Goal: Task Accomplishment & Management: Manage account settings

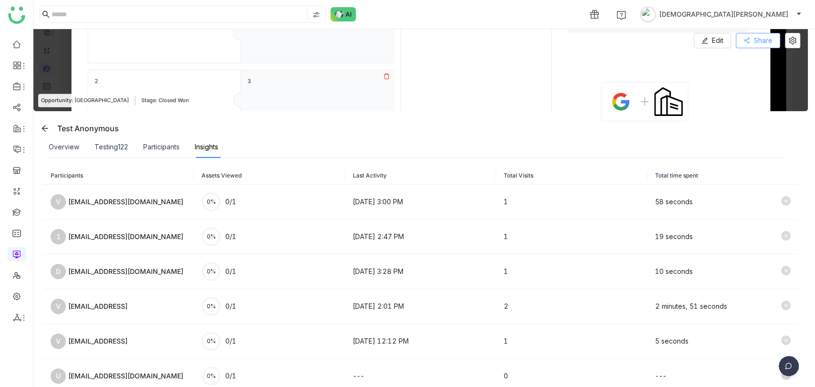
click at [752, 42] on button "Share" at bounding box center [758, 40] width 44 height 15
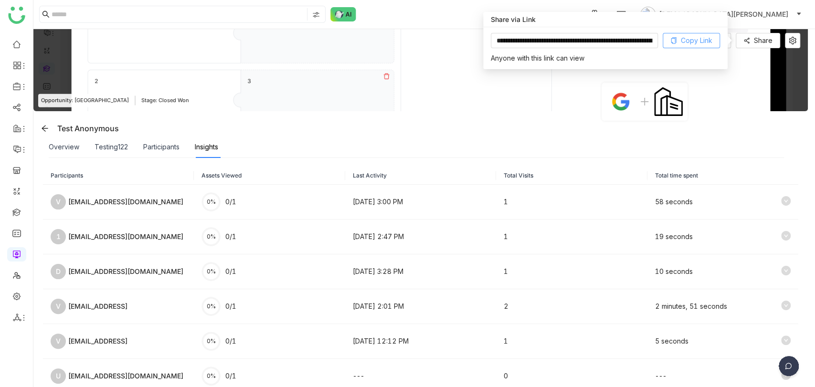
click at [690, 43] on span "Copy Link" at bounding box center [697, 40] width 32 height 11
click at [15, 216] on link at bounding box center [16, 212] width 9 height 8
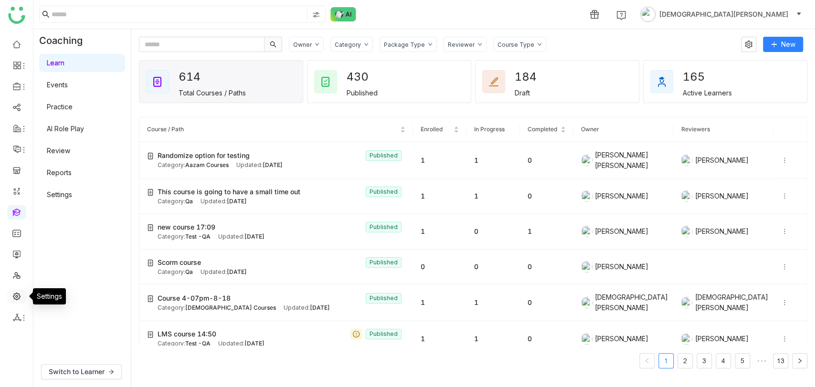
click at [18, 300] on link at bounding box center [16, 296] width 9 height 8
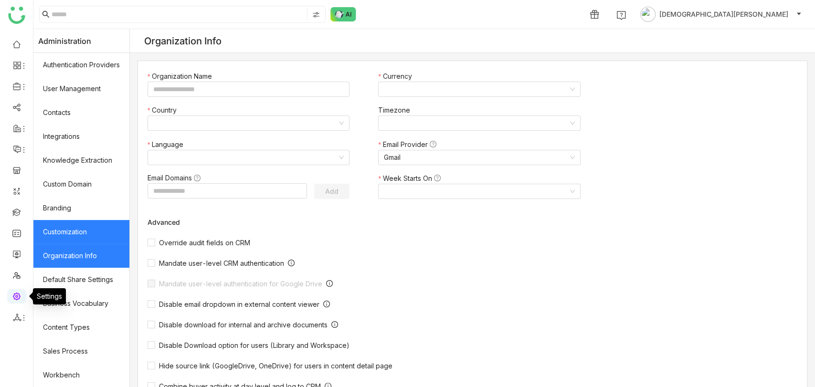
type input "*******"
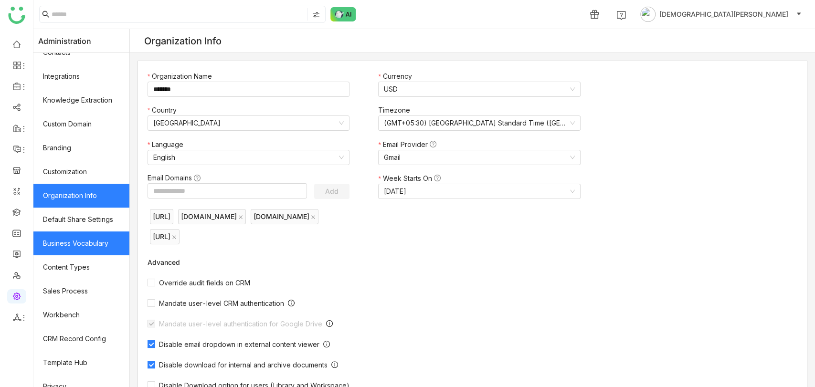
scroll to position [119, 0]
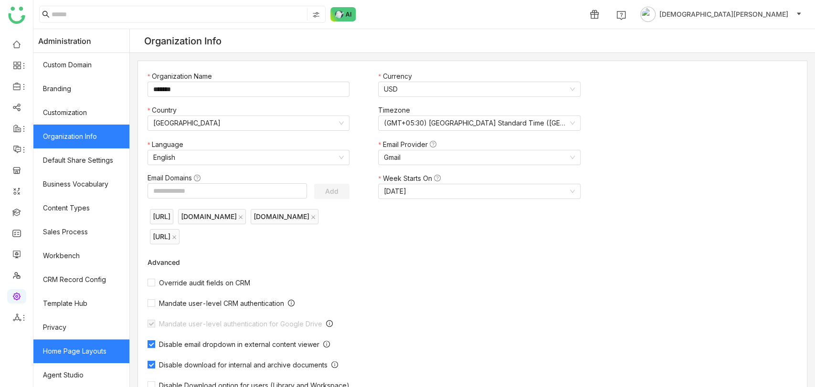
click at [79, 347] on link "Home Page Layouts" at bounding box center [81, 352] width 96 height 24
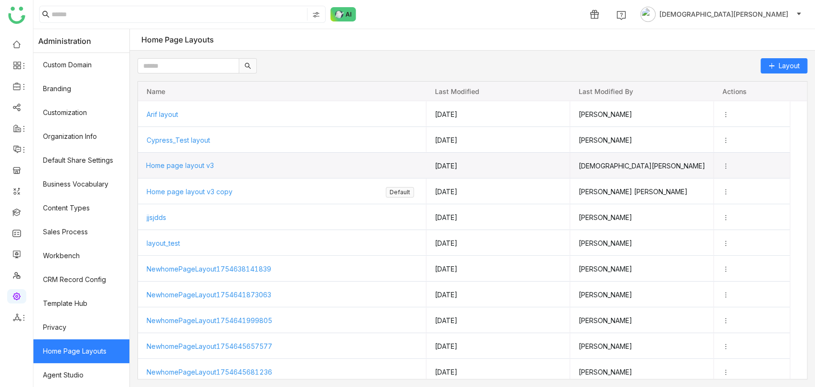
click at [197, 167] on span "Home page layout v3" at bounding box center [180, 165] width 68 height 8
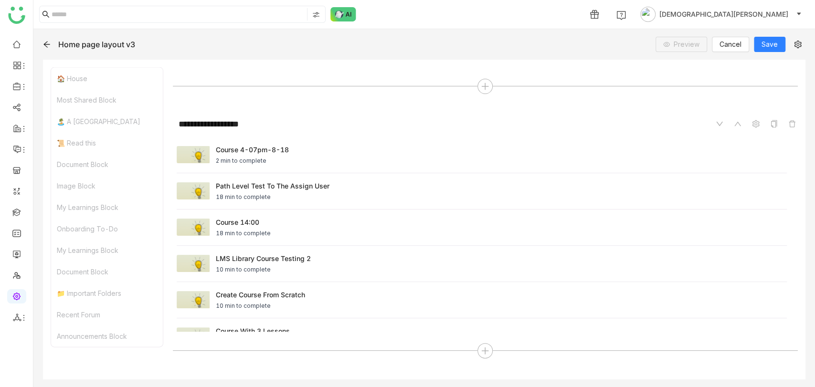
scroll to position [1485, 0]
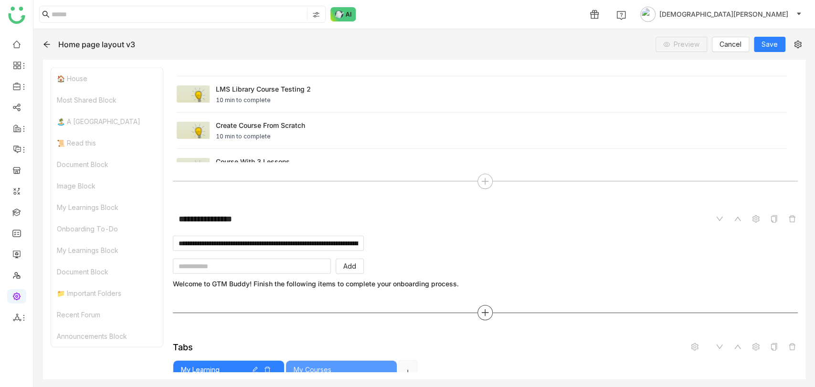
click at [478, 320] on div at bounding box center [485, 312] width 15 height 15
type input "***"
click at [439, 192] on span "Rich Text" at bounding box center [446, 191] width 30 height 10
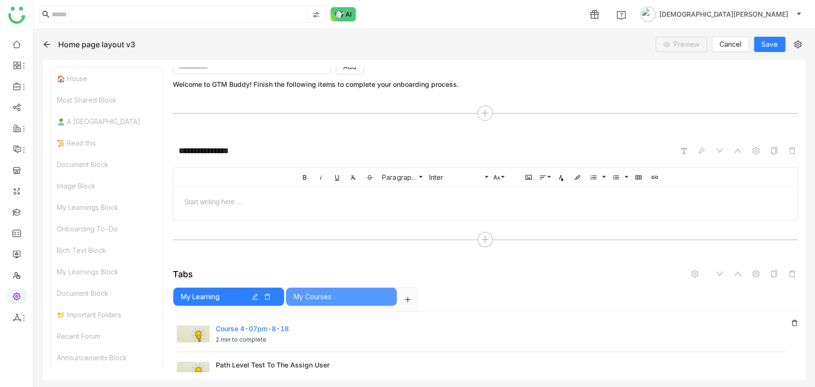
scroll to position [1776, 0]
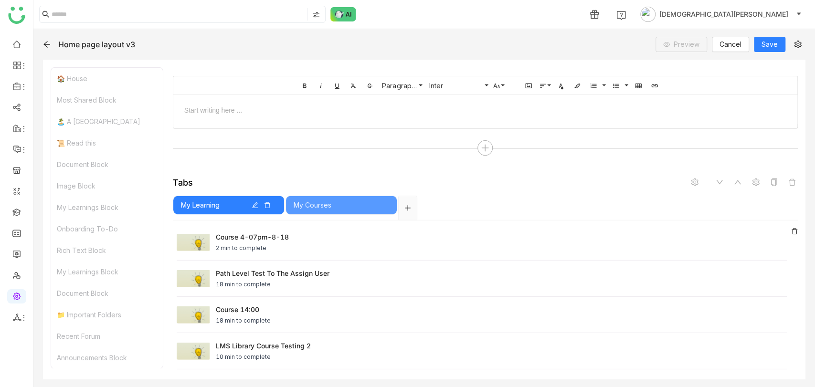
click at [360, 116] on div at bounding box center [485, 109] width 624 height 29
click at [752, 63] on icon at bounding box center [756, 59] width 8 height 8
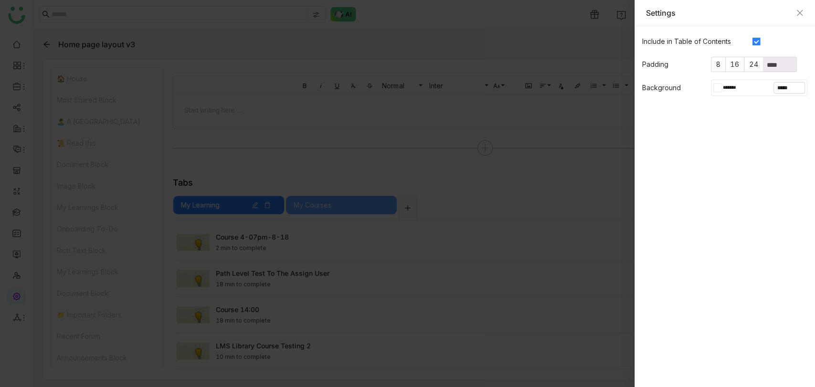
click at [718, 89] on div at bounding box center [720, 88] width 4 height 8
click at [748, 167] on div at bounding box center [746, 169] width 11 height 11
type input "*******"
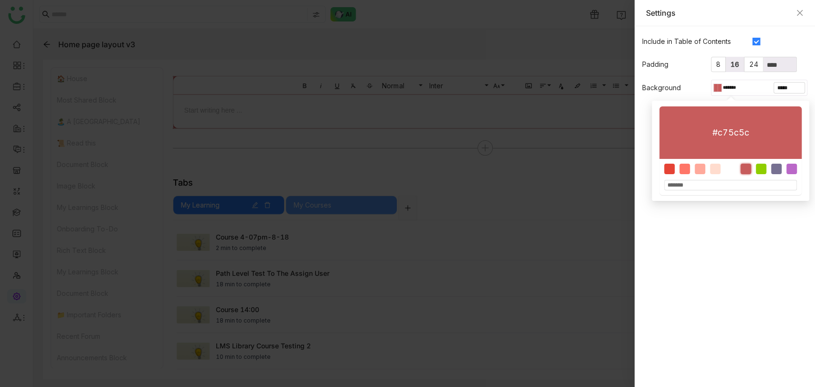
click at [736, 62] on span "16" at bounding box center [735, 64] width 9 height 8
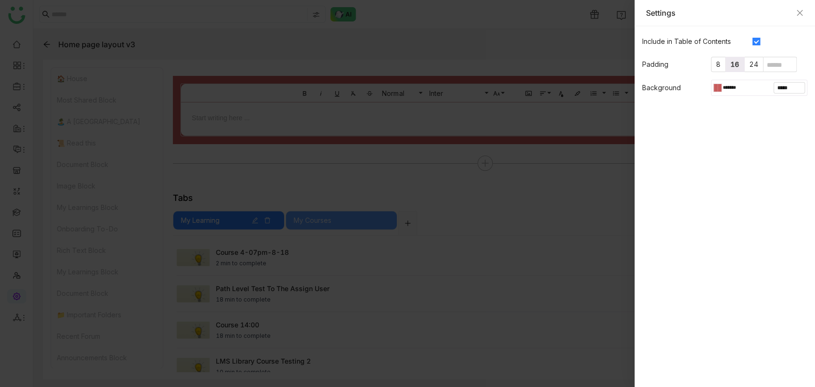
click at [686, 173] on gtmb-native-editor-settings "Include in Table of Contents Padding 8 16 24 Background ******* *****" at bounding box center [725, 206] width 181 height 361
click at [439, 125] on div at bounding box center [407, 193] width 815 height 387
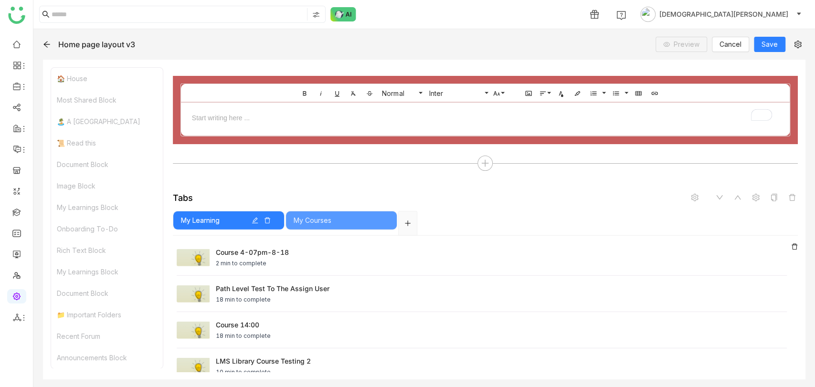
click at [440, 122] on div "To enrich screen reader interactions, please activate Accessibility in Grammarl…" at bounding box center [486, 117] width 590 height 10
click at [698, 63] on icon at bounding box center [702, 59] width 8 height 8
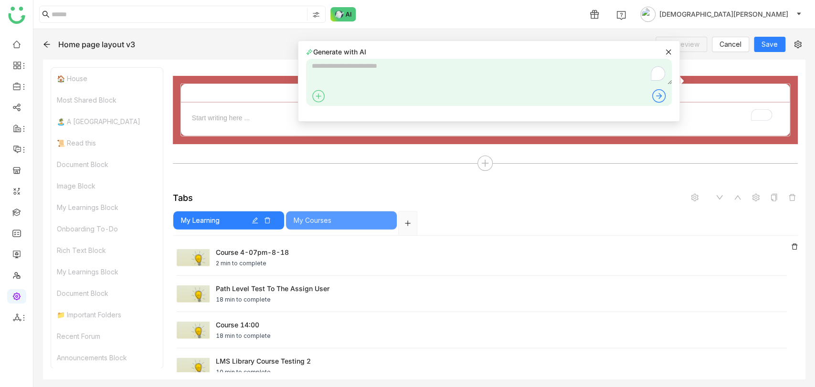
click at [507, 78] on textarea "To enrich screen reader interactions, please activate Accessibility in Grammarl…" at bounding box center [489, 72] width 366 height 26
type textarea "**********"
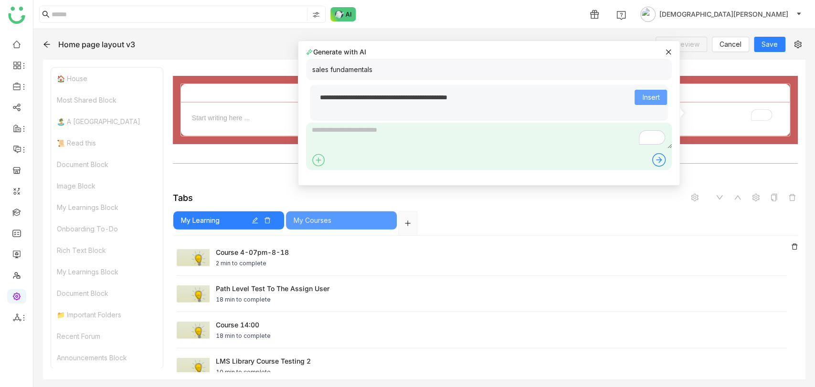
click at [643, 95] on span "Insert" at bounding box center [650, 97] width 17 height 11
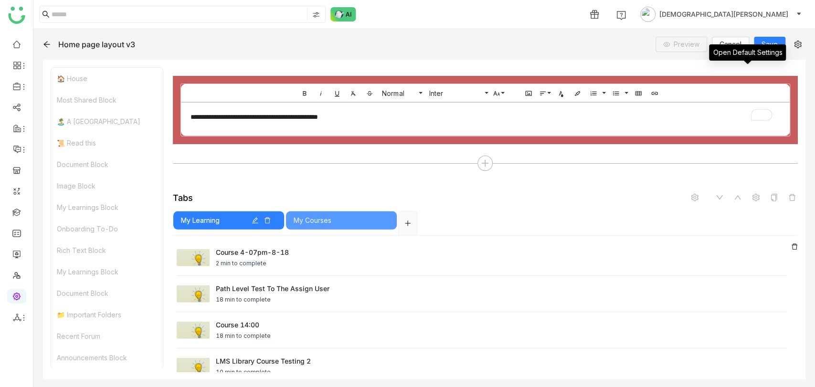
click at [750, 65] on span at bounding box center [755, 58] width 11 height 11
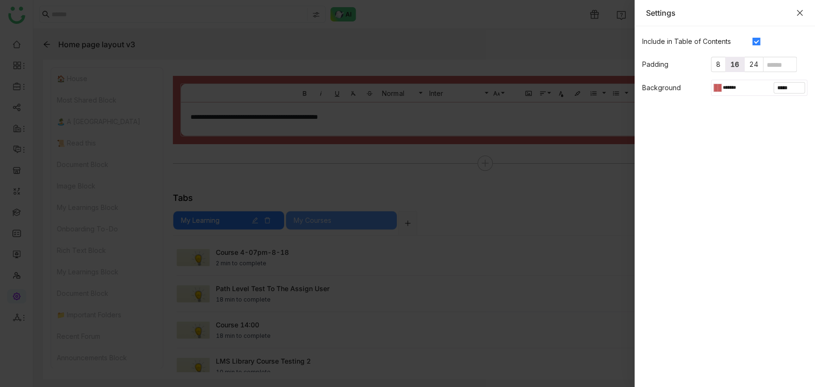
click at [800, 15] on icon "Close" at bounding box center [800, 13] width 8 height 8
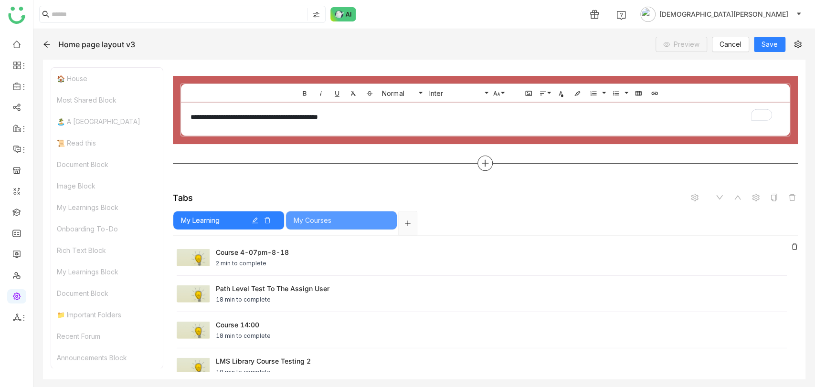
click at [486, 171] on div at bounding box center [485, 163] width 15 height 15
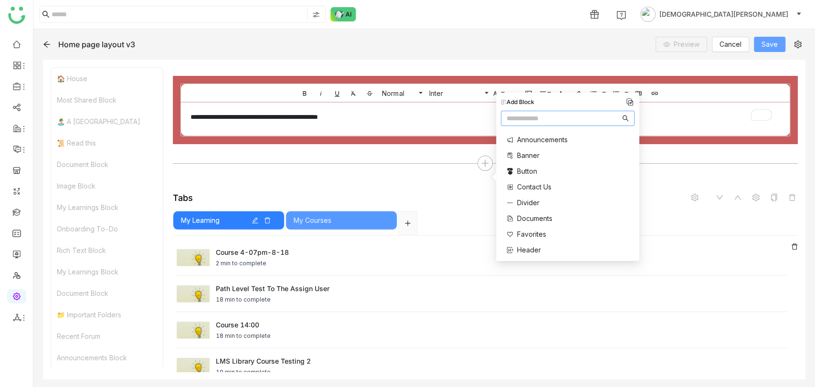
click at [769, 39] on span "Save" at bounding box center [770, 44] width 16 height 11
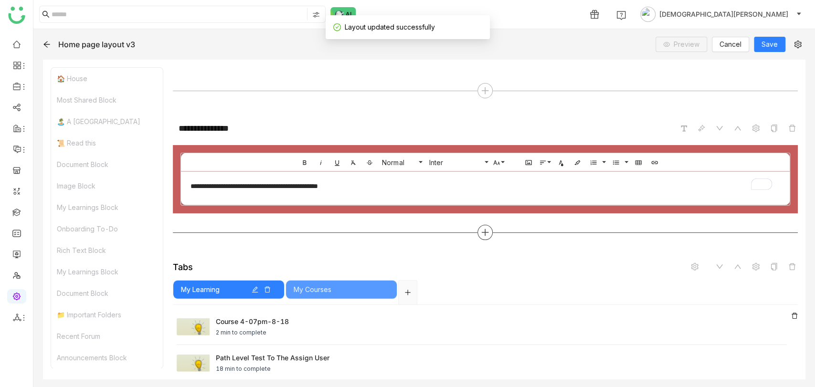
scroll to position [1723, 0]
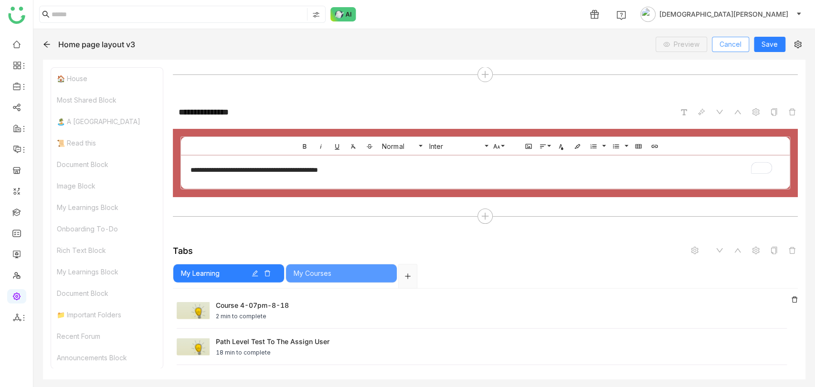
click at [718, 43] on button "Cancel" at bounding box center [730, 44] width 37 height 15
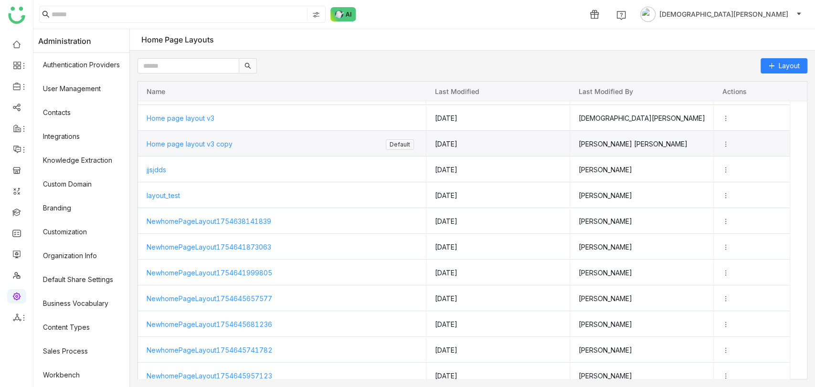
scroll to position [53, 0]
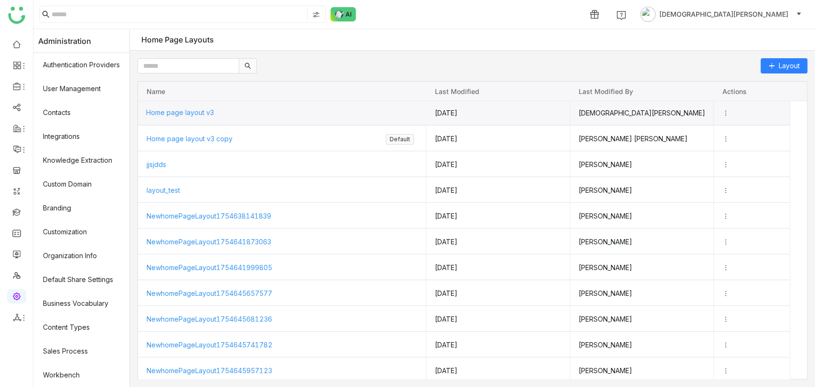
click at [218, 117] on div "Home page layout v3" at bounding box center [282, 112] width 272 height 25
click at [213, 114] on span "Home page layout v3" at bounding box center [180, 113] width 68 height 8
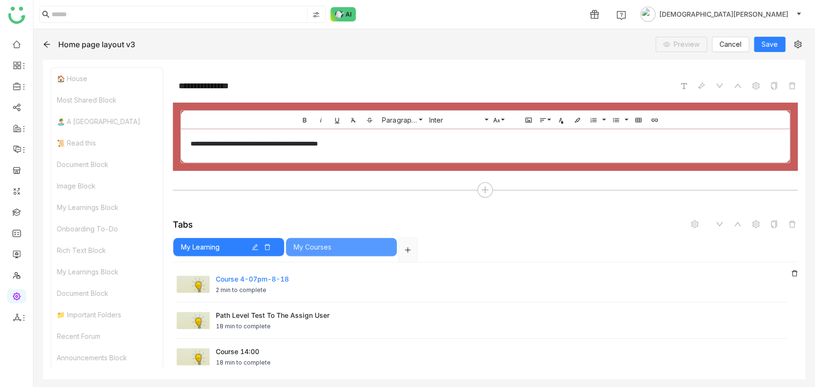
scroll to position [1751, 0]
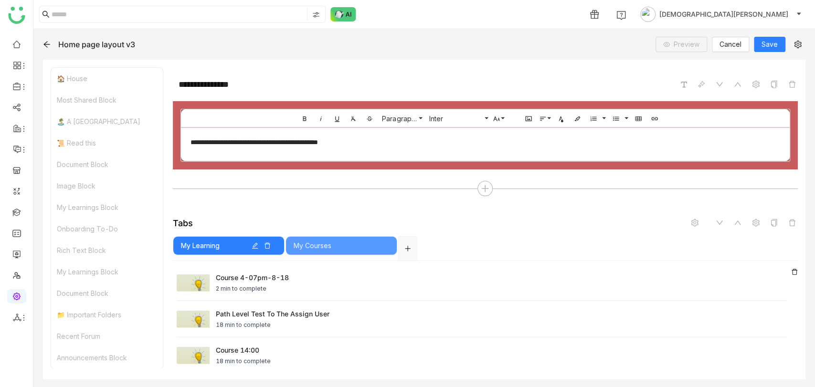
click at [48, 46] on icon at bounding box center [47, 45] width 8 height 8
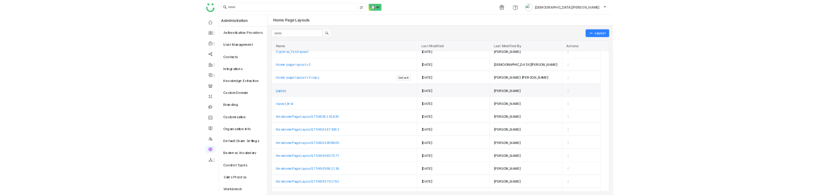
scroll to position [53, 0]
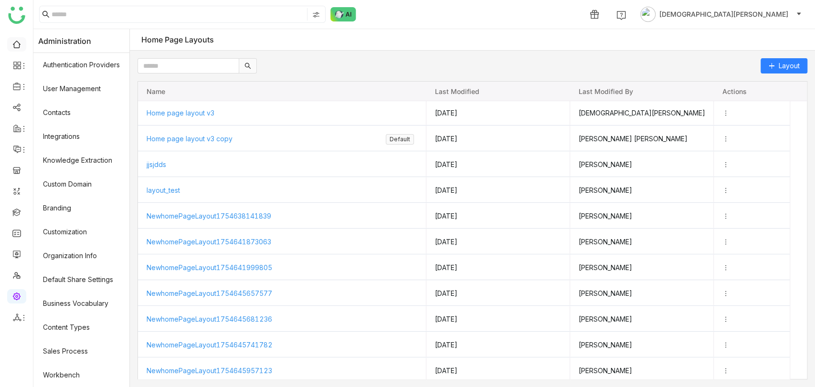
click at [21, 42] on link at bounding box center [16, 44] width 9 height 8
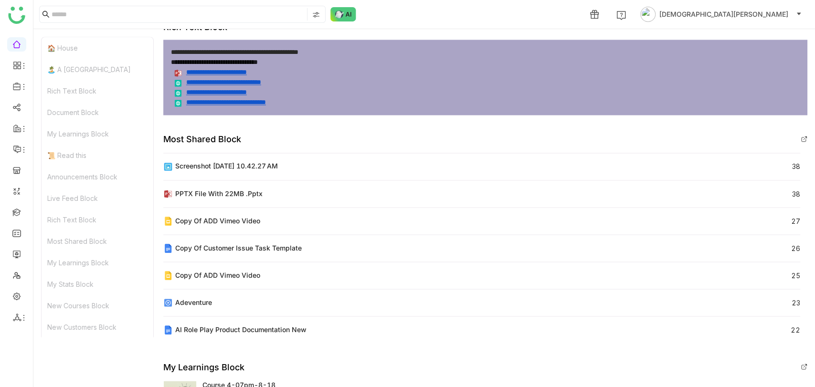
scroll to position [371, 0]
click at [17, 195] on link at bounding box center [16, 296] width 9 height 8
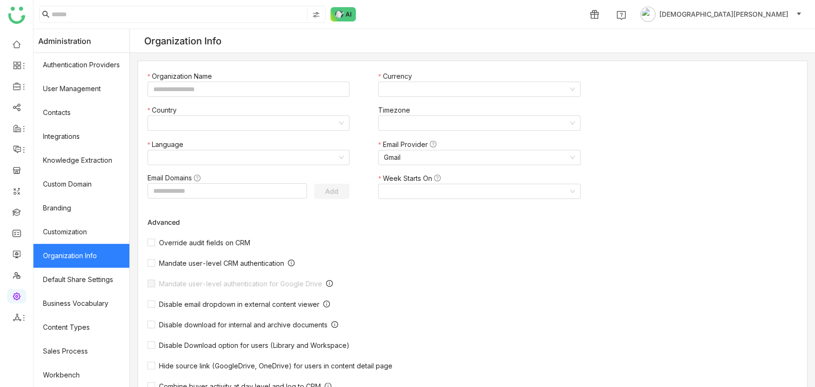
type input "*******"
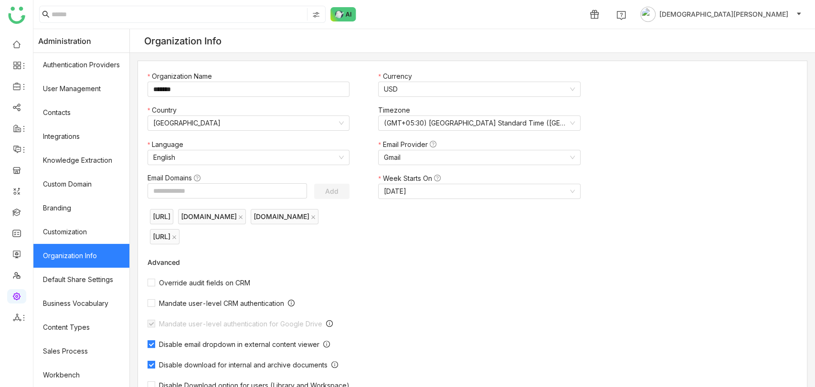
click at [85, 195] on link "Organization Info" at bounding box center [81, 256] width 96 height 24
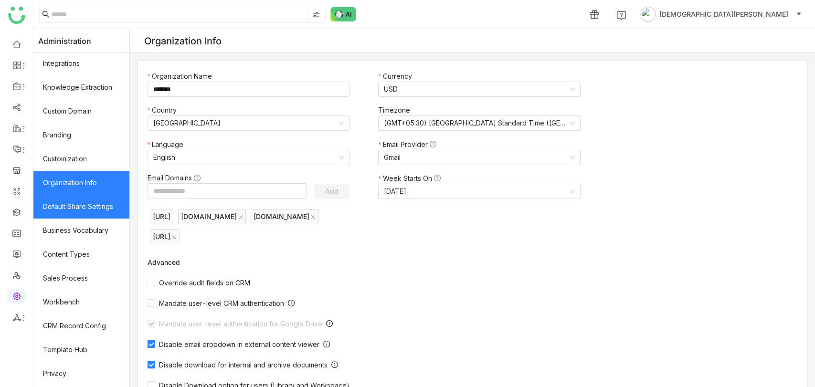
scroll to position [119, 0]
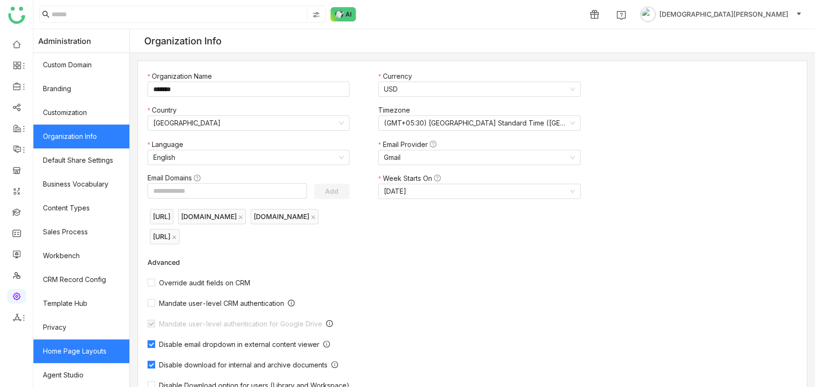
click at [73, 195] on link "Home Page Layouts" at bounding box center [81, 352] width 96 height 24
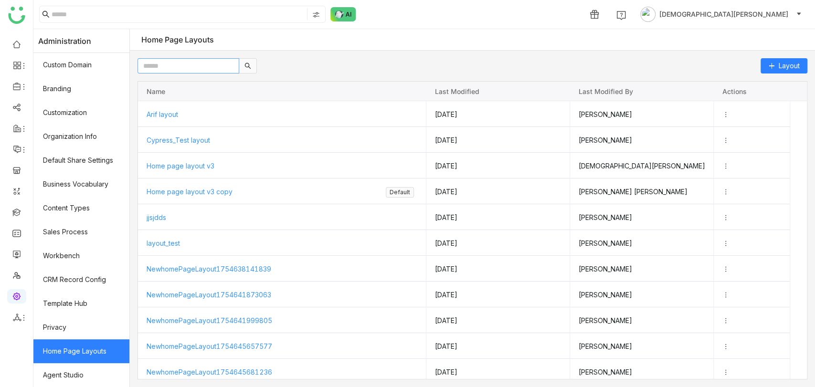
click at [202, 72] on input "text" at bounding box center [189, 65] width 102 height 15
paste input "**********"
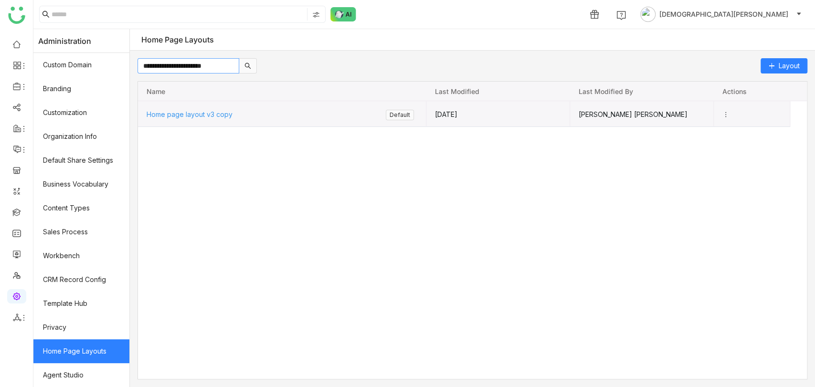
type input "**********"
click at [211, 116] on span "Home page layout v3 copy" at bounding box center [189, 114] width 86 height 8
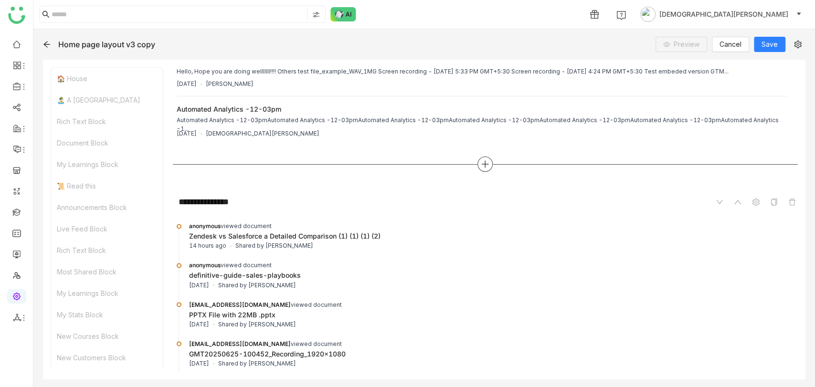
scroll to position [295, 0]
click at [478, 157] on div at bounding box center [485, 164] width 15 height 15
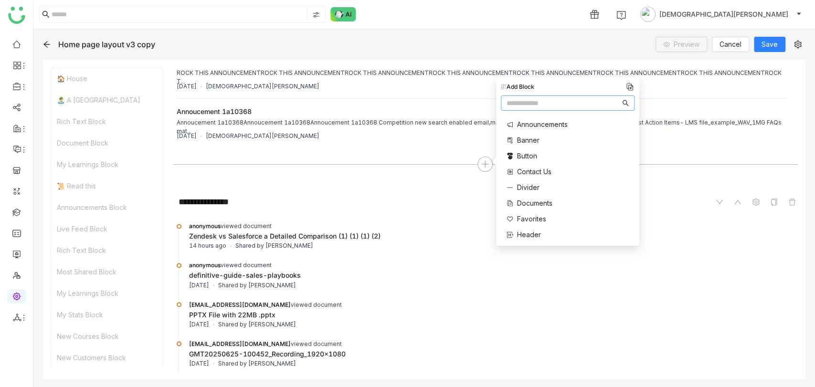
scroll to position [265, 0]
click at [520, 195] on span "Rich Text" at bounding box center [532, 206] width 30 height 10
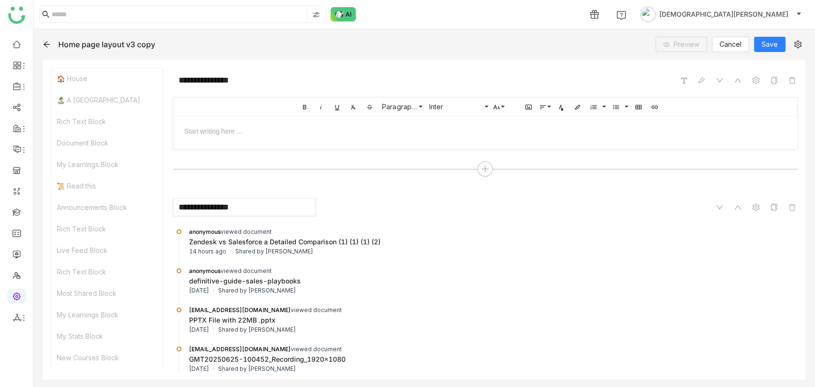
scroll to position [1134, 0]
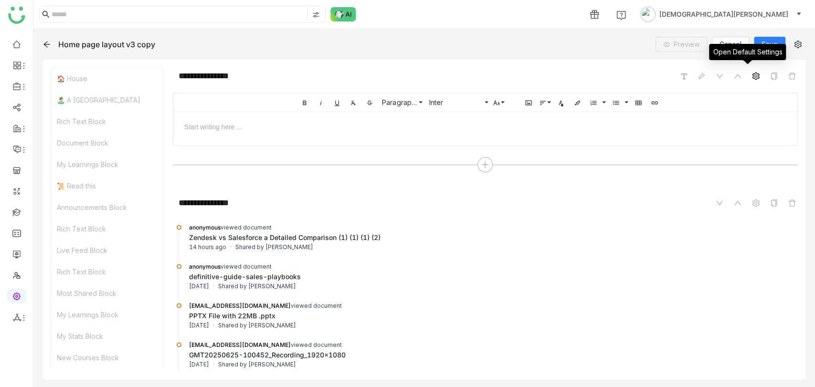
click at [752, 72] on icon at bounding box center [755, 76] width 7 height 8
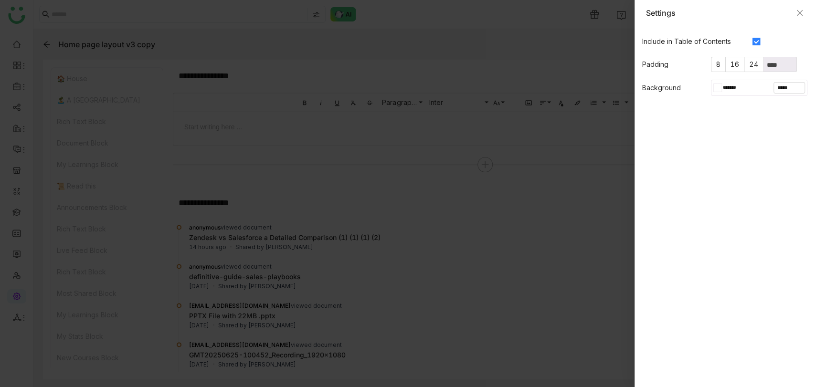
click at [722, 87] on input "*******" at bounding box center [735, 88] width 26 height 9
click at [713, 168] on div at bounding box center [715, 169] width 11 height 11
type input "*******"
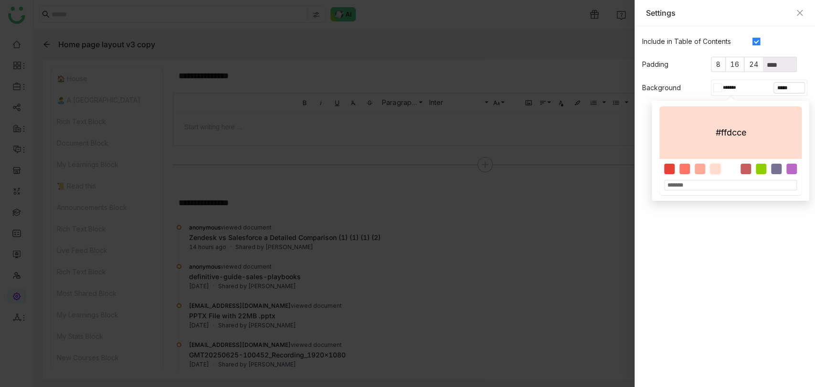
type input "*******"
click at [738, 66] on span "16" at bounding box center [735, 64] width 9 height 8
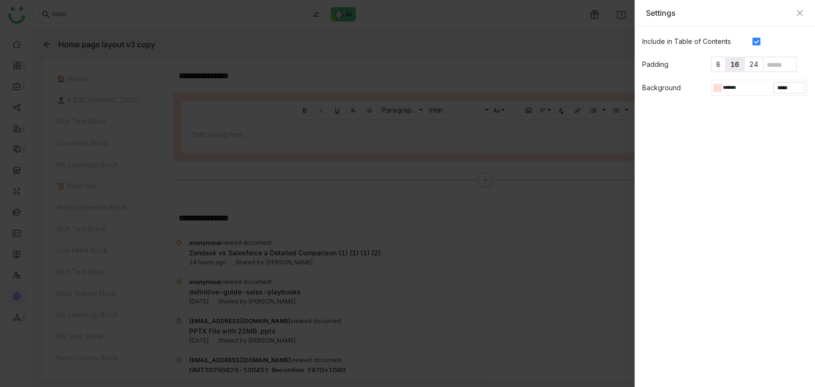
click at [432, 140] on div at bounding box center [407, 193] width 815 height 387
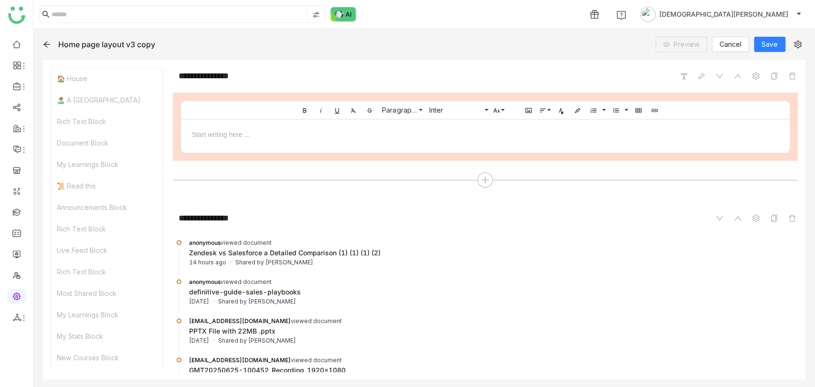
click at [409, 136] on div at bounding box center [485, 133] width 609 height 29
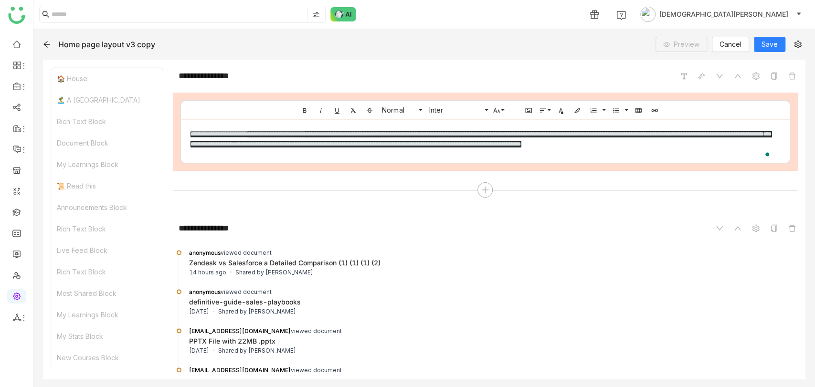
click at [686, 71] on div at bounding box center [693, 75] width 28 height 11
click at [698, 72] on icon at bounding box center [702, 76] width 8 height 8
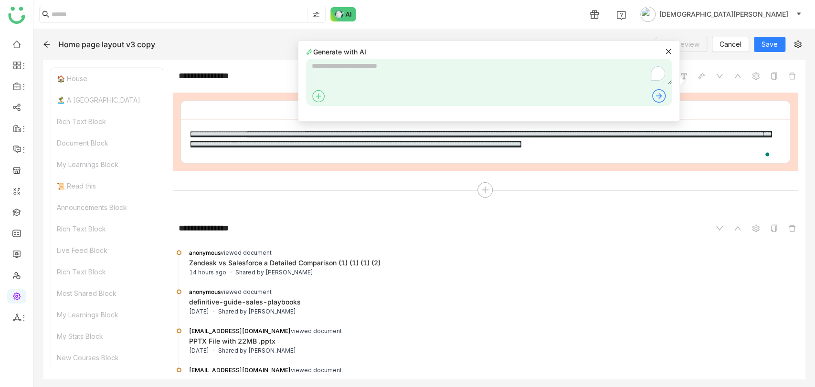
click at [519, 74] on textarea "To enrich screen reader interactions, please activate Accessibility in Grammarl…" at bounding box center [489, 72] width 366 height 26
type textarea "*******"
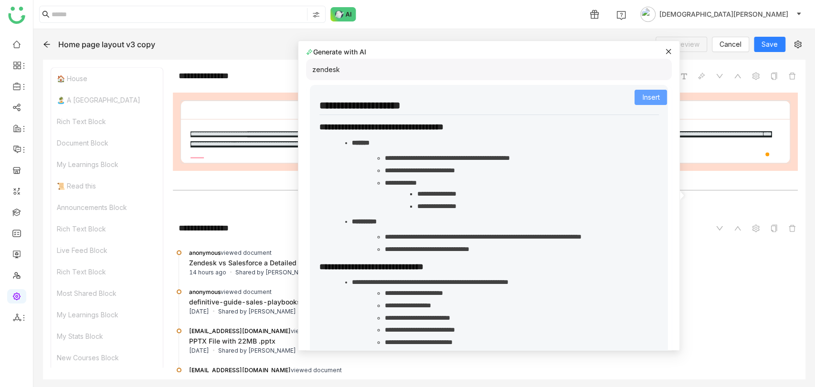
click at [635, 95] on button "Insert" at bounding box center [651, 97] width 32 height 15
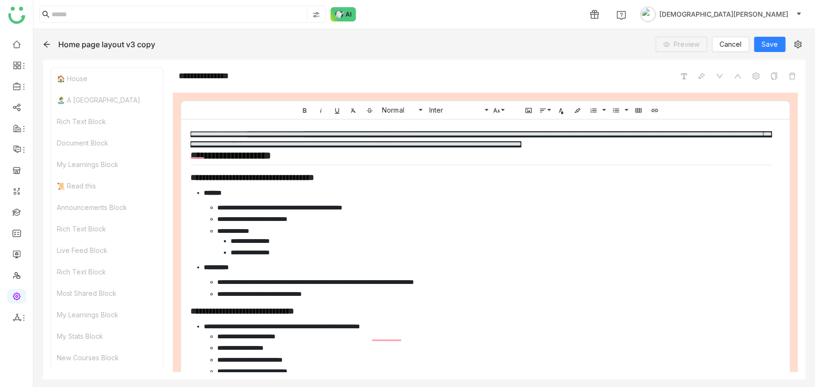
click at [402, 195] on li "**********" at bounding box center [494, 207] width 555 height 10
click at [774, 39] on span "Save" at bounding box center [770, 44] width 16 height 11
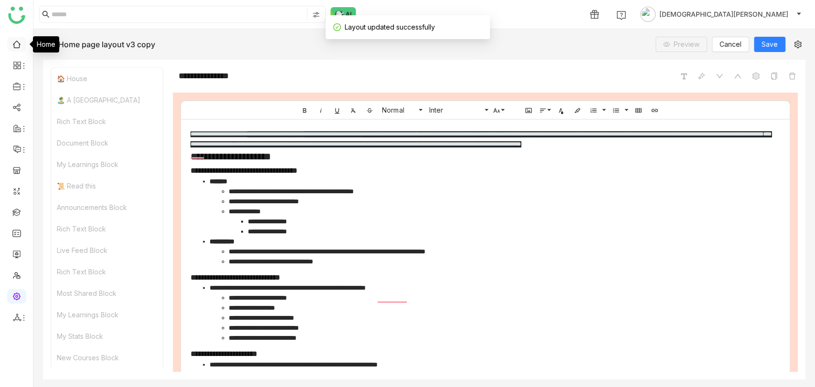
click at [12, 43] on link at bounding box center [16, 44] width 9 height 8
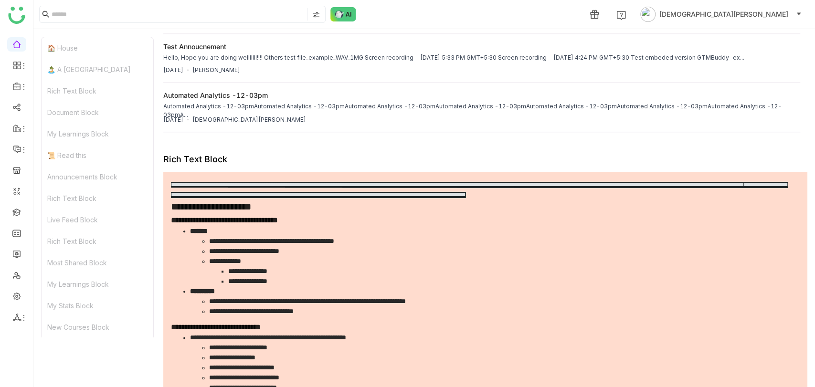
scroll to position [829, 0]
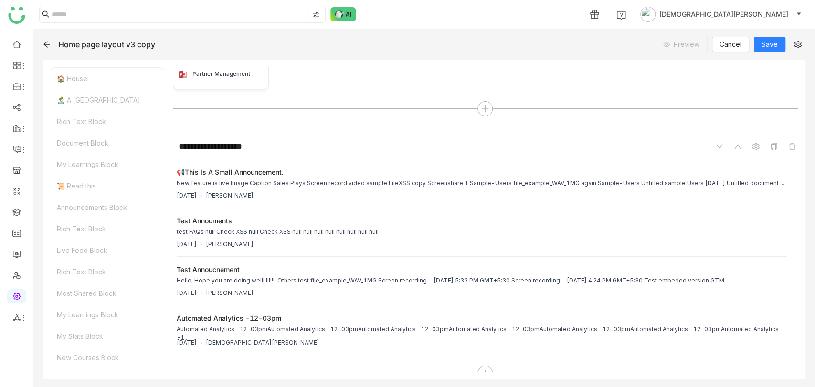
scroll to position [863, 0]
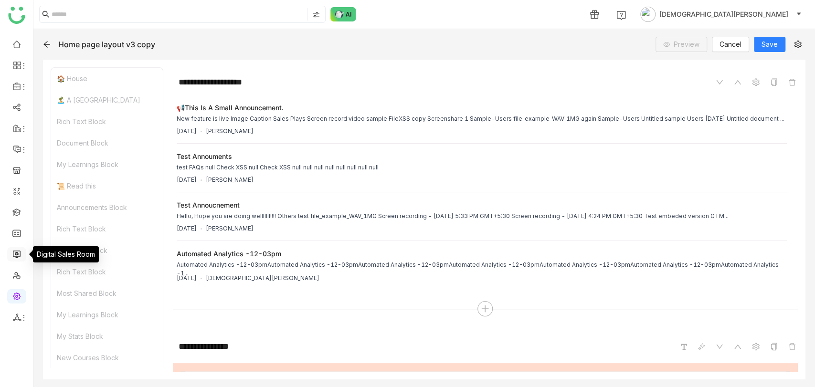
click at [19, 195] on link at bounding box center [16, 254] width 9 height 8
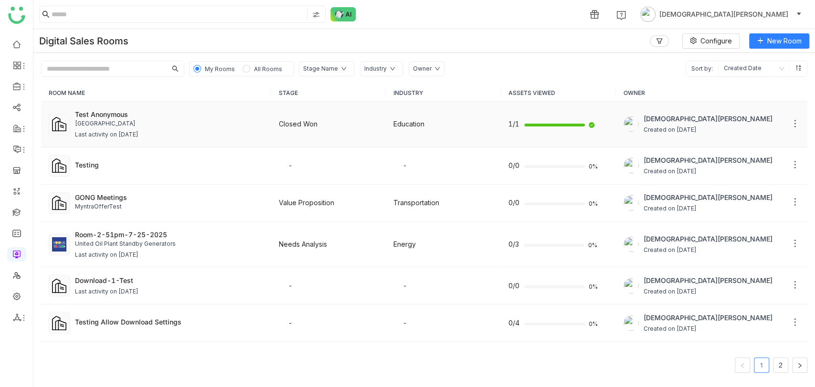
click at [130, 136] on div "Last activity on Aug 19, 2025" at bounding box center [107, 134] width 64 height 9
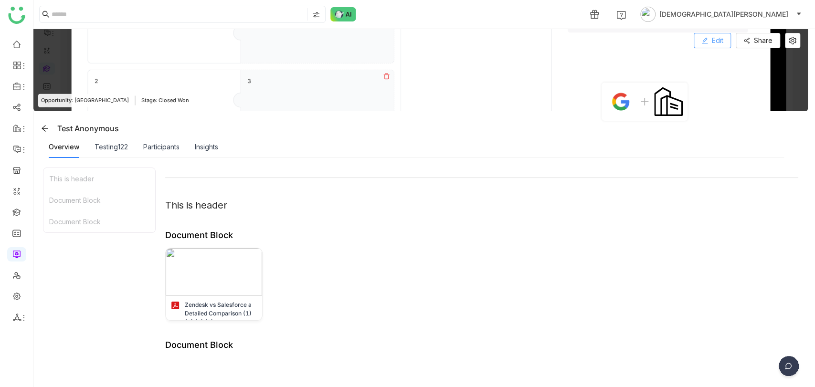
click at [706, 35] on button "Edit" at bounding box center [712, 40] width 37 height 15
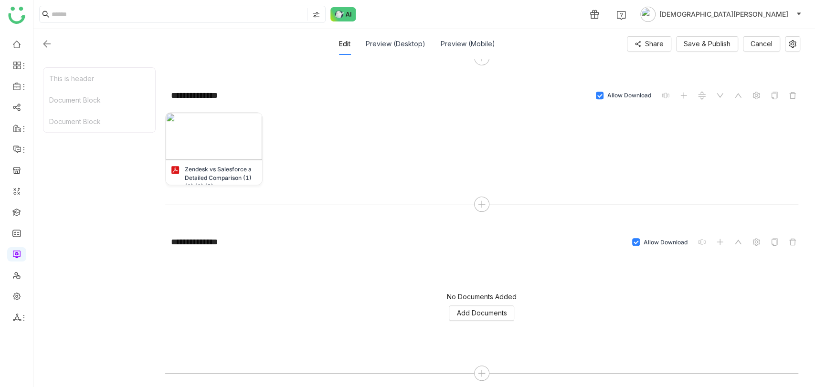
scroll to position [269, 0]
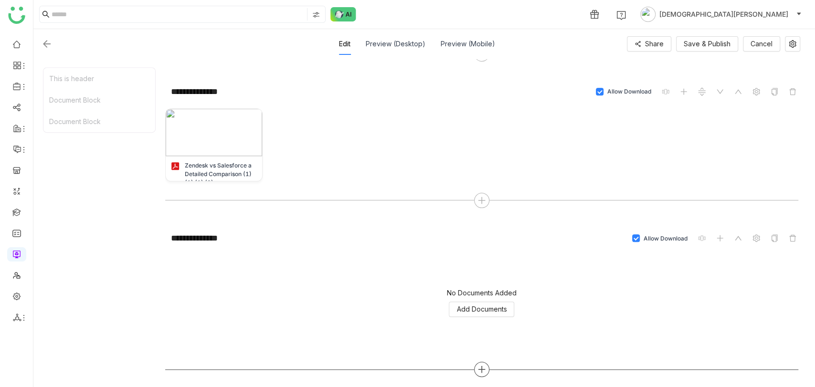
click at [481, 195] on div at bounding box center [481, 369] width 15 height 15
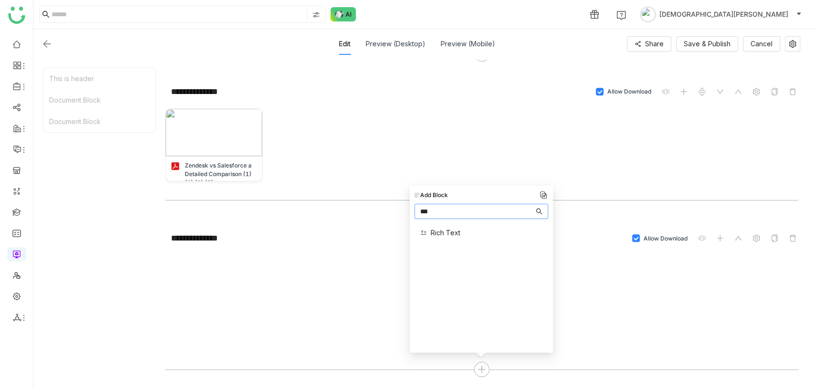
type input "***"
click at [441, 195] on span "Rich Text" at bounding box center [446, 233] width 30 height 10
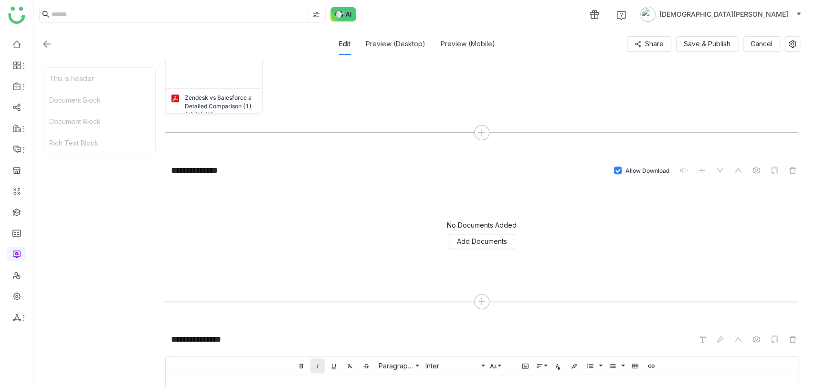
scroll to position [395, 0]
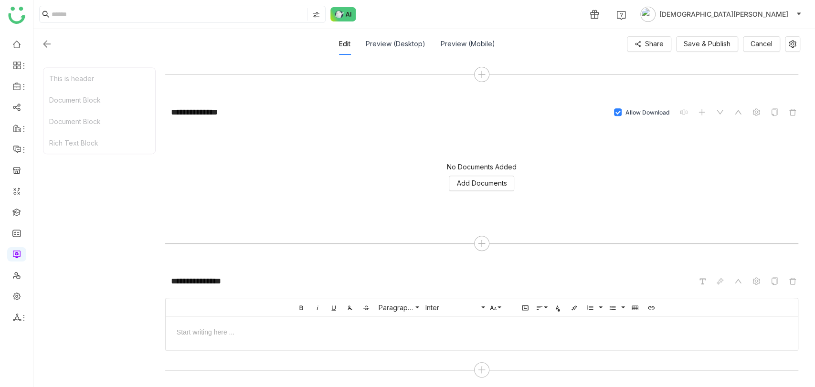
click at [398, 195] on div at bounding box center [481, 332] width 613 height 10
click at [753, 195] on icon at bounding box center [757, 281] width 8 height 8
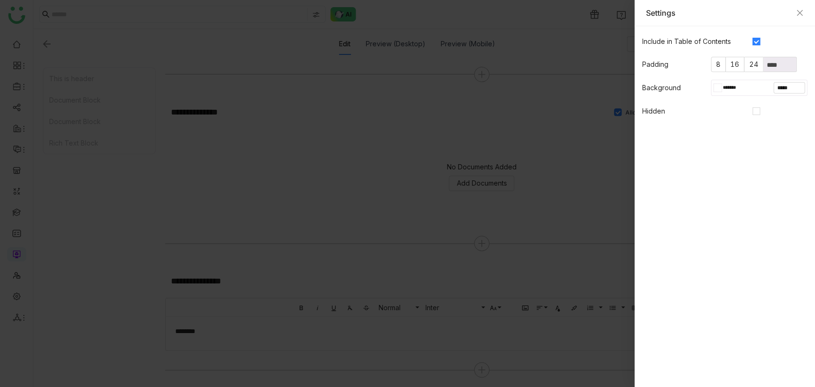
click at [718, 86] on div at bounding box center [720, 88] width 4 height 8
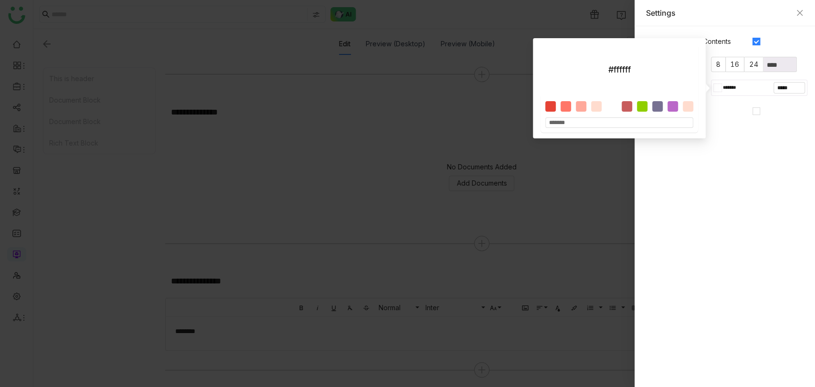
click at [627, 104] on div at bounding box center [627, 106] width 11 height 11
type input "*******"
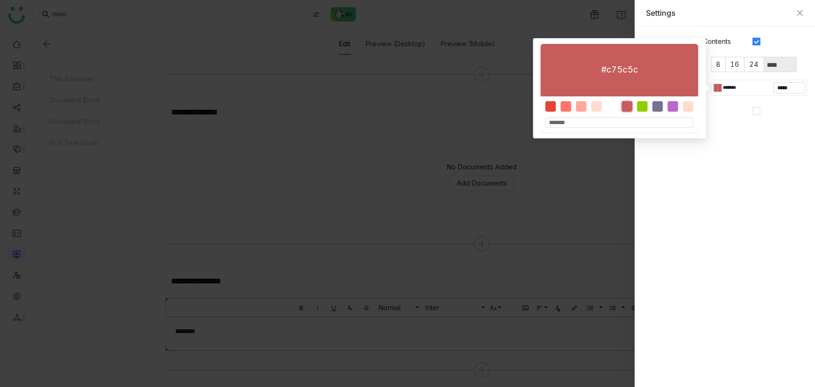
click at [721, 127] on gtmb-native-editor-settings "Include in Table of Contents Padding 8 16 24 **** Background ******* ***** Hidd…" at bounding box center [725, 206] width 181 height 361
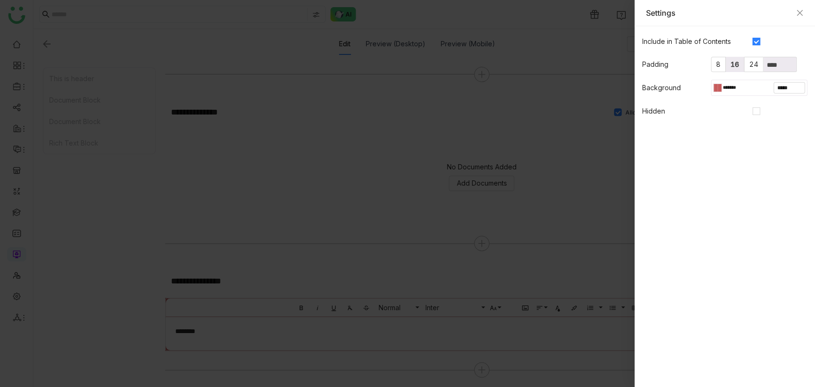
click at [737, 63] on span "16" at bounding box center [735, 64] width 9 height 8
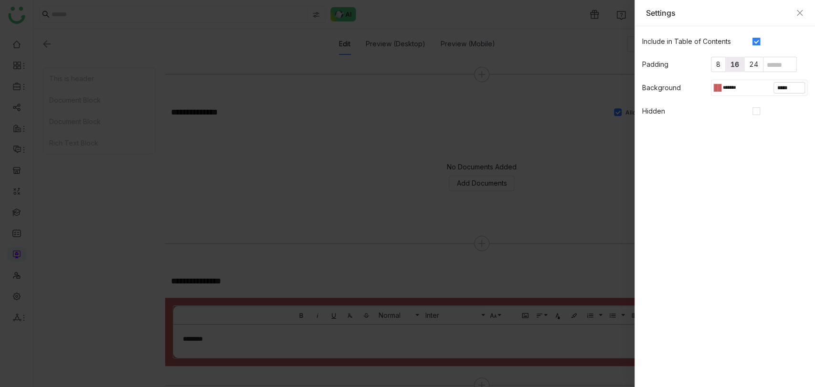
click at [325, 195] on div at bounding box center [407, 193] width 815 height 387
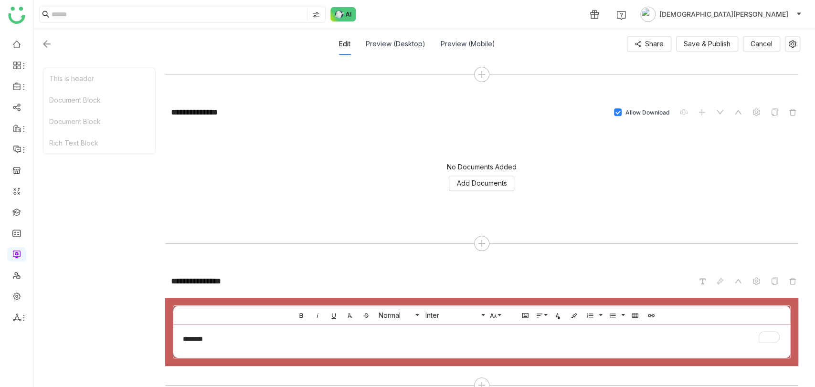
click at [230, 195] on div "********" at bounding box center [481, 339] width 597 height 10
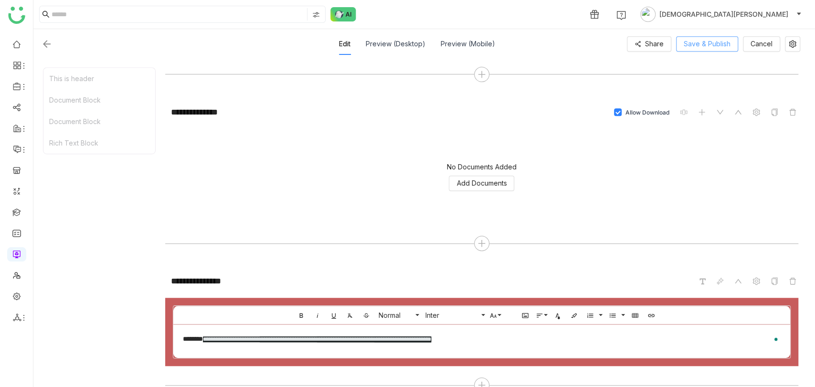
click at [707, 43] on span "Save & Publish" at bounding box center [707, 44] width 47 height 11
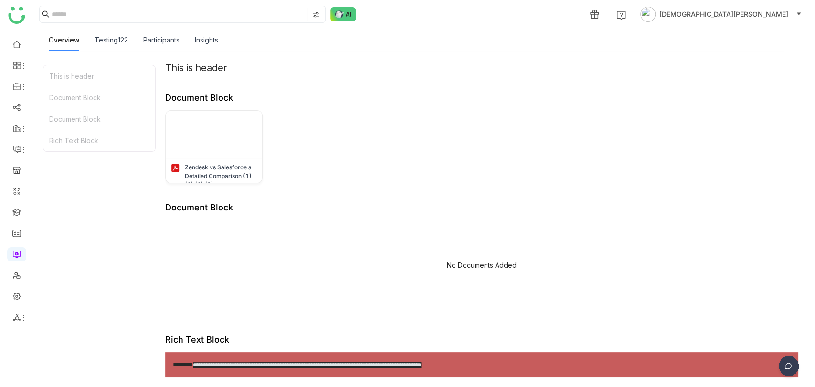
scroll to position [0, 0]
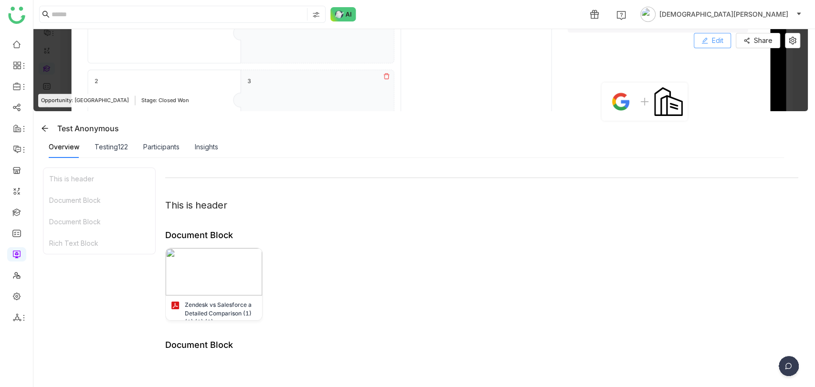
click at [716, 40] on span "Edit" at bounding box center [717, 40] width 11 height 11
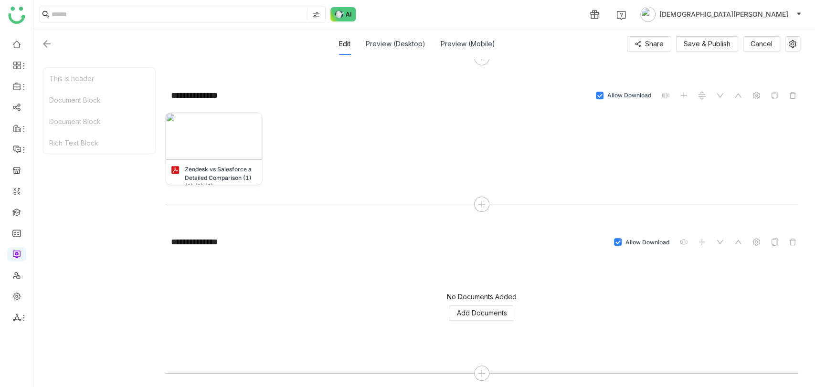
scroll to position [410, 0]
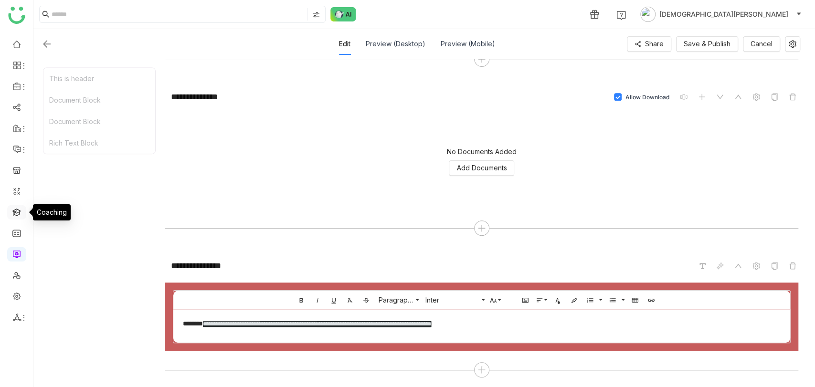
click at [19, 195] on link at bounding box center [16, 212] width 9 height 8
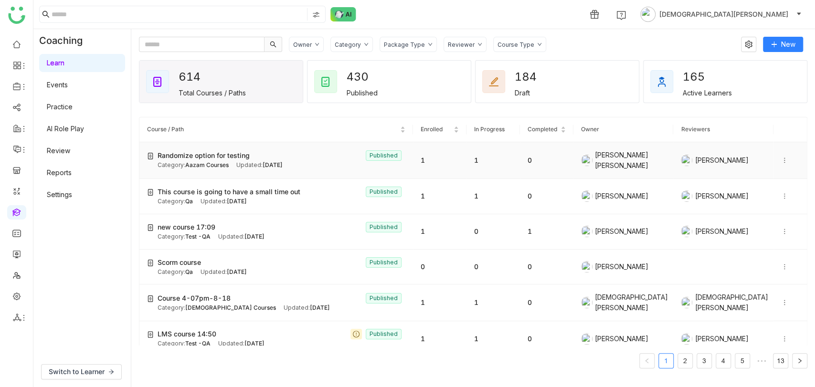
click at [234, 165] on div "Category: Aazam Courses Updated: Aug 19, 2025" at bounding box center [282, 165] width 248 height 9
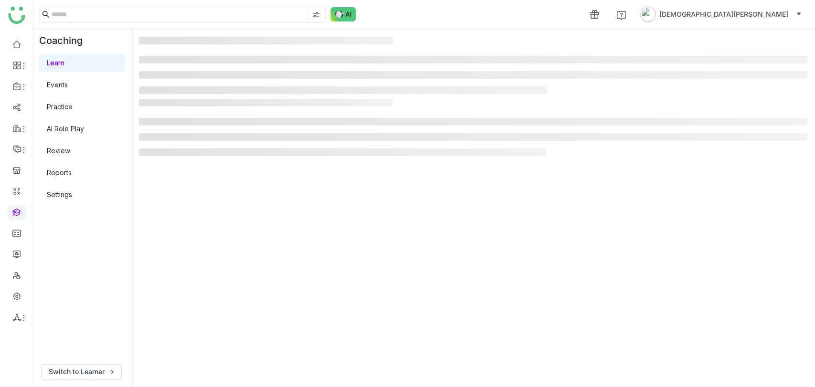
click at [203, 157] on div at bounding box center [473, 130] width 669 height 62
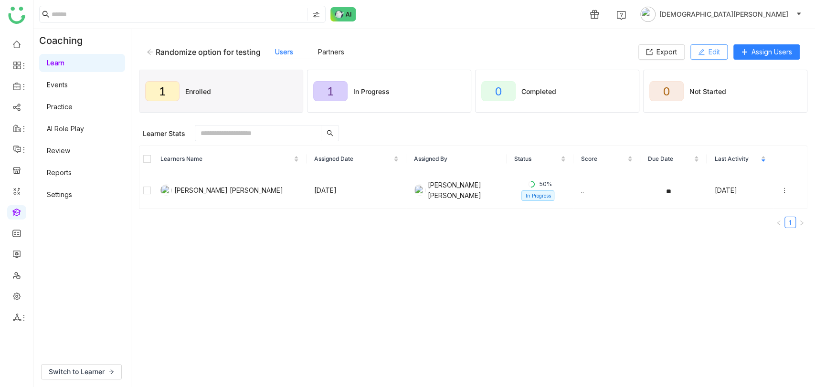
click at [699, 50] on icon at bounding box center [701, 52] width 7 height 7
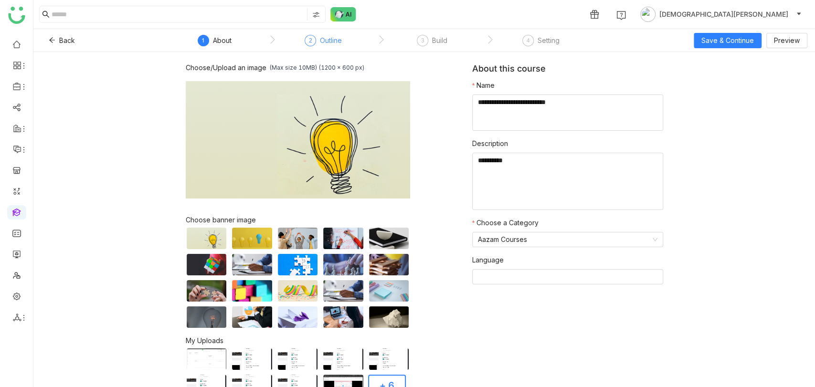
click at [331, 42] on div "Outline" at bounding box center [331, 40] width 22 height 11
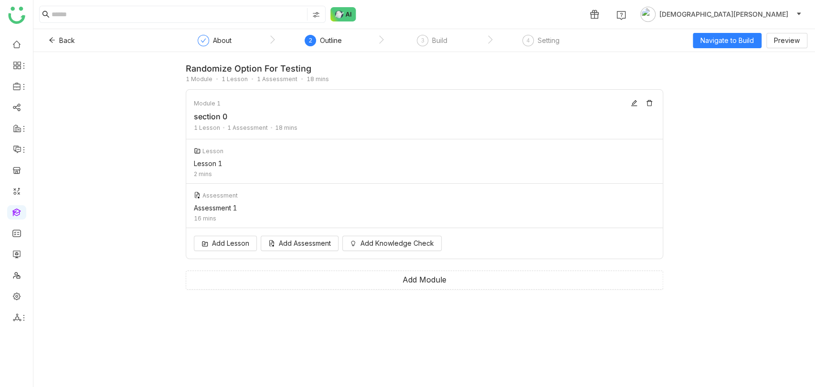
click at [18, 195] on link at bounding box center [16, 212] width 9 height 8
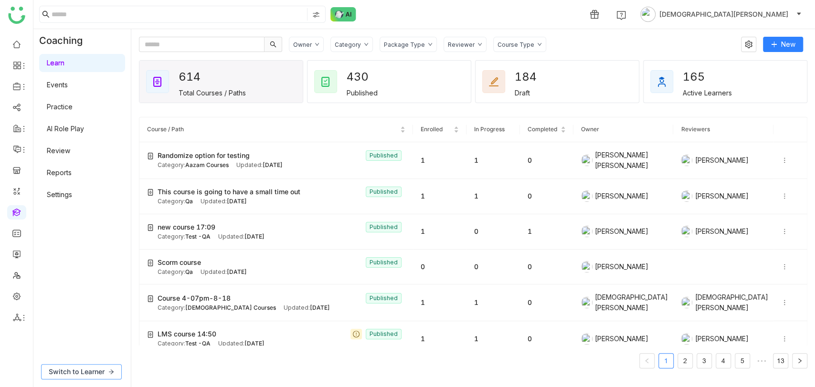
click at [84, 195] on span "Switch to Learner" at bounding box center [77, 372] width 56 height 11
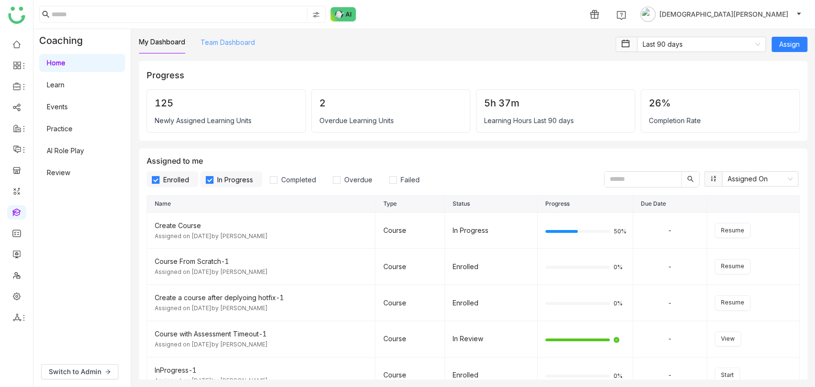
click at [221, 40] on link "Team Dashboard" at bounding box center [228, 42] width 54 height 8
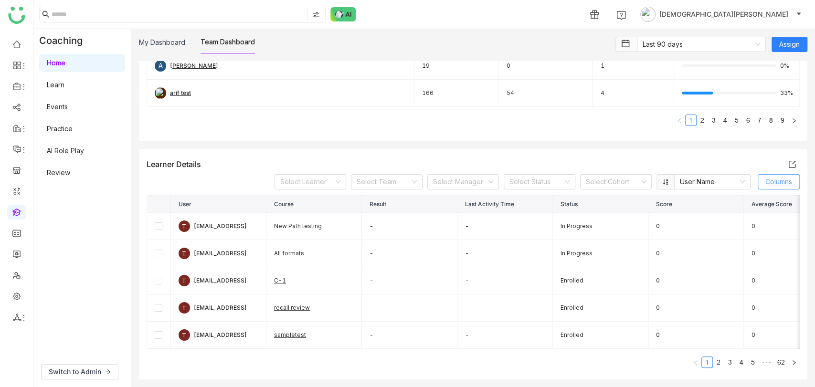
click at [772, 178] on span "Columns" at bounding box center [778, 182] width 27 height 11
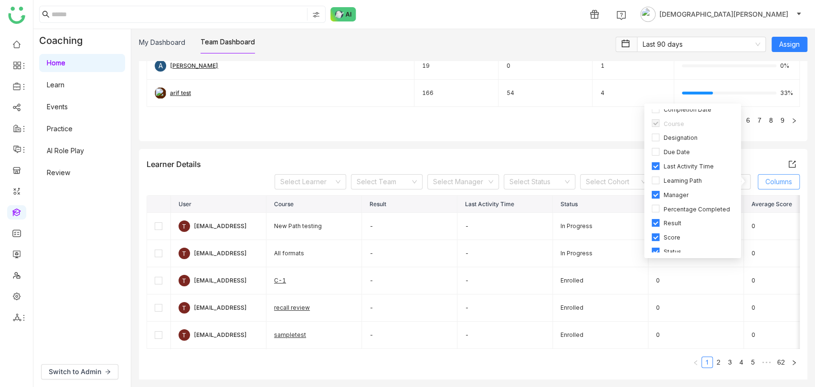
scroll to position [38, 0]
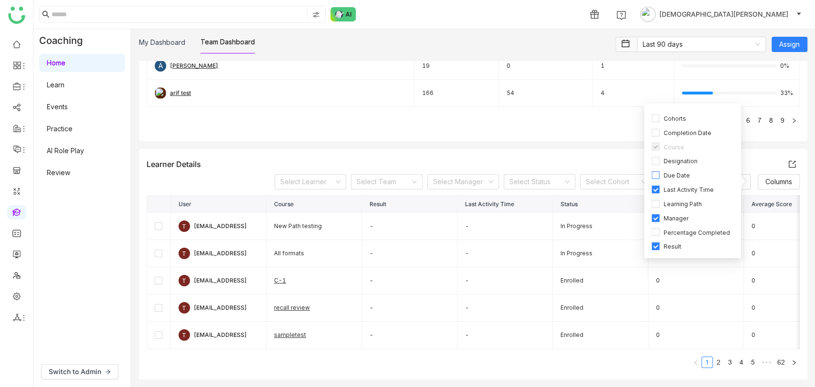
click at [664, 176] on span "Due Date" at bounding box center [676, 175] width 34 height 9
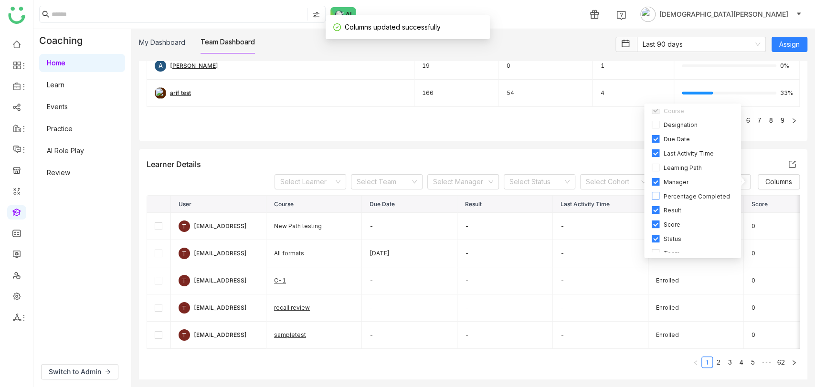
scroll to position [91, 0]
click at [540, 126] on nz-table "Name Assigned Completed Overdue Completion Rate T testvishns@gtmbuddy.ai 6 0 1 …" at bounding box center [473, 43] width 653 height 181
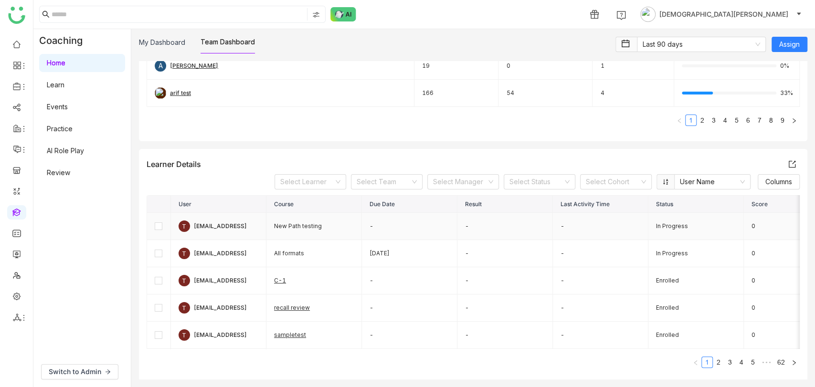
click at [388, 195] on td "-" at bounding box center [410, 226] width 96 height 27
click at [371, 195] on td "-" at bounding box center [410, 226] width 96 height 27
click at [374, 195] on td "-" at bounding box center [410, 226] width 96 height 27
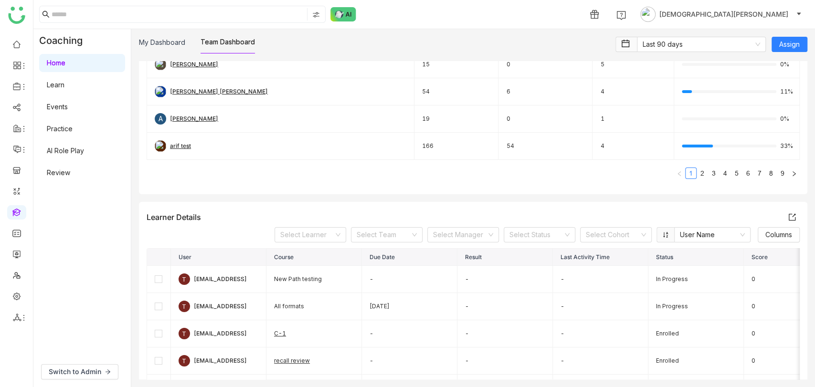
scroll to position [68, 0]
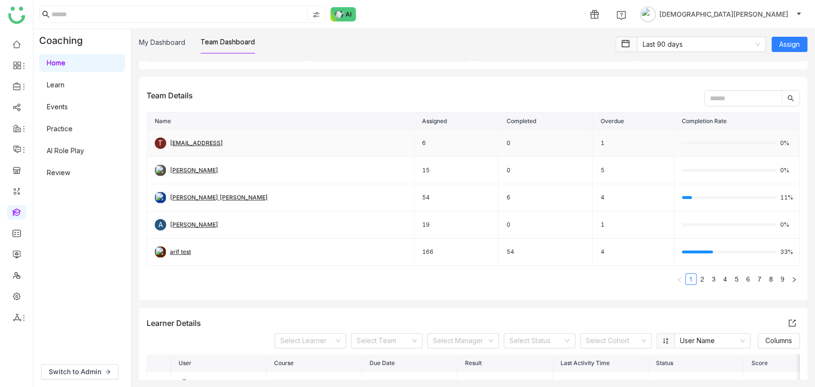
click at [270, 141] on div "T testvishns@gtmbuddy.ai" at bounding box center [281, 143] width 252 height 11
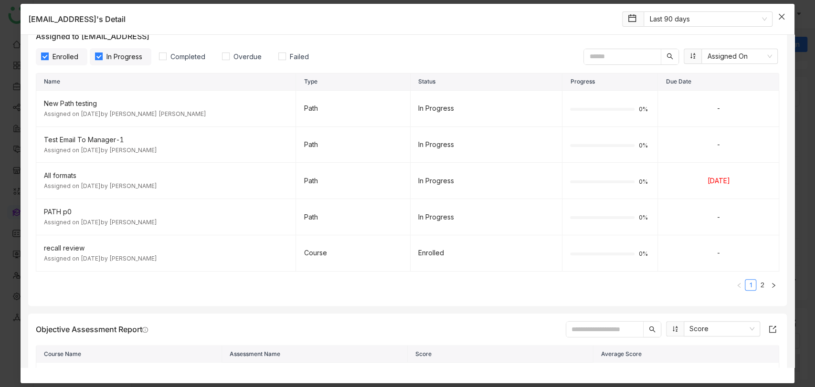
scroll to position [106, 0]
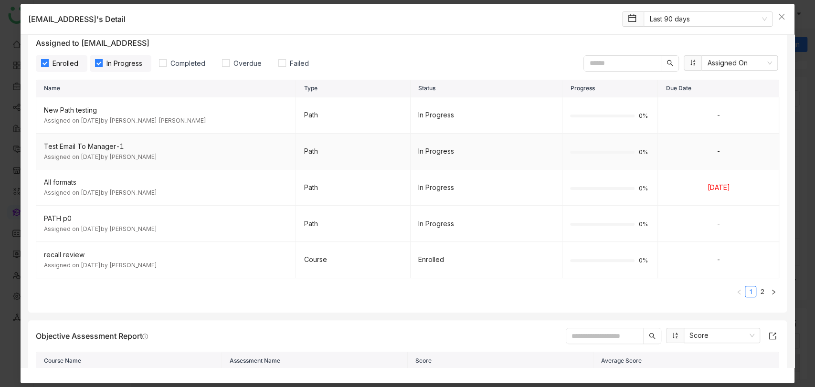
click at [702, 165] on td "-" at bounding box center [718, 152] width 121 height 36
click at [695, 147] on td "-" at bounding box center [718, 152] width 121 height 36
click at [700, 122] on td "-" at bounding box center [718, 115] width 121 height 36
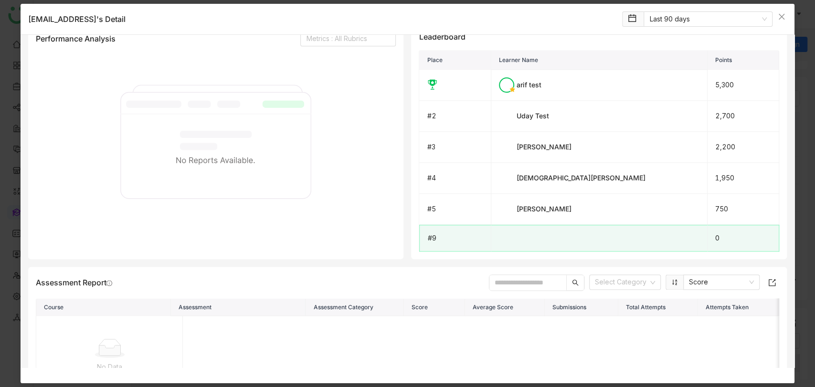
scroll to position [742, 0]
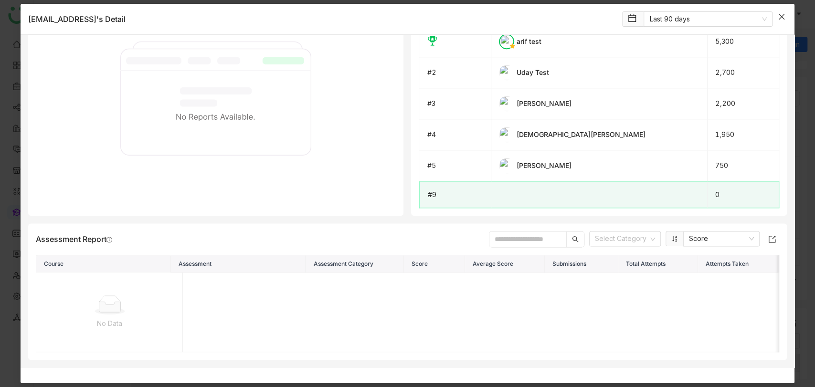
click at [789, 10] on span "Close" at bounding box center [782, 17] width 26 height 26
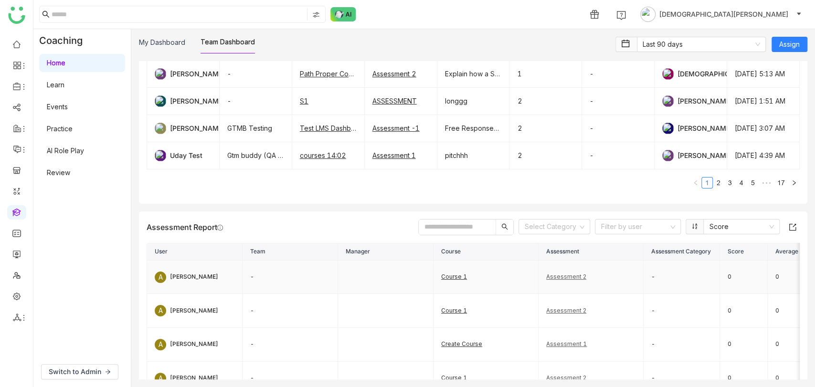
scroll to position [902, 0]
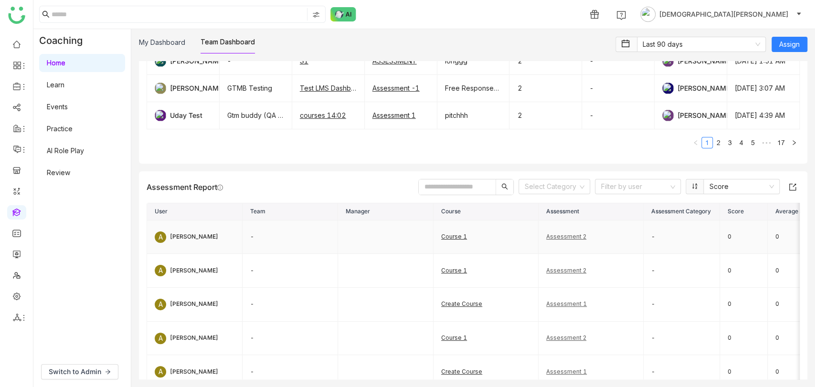
click at [266, 195] on td "-" at bounding box center [291, 238] width 96 height 34
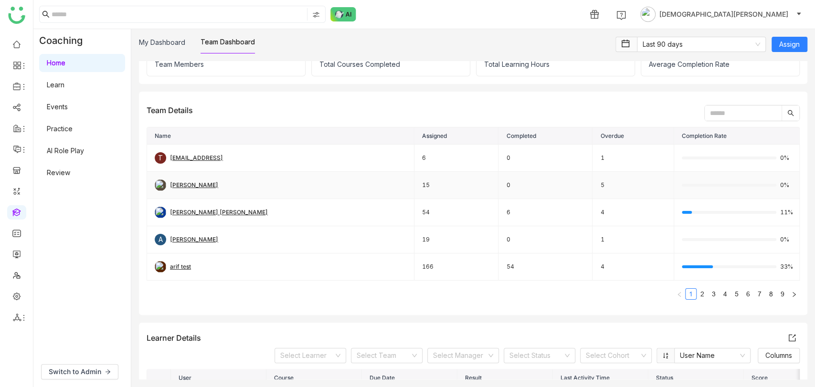
scroll to position [0, 0]
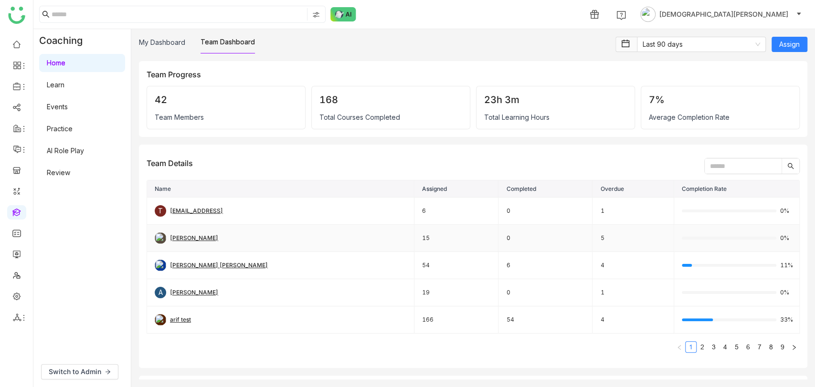
click at [191, 195] on td "[PERSON_NAME]" at bounding box center [280, 238] width 267 height 27
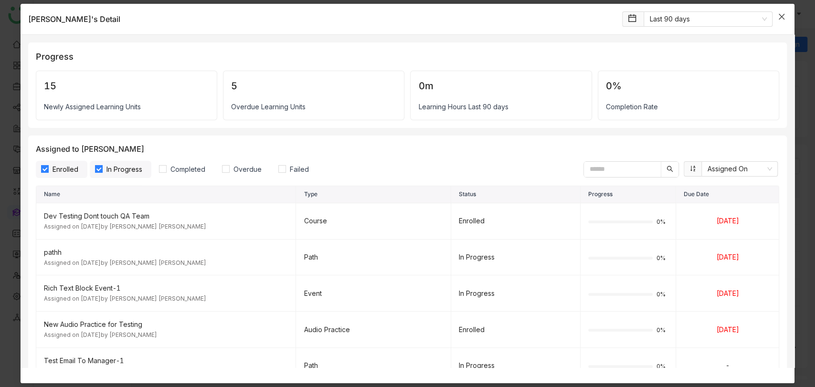
click at [781, 21] on span "Close" at bounding box center [782, 17] width 26 height 26
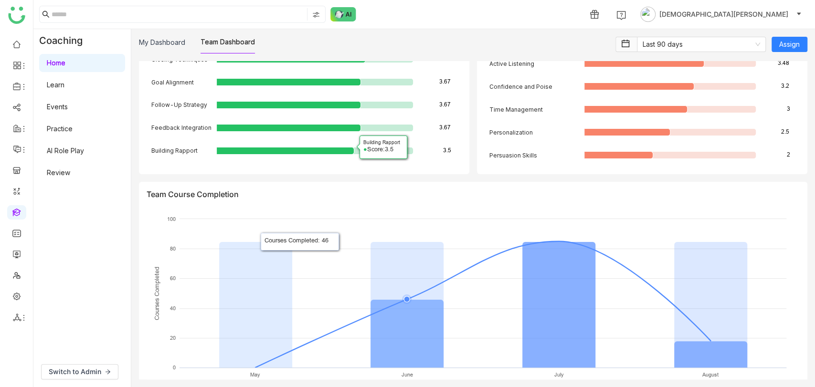
scroll to position [1789, 0]
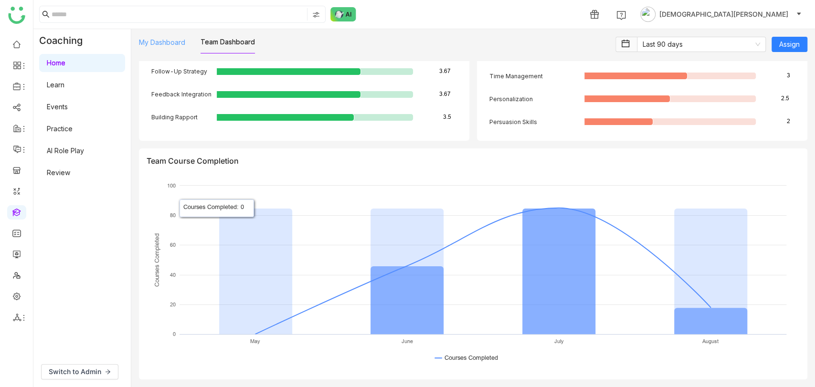
click at [166, 44] on link "My Dashboard" at bounding box center [162, 42] width 46 height 8
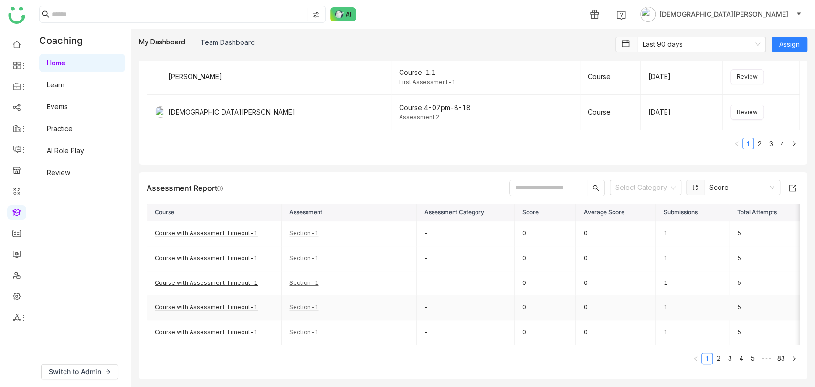
scroll to position [1286, 0]
click at [18, 195] on link at bounding box center [16, 296] width 9 height 8
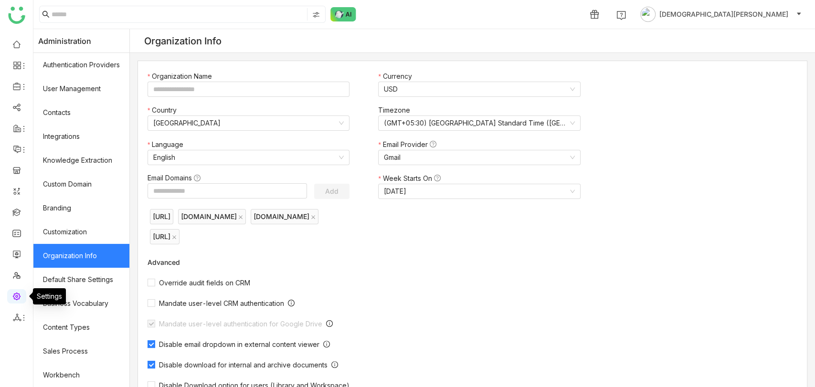
type input "*******"
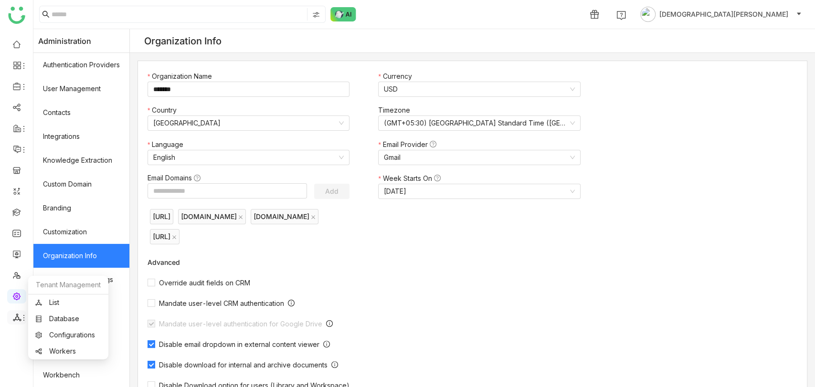
click at [14, 195] on icon at bounding box center [17, 318] width 8 height 8
click at [53, 195] on link "List" at bounding box center [68, 302] width 66 height 7
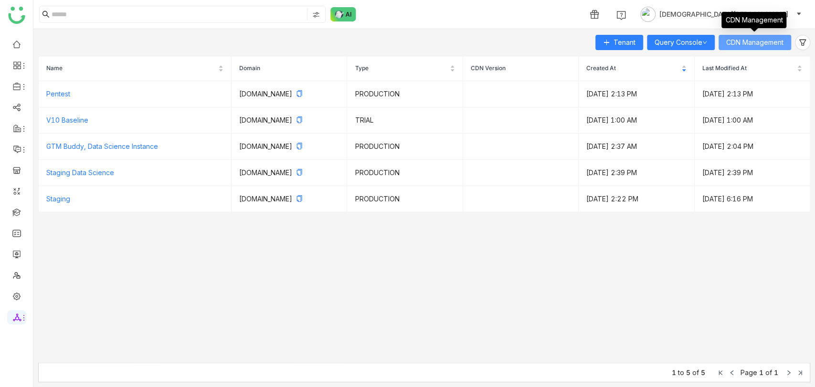
click at [764, 45] on span "CDN Management" at bounding box center [754, 42] width 57 height 11
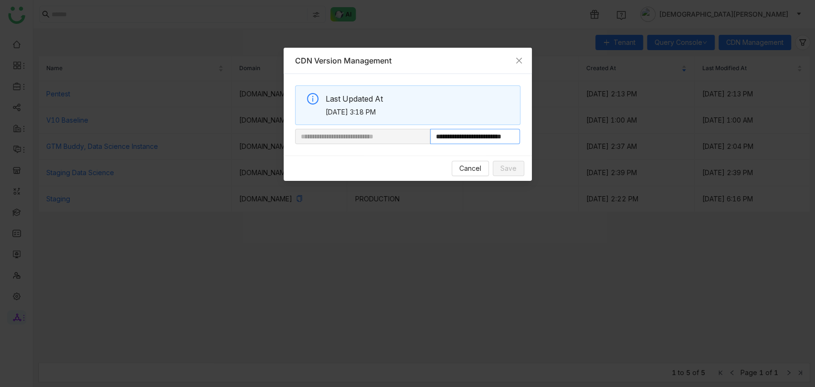
drag, startPoint x: 462, startPoint y: 138, endPoint x: 704, endPoint y: 149, distance: 242.4
click at [704, 149] on nz-modal-container "**********" at bounding box center [407, 193] width 815 height 387
paste input "**"
type input "**********"
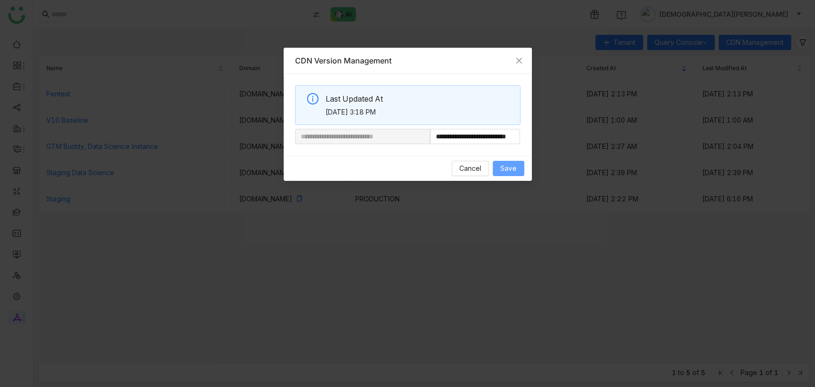
click at [513, 167] on span "Save" at bounding box center [508, 168] width 16 height 11
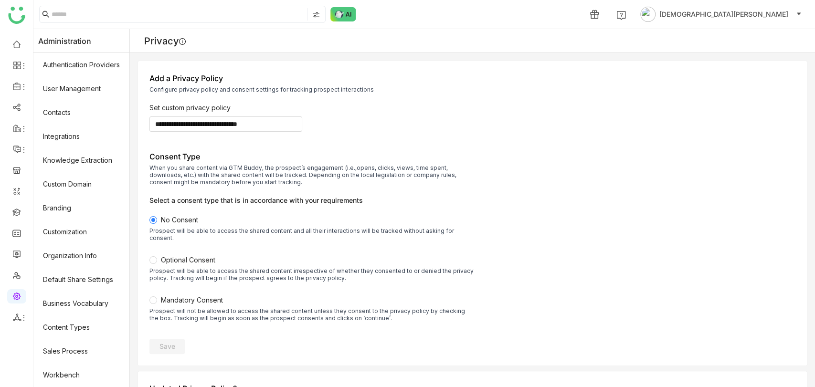
scroll to position [119, 0]
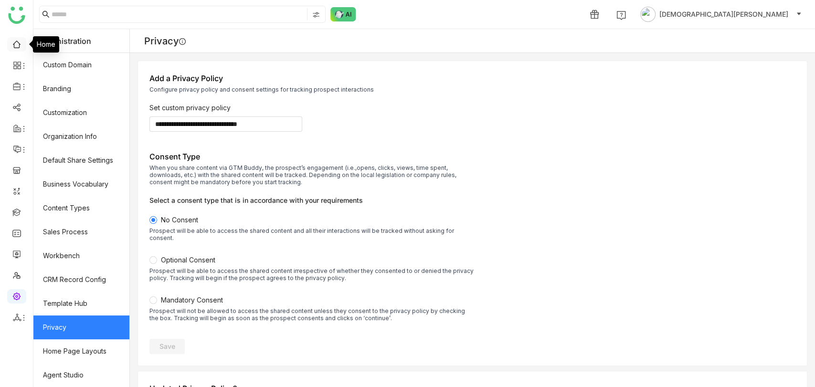
click at [12, 48] on link at bounding box center [16, 44] width 9 height 8
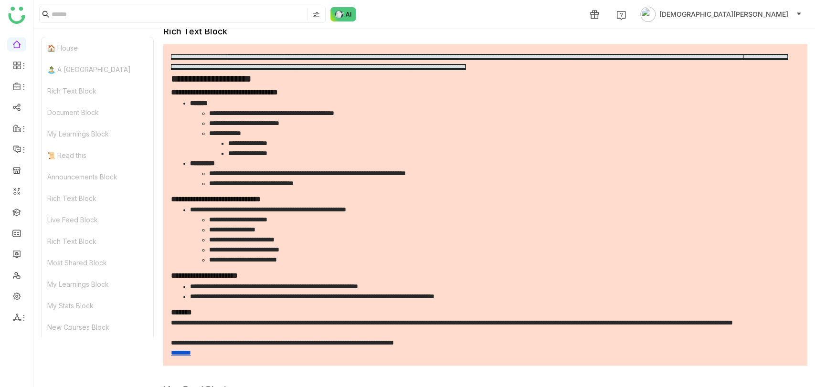
scroll to position [1041, 0]
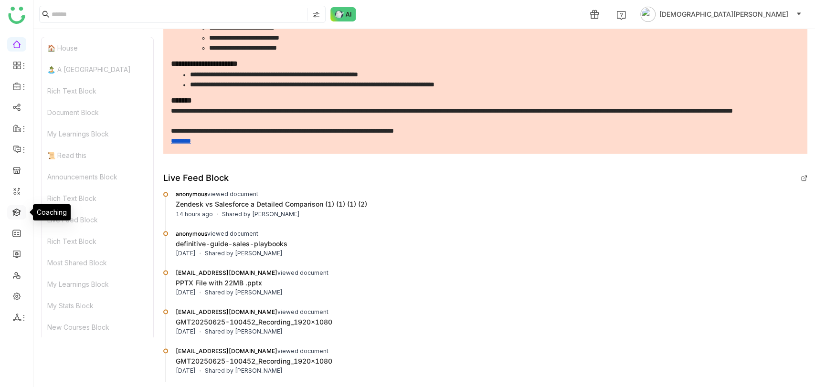
click at [18, 212] on link at bounding box center [16, 212] width 9 height 8
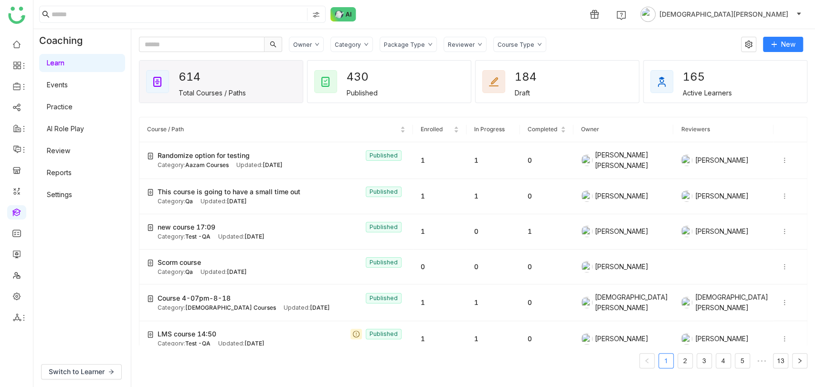
click at [65, 130] on link "AI Role Play" at bounding box center [65, 129] width 37 height 8
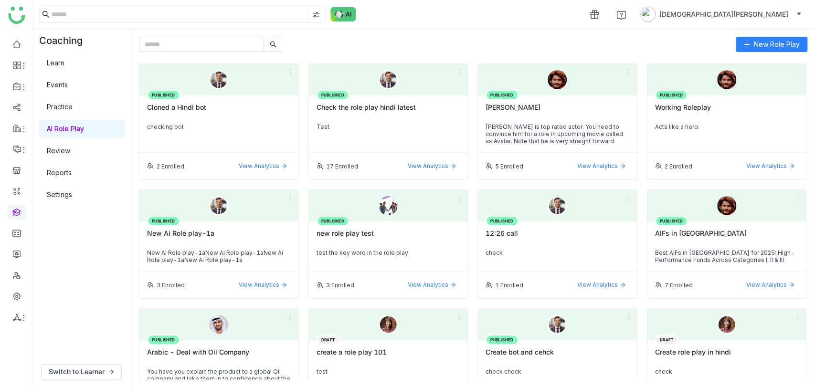
click at [57, 193] on link "Settings" at bounding box center [59, 195] width 25 height 8
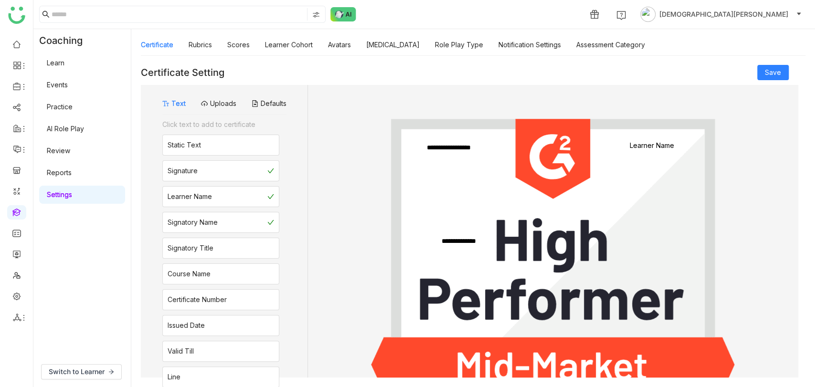
click at [321, 43] on div "Certificate Rubrics Scores Learner Cohort Avatars Personality Type Role Play Ty…" at bounding box center [393, 45] width 504 height 22
click at [330, 42] on link "Avatars" at bounding box center [339, 45] width 23 height 8
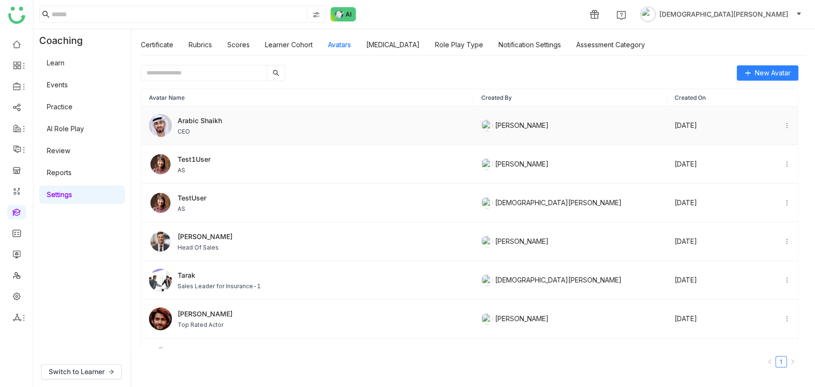
click at [339, 123] on div "Arabic Shaikh CEO" at bounding box center [307, 125] width 317 height 23
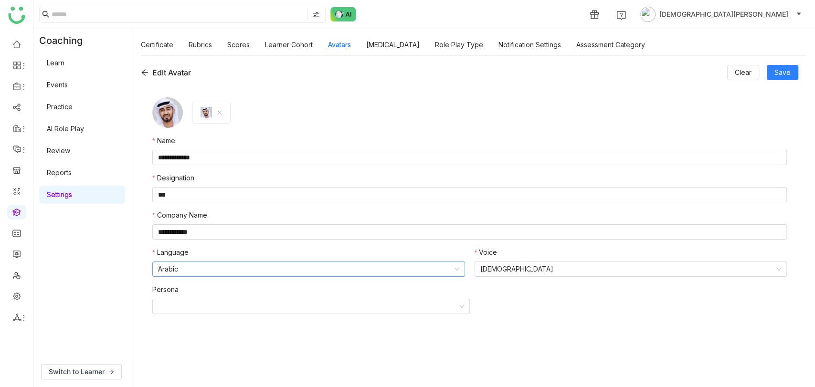
click at [218, 269] on nz-select-item "Arabic" at bounding box center [308, 269] width 301 height 14
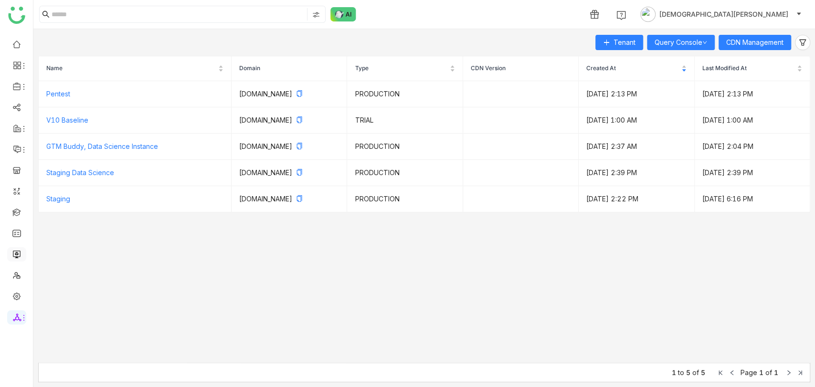
click at [19, 251] on link at bounding box center [16, 254] width 9 height 8
click at [16, 254] on link at bounding box center [16, 254] width 9 height 8
click at [16, 250] on link at bounding box center [16, 254] width 9 height 8
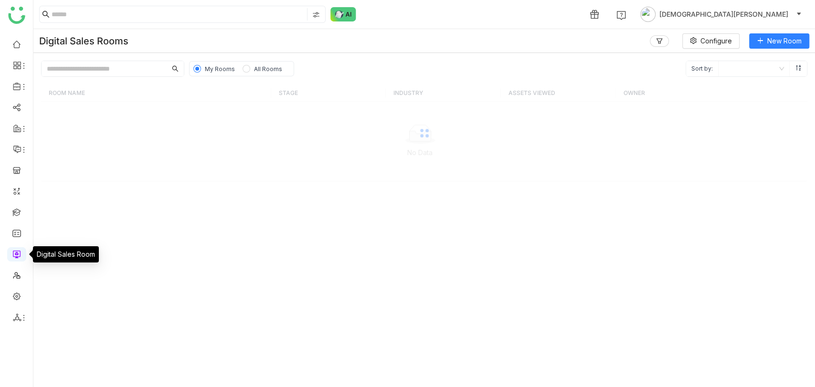
click at [17, 250] on link at bounding box center [16, 254] width 9 height 8
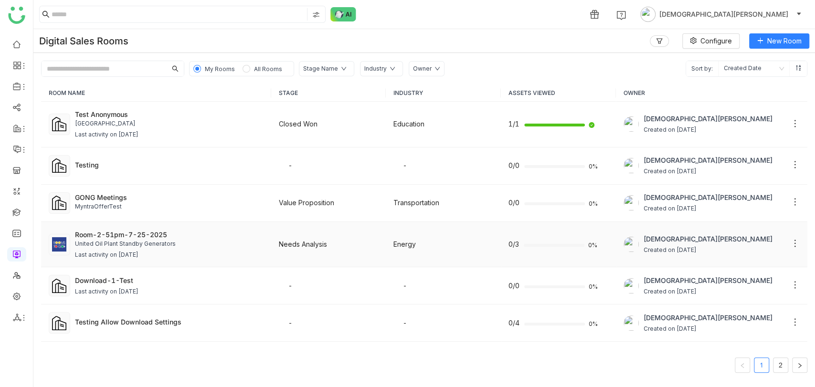
click at [142, 228] on td "Room-2-51pm-7-25-2025 United Oil Plant Standby Generators Last activity on Aug …" at bounding box center [156, 245] width 230 height 46
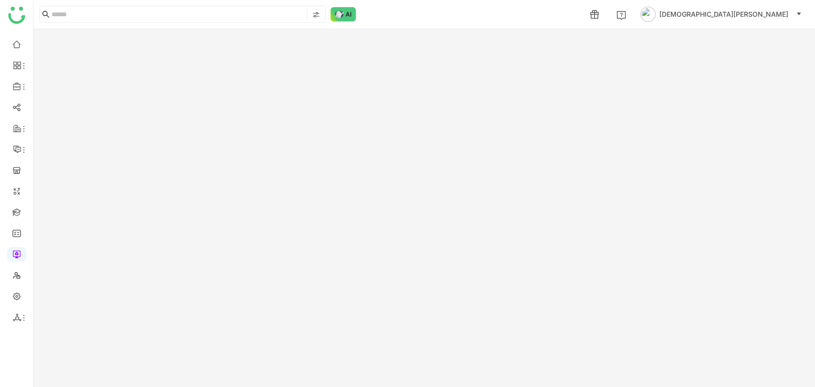
click at [144, 243] on gtmb-room-detail at bounding box center [424, 208] width 782 height 358
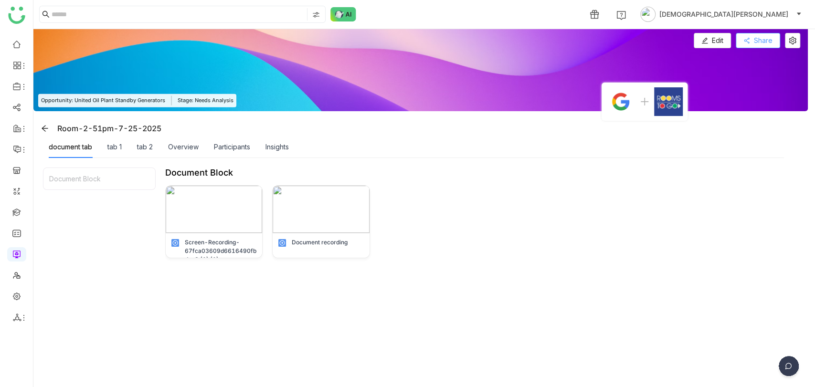
click at [767, 42] on span "Share" at bounding box center [763, 40] width 19 height 11
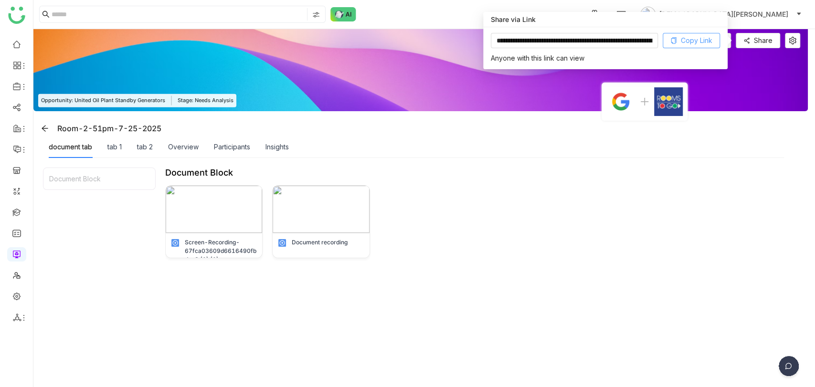
click at [686, 38] on span "Copy Link" at bounding box center [697, 40] width 32 height 11
click at [279, 145] on div "Insights" at bounding box center [276, 147] width 23 height 11
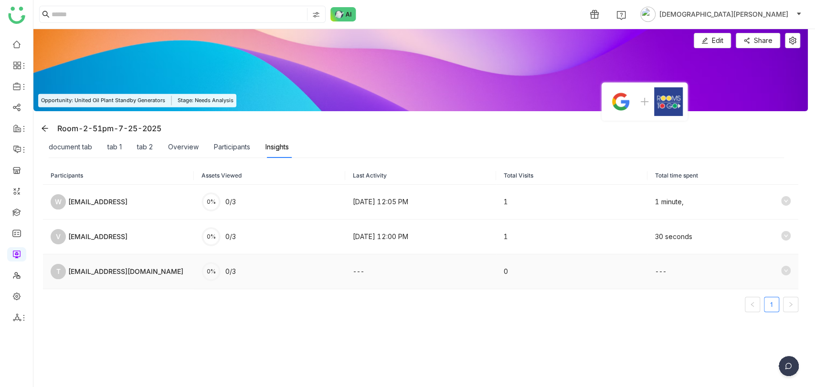
click at [130, 272] on div "tracvishnureddyy199ssss8@gmsail.com" at bounding box center [125, 271] width 115 height 11
click at [781, 273] on icon at bounding box center [786, 271] width 10 height 10
click at [175, 271] on div "tracvishnureddyy199ssss8@gmsail.com" at bounding box center [125, 271] width 115 height 11
click at [154, 273] on div "[EMAIL_ADDRESS][DOMAIN_NAME]" at bounding box center [125, 271] width 115 height 11
click at [174, 270] on div "[EMAIL_ADDRESS][DOMAIN_NAME]" at bounding box center [125, 271] width 115 height 11
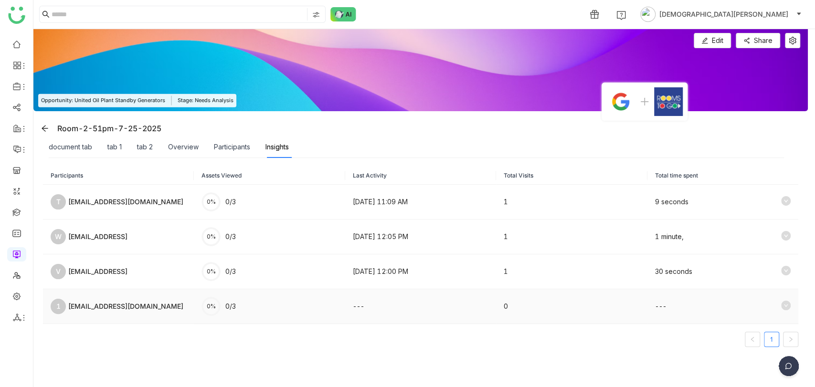
drag, startPoint x: 93, startPoint y: 315, endPoint x: 99, endPoint y: 314, distance: 6.7
click at [93, 315] on td "1 [EMAIL_ADDRESS][DOMAIN_NAME]" at bounding box center [118, 306] width 151 height 35
click at [760, 42] on span "Share" at bounding box center [763, 40] width 19 height 11
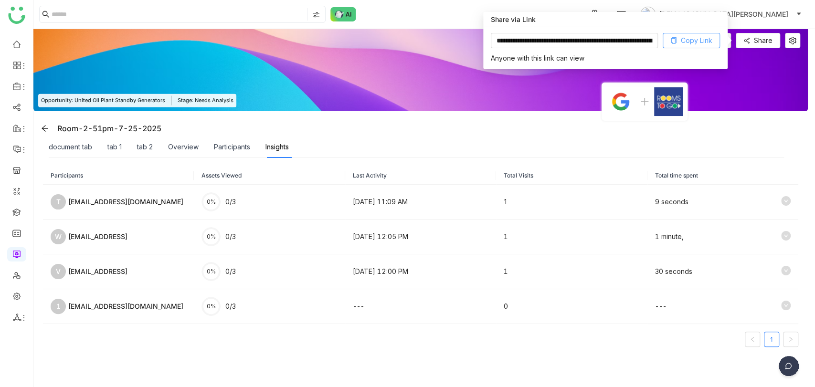
click at [681, 35] on span "Copy Link" at bounding box center [697, 40] width 32 height 11
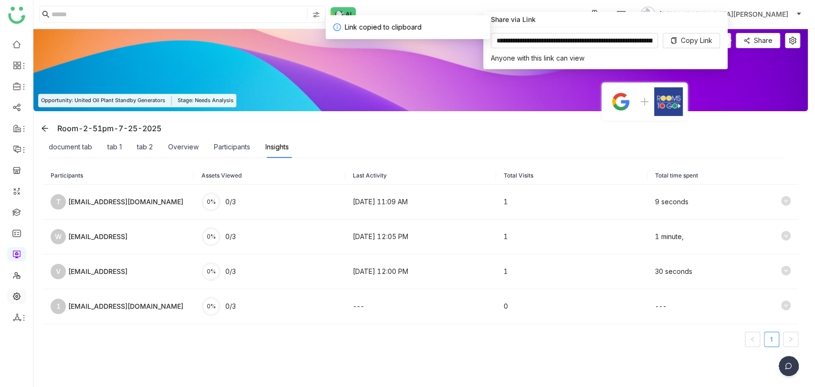
drag, startPoint x: 808, startPoint y: 1, endPoint x: 14, endPoint y: 296, distance: 847.2
click at [14, 296] on link at bounding box center [16, 296] width 9 height 8
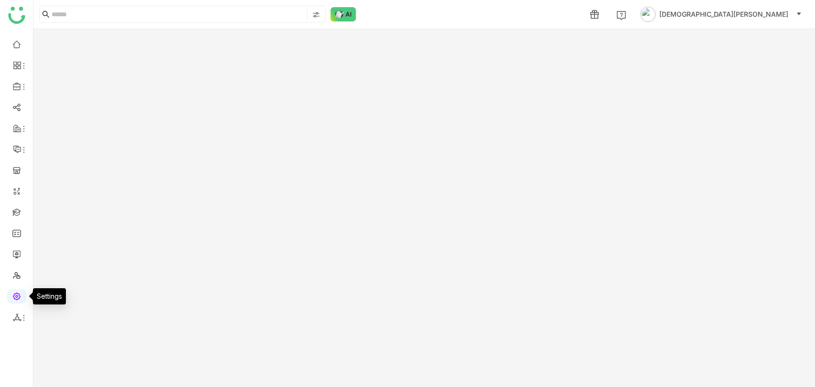
click at [13, 297] on link at bounding box center [16, 296] width 9 height 8
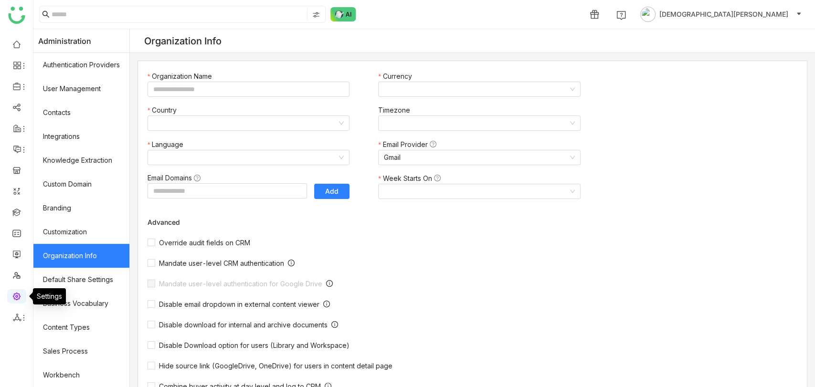
type input "*******"
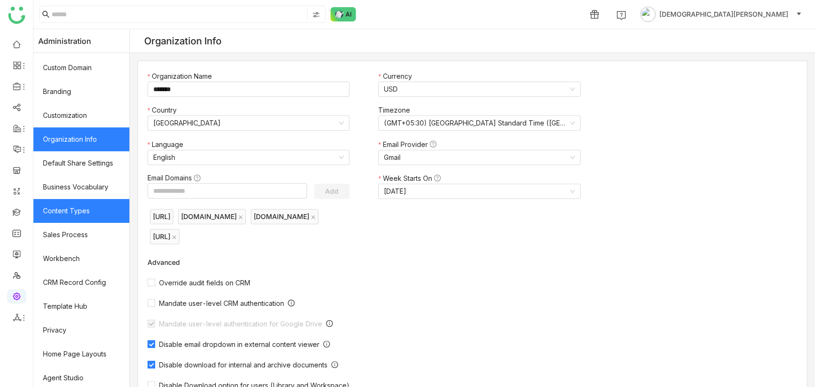
scroll to position [119, 0]
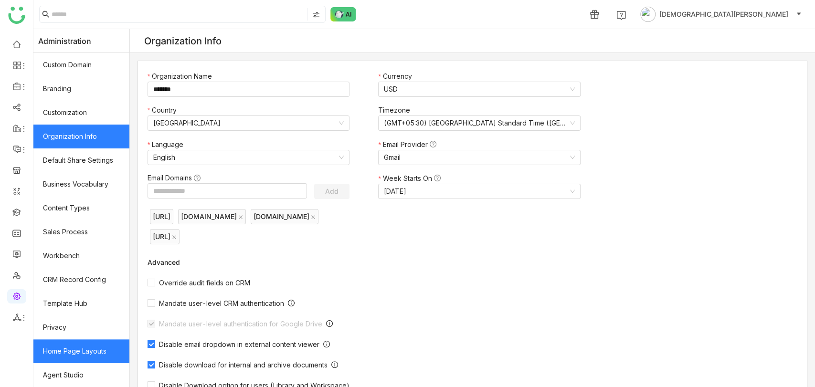
click at [79, 340] on link "Home Page Layouts" at bounding box center [81, 352] width 96 height 24
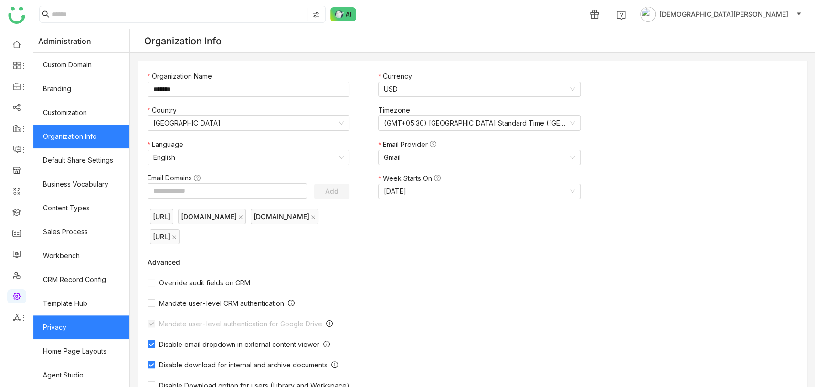
click at [77, 326] on link "Privacy" at bounding box center [81, 328] width 96 height 24
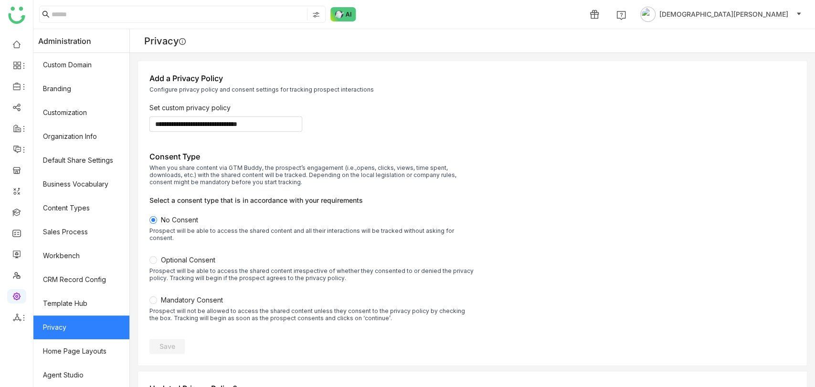
click at [79, 333] on link "Privacy" at bounding box center [81, 328] width 96 height 24
click at [184, 267] on div "Prospect will be able to access the shared content irrespective of whether they…" at bounding box center [311, 274] width 325 height 14
click at [175, 342] on span "Save" at bounding box center [167, 347] width 16 height 10
click at [14, 253] on link at bounding box center [16, 254] width 9 height 8
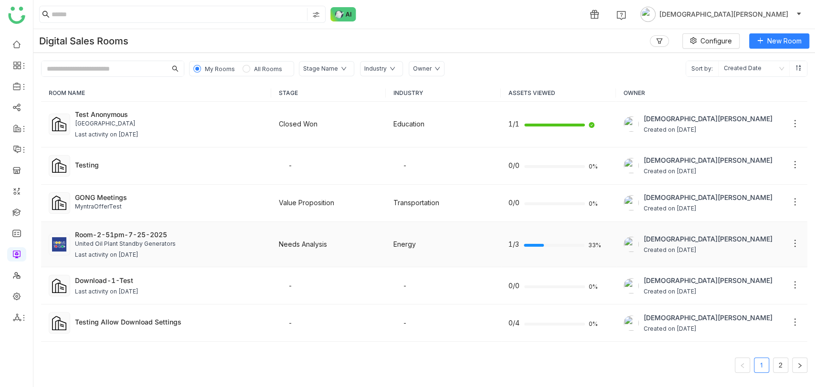
click at [133, 234] on div "Room-2-51pm-7-25-2025" at bounding box center [169, 235] width 189 height 10
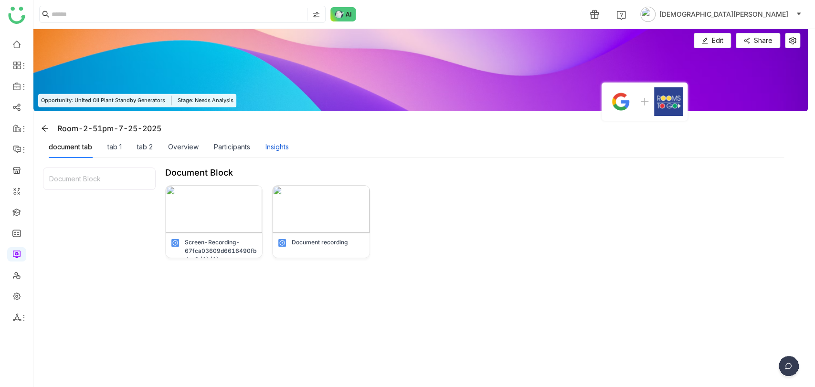
click at [287, 150] on div "Insights" at bounding box center [276, 147] width 23 height 11
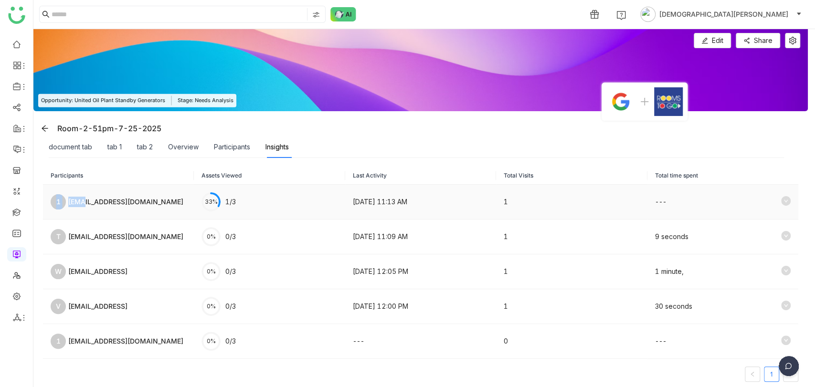
drag, startPoint x: 85, startPoint y: 200, endPoint x: 66, endPoint y: 200, distance: 19.1
click at [66, 200] on div "1 [EMAIL_ADDRESS][DOMAIN_NAME]" at bounding box center [119, 201] width 136 height 15
click at [504, 310] on td "1" at bounding box center [571, 306] width 151 height 35
click at [768, 198] on div "---" at bounding box center [723, 201] width 136 height 11
click at [781, 200] on icon at bounding box center [786, 201] width 10 height 10
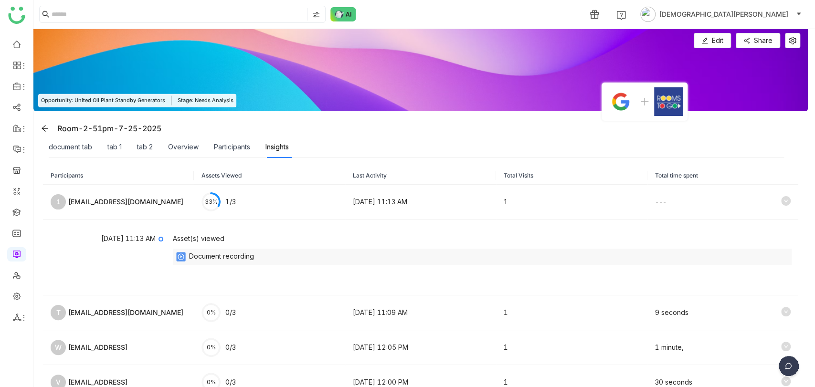
click at [789, 364] on img at bounding box center [789, 368] width 24 height 24
click at [786, 366] on img at bounding box center [789, 368] width 24 height 24
click at [752, 299] on td "9 seconds" at bounding box center [723, 313] width 151 height 35
click at [794, 362] on img at bounding box center [789, 368] width 24 height 24
click at [759, 306] on img at bounding box center [752, 299] width 86 height 29
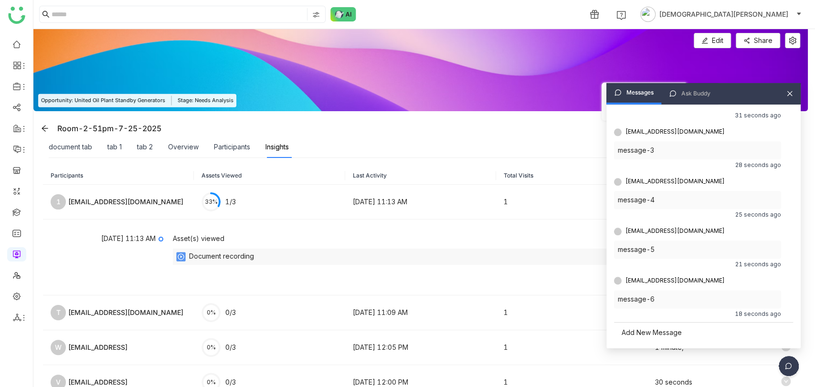
click at [656, 338] on div "Add New Message" at bounding box center [703, 332] width 179 height 21
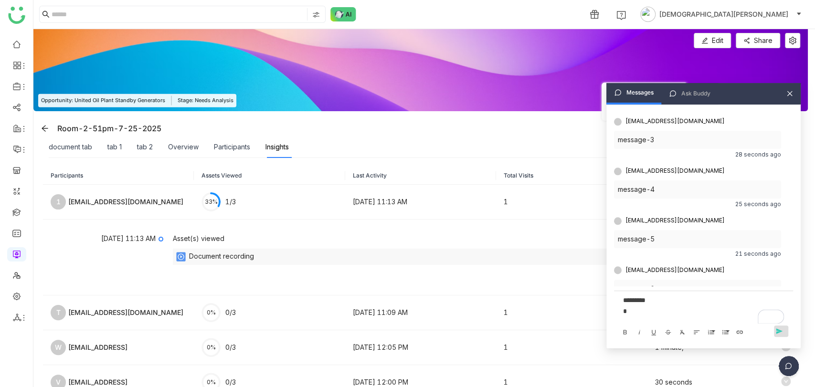
click at [782, 333] on span "send" at bounding box center [781, 332] width 14 height 8
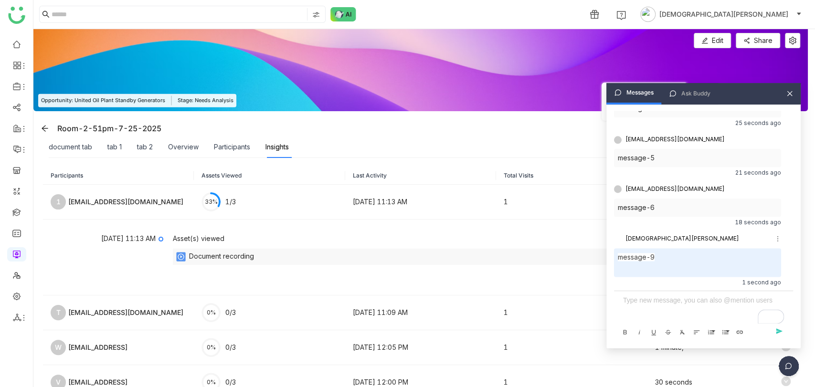
scroll to position [851, 0]
click at [648, 308] on div "To enrich screen reader interactions, please activate Accessibility in Grammarl…" at bounding box center [703, 309] width 171 height 29
click at [780, 332] on span "send" at bounding box center [781, 332] width 14 height 8
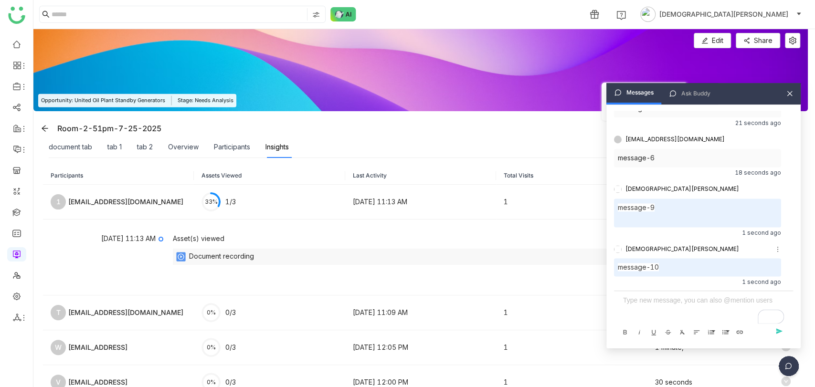
scroll to position [901, 0]
click at [649, 305] on div "To enrich screen reader interactions, please activate Accessibility in Grammarl…" at bounding box center [703, 300] width 161 height 11
click at [779, 332] on span "send" at bounding box center [781, 332] width 14 height 8
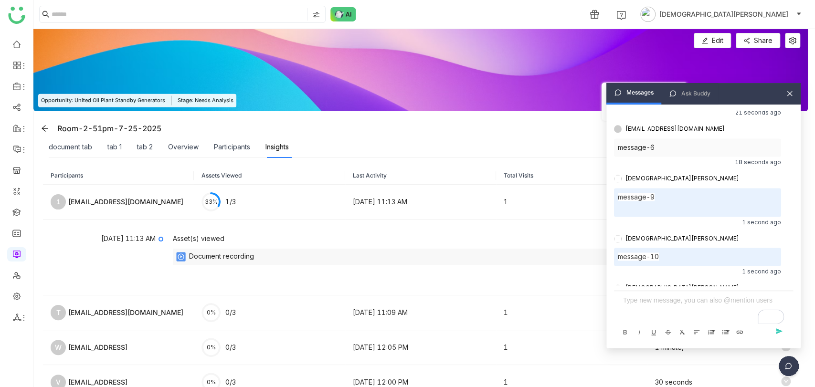
scroll to position [950, 0]
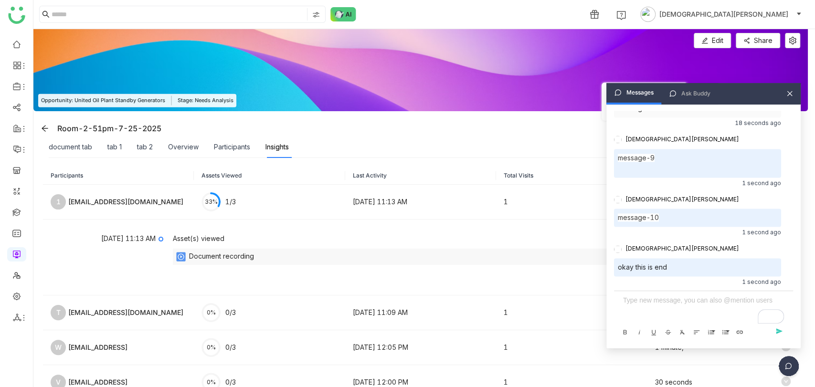
click at [795, 89] on div "Messages Ask Buddy" at bounding box center [703, 93] width 194 height 21
click at [791, 91] on icon at bounding box center [789, 93] width 7 height 7
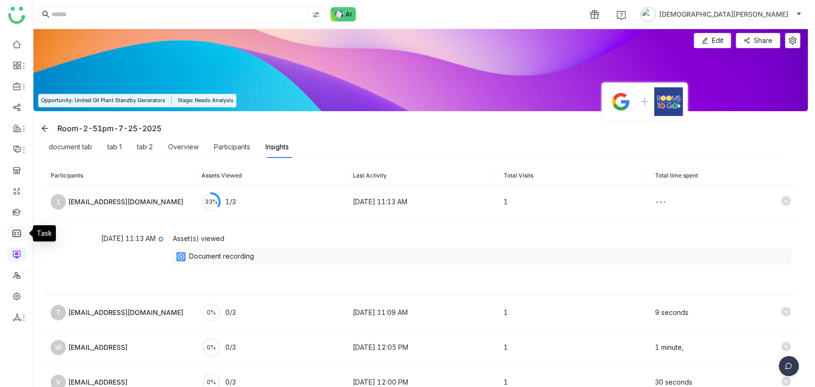
click at [13, 234] on link at bounding box center [16, 233] width 9 height 8
click at [15, 234] on link at bounding box center [16, 233] width 9 height 8
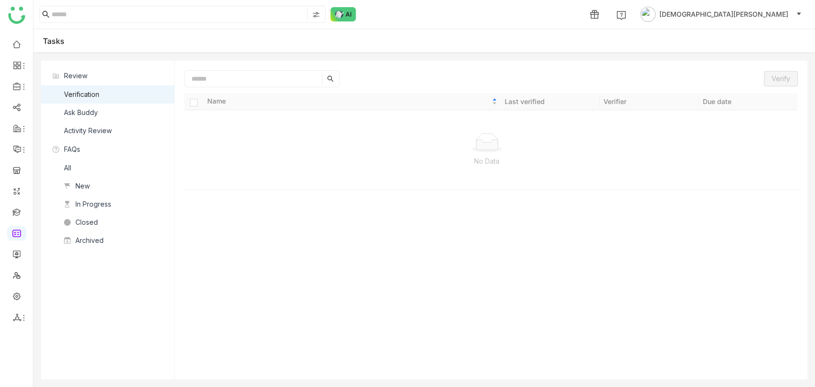
click at [81, 112] on div "Ask Buddy" at bounding box center [81, 112] width 34 height 11
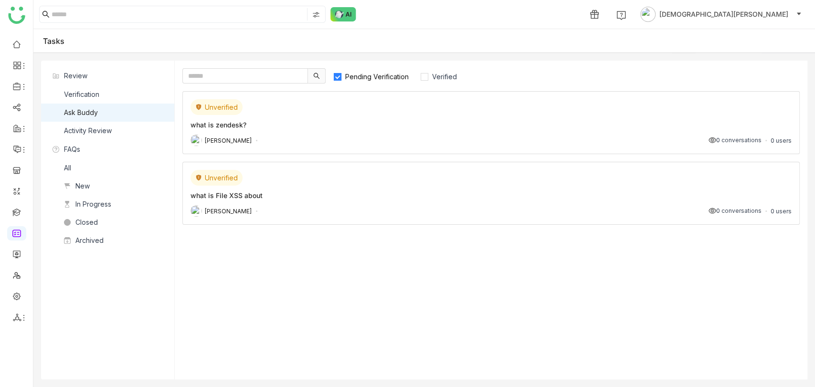
click at [345, 116] on div "Unverified what is zendesk? chiru balaya 0 conversations 0 users" at bounding box center [490, 122] width 617 height 63
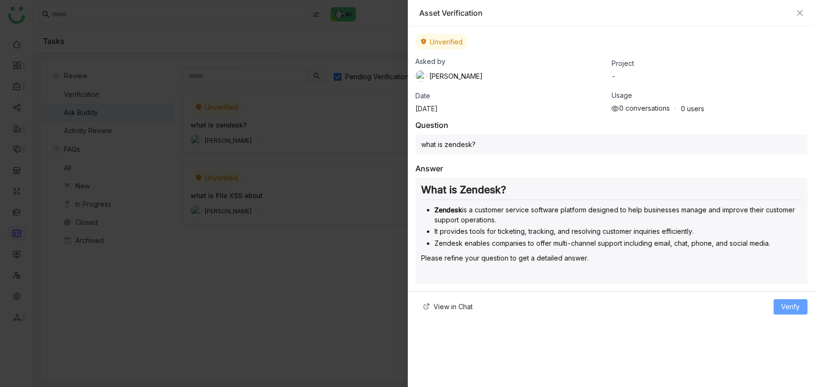
click at [789, 302] on span "Verify" at bounding box center [790, 307] width 19 height 11
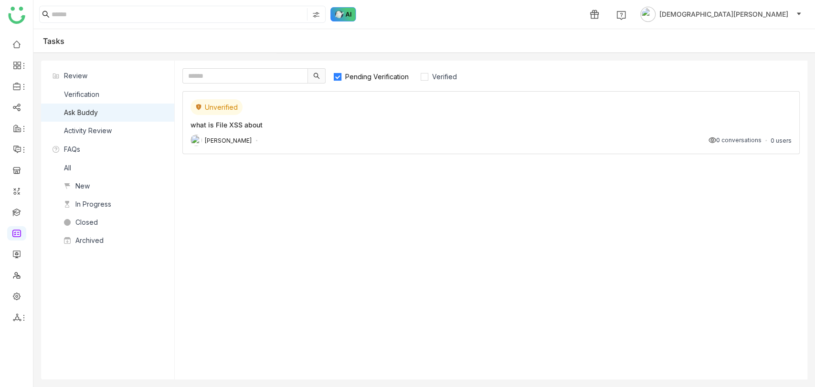
click at [336, 15] on img at bounding box center [343, 14] width 26 height 14
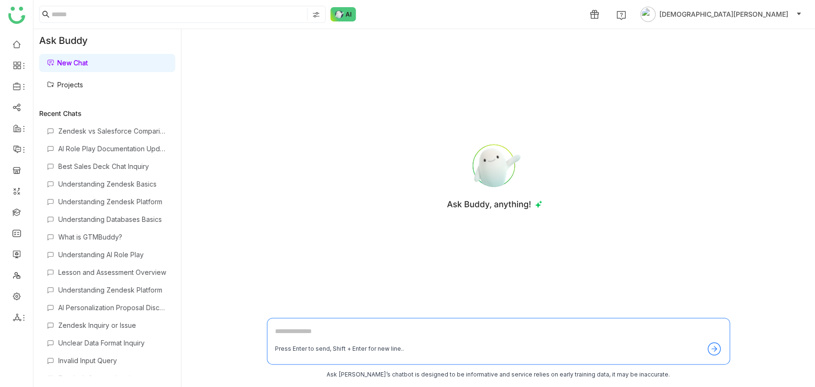
click at [83, 88] on link "Projects" at bounding box center [65, 85] width 36 height 8
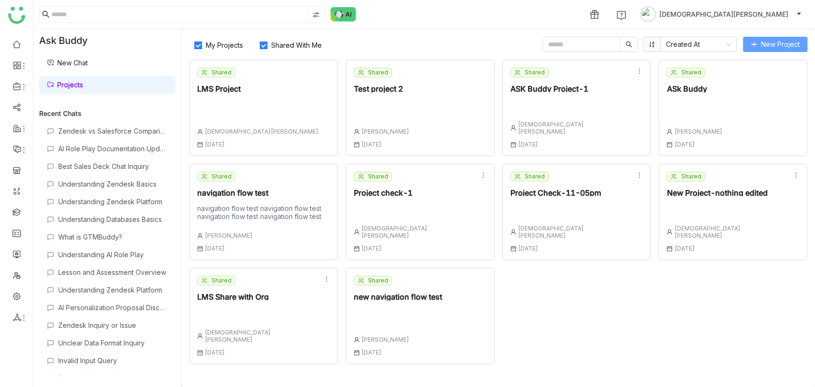
click at [783, 42] on span "New Project" at bounding box center [780, 44] width 39 height 11
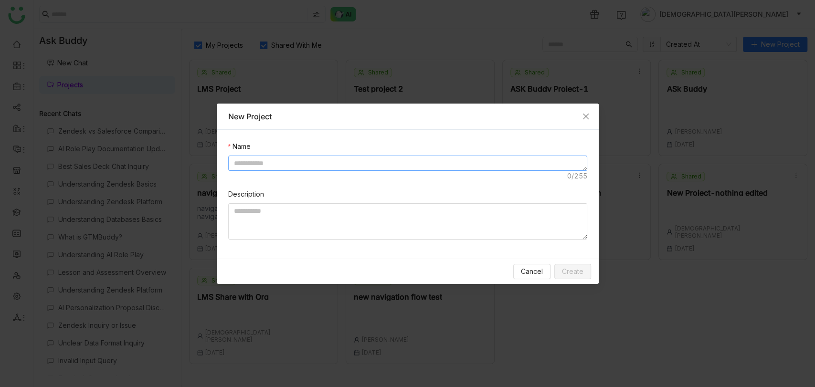
click at [262, 160] on textarea at bounding box center [407, 163] width 359 height 15
click at [588, 116] on icon "Close" at bounding box center [586, 117] width 8 height 8
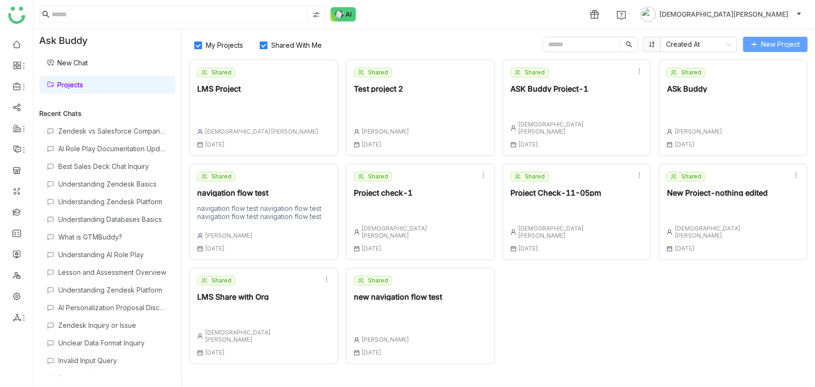
click at [768, 43] on span "New Project" at bounding box center [780, 44] width 39 height 11
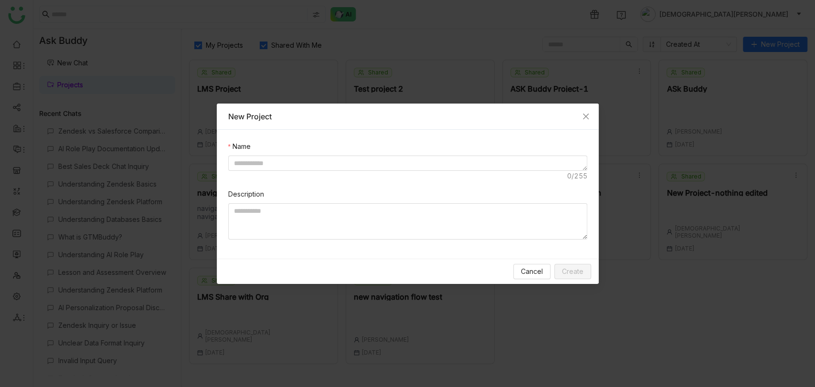
drag, startPoint x: 447, startPoint y: 142, endPoint x: 442, endPoint y: 155, distance: 13.3
click at [447, 144] on nz-form-item "Name" at bounding box center [407, 161] width 359 height 40
click at [439, 169] on textarea at bounding box center [407, 163] width 359 height 15
type textarea "**********"
click at [321, 235] on textarea at bounding box center [407, 221] width 359 height 36
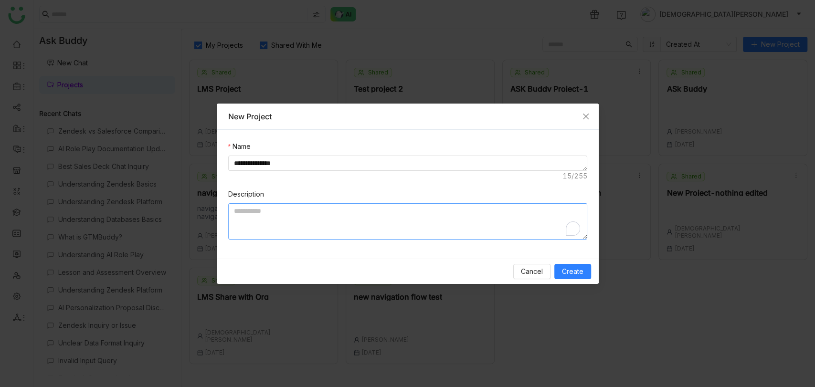
paste textarea "**********"
type textarea "**********"
click at [566, 270] on span "Create" at bounding box center [572, 271] width 21 height 11
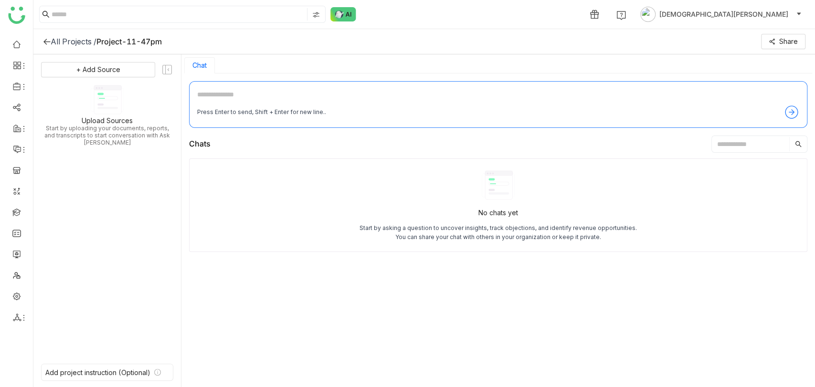
click at [243, 89] on textarea at bounding box center [498, 96] width 602 height 15
click at [126, 67] on button "+ Add Source" at bounding box center [98, 69] width 114 height 15
click at [124, 85] on div "GTM Buddy Content" at bounding box center [102, 95] width 87 height 21
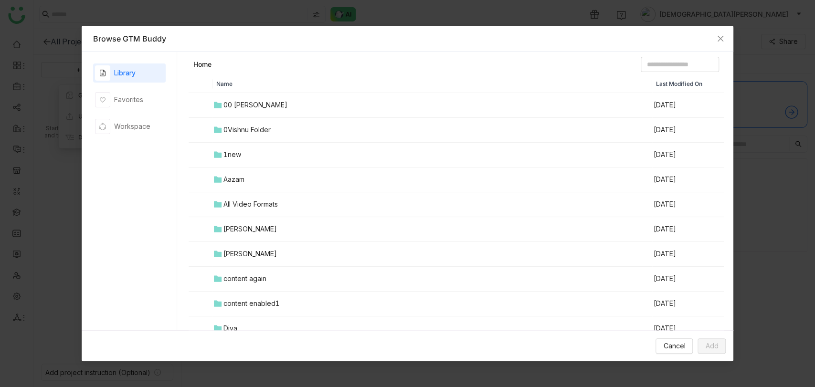
click at [258, 110] on td "00 [PERSON_NAME]" at bounding box center [432, 105] width 440 height 25
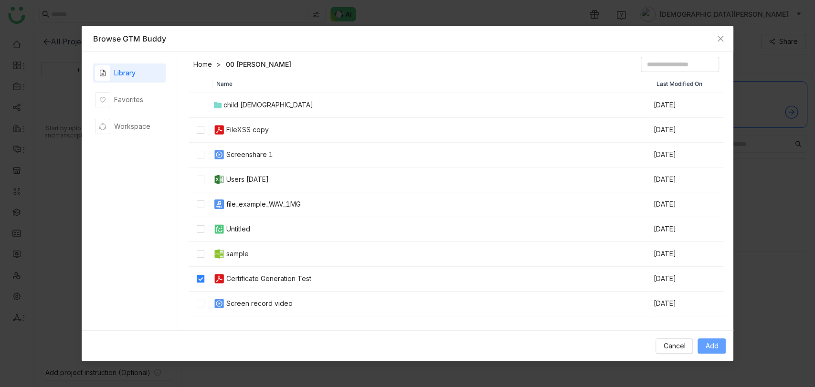
click at [722, 344] on button "Add" at bounding box center [712, 346] width 28 height 15
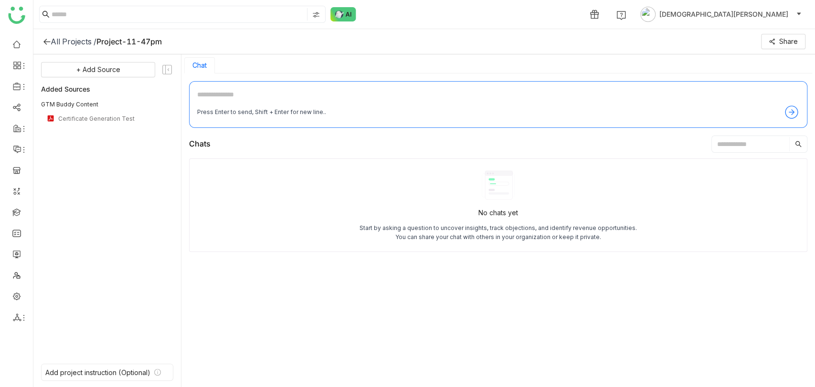
click at [294, 89] on textarea at bounding box center [498, 96] width 602 height 15
type textarea "**********"
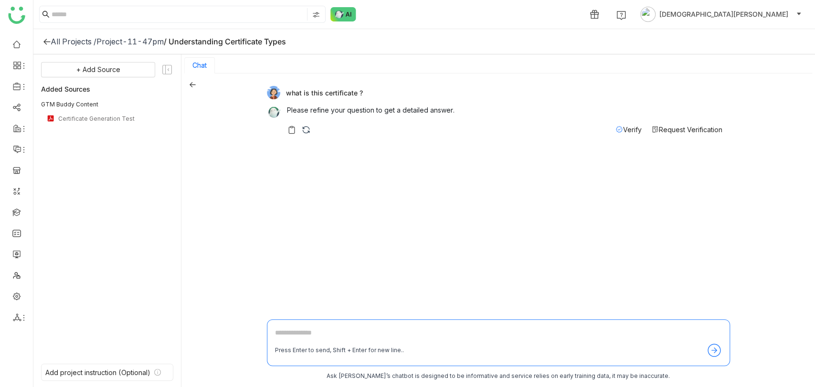
click at [287, 327] on div "Press Enter to send, Shift + Enter for new line.." at bounding box center [498, 342] width 463 height 47
click at [288, 329] on textarea at bounding box center [498, 335] width 447 height 15
type textarea "**********"
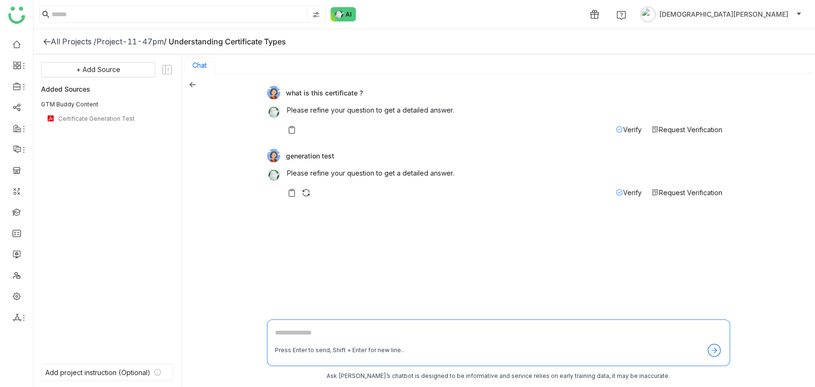
click at [288, 329] on textarea at bounding box center [498, 335] width 447 height 15
type textarea "**********"
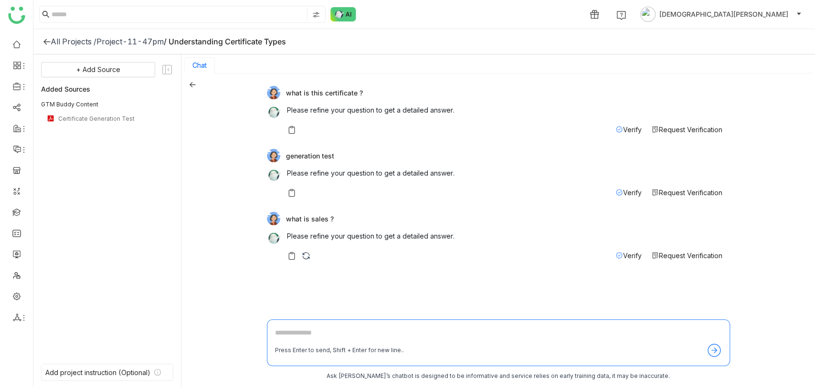
click at [300, 339] on textarea at bounding box center [498, 335] width 447 height 15
click at [310, 334] on textarea at bounding box center [498, 335] width 447 height 15
click at [191, 82] on icon at bounding box center [192, 84] width 7 height 7
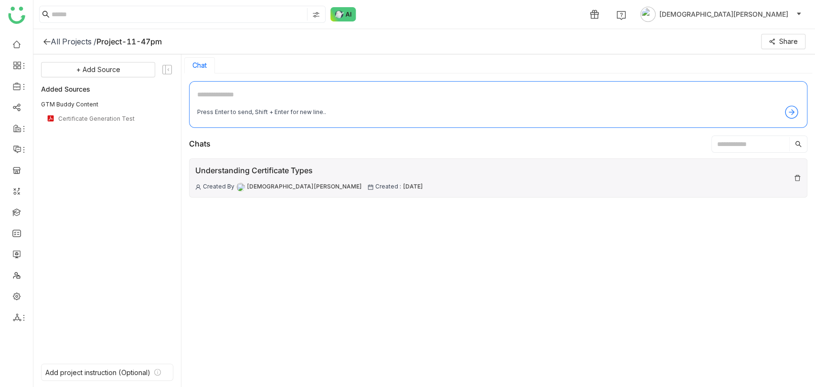
click at [551, 170] on div "Understanding Certificate Types Created By Vishnu Vardhan Created : 19 Aug , 20…" at bounding box center [498, 178] width 618 height 39
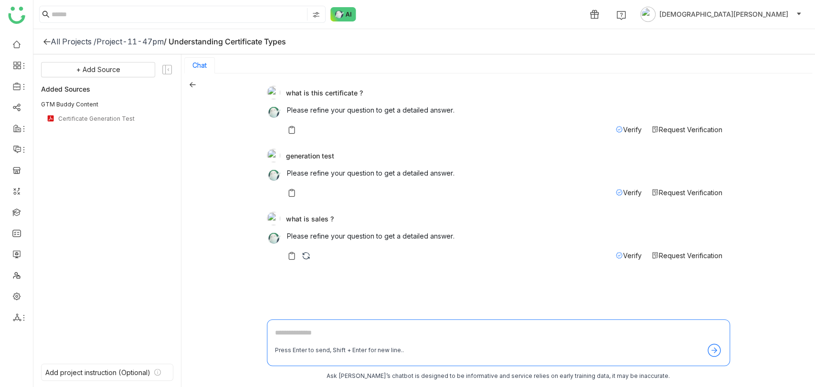
click at [190, 87] on icon at bounding box center [192, 84] width 7 height 7
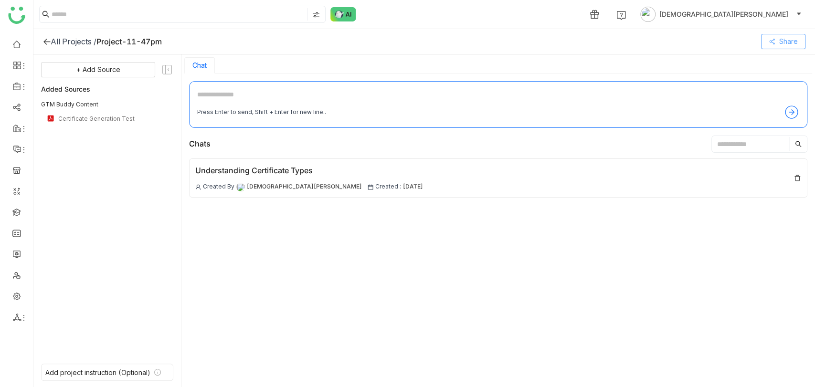
click at [791, 44] on span "Share" at bounding box center [788, 41] width 19 height 11
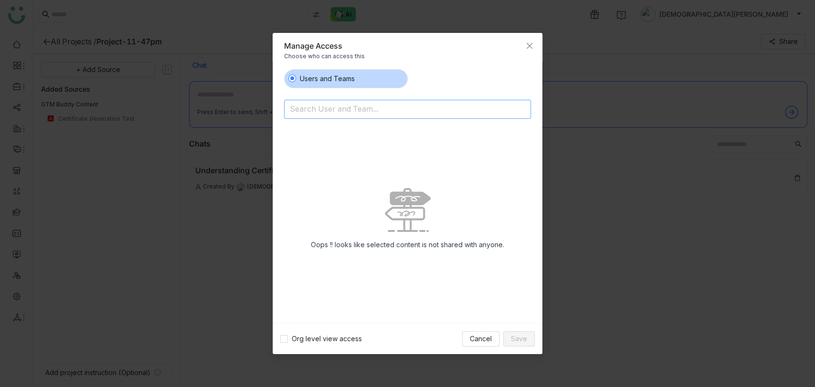
click at [404, 108] on input at bounding box center [383, 109] width 186 height 15
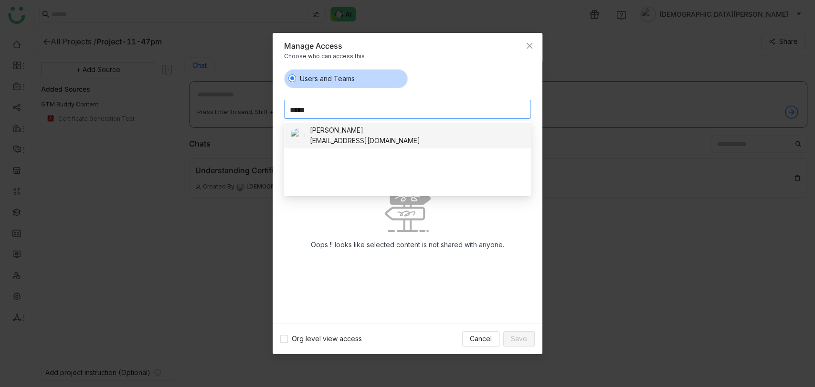
type input "*****"
click at [379, 141] on div "chirubalaya216@gmail.com" at bounding box center [365, 141] width 110 height 11
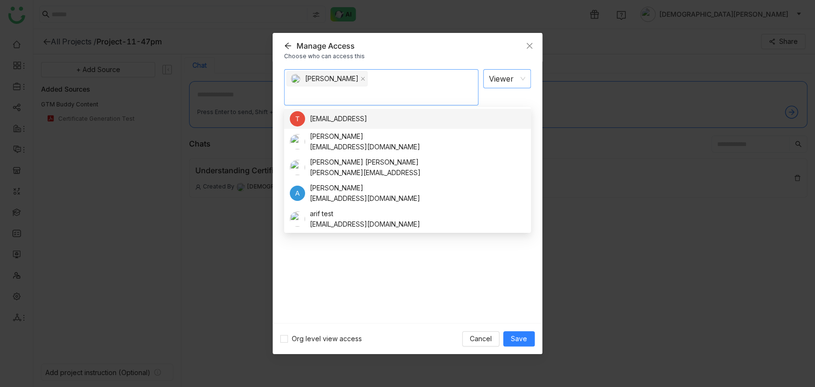
click at [519, 79] on nz-select-item "Viewer" at bounding box center [507, 79] width 36 height 18
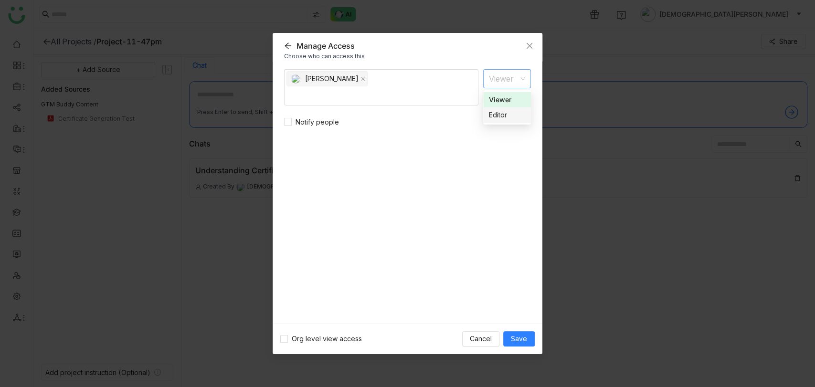
click at [505, 109] on nz-option-item "Editor" at bounding box center [507, 114] width 48 height 15
click at [516, 335] on span "Save" at bounding box center [519, 339] width 16 height 11
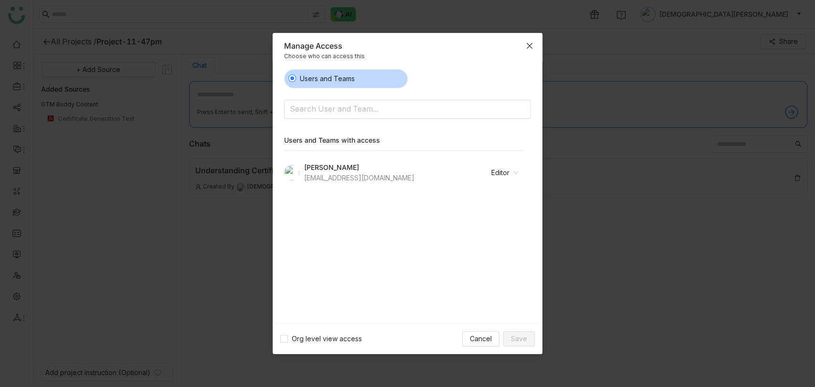
click at [527, 49] on span "Close" at bounding box center [530, 46] width 26 height 26
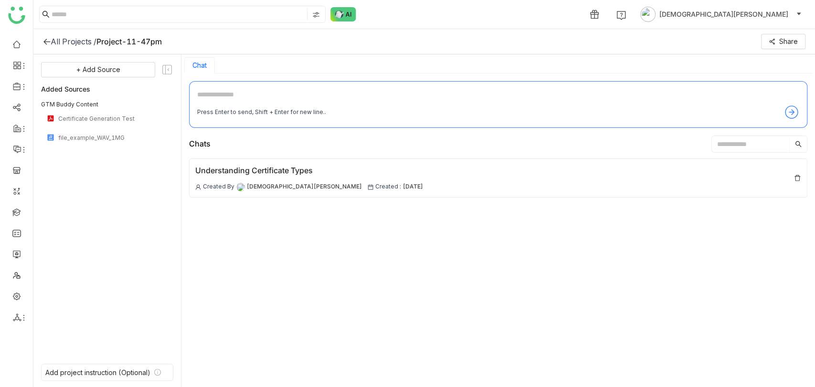
click at [712, 143] on input "text" at bounding box center [750, 144] width 77 height 14
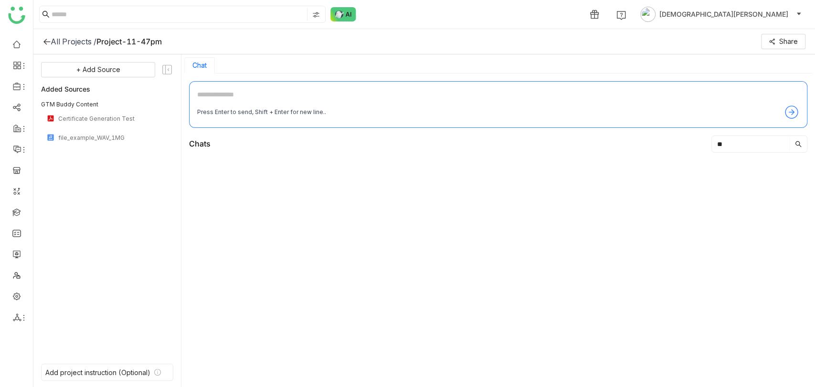
type input "*"
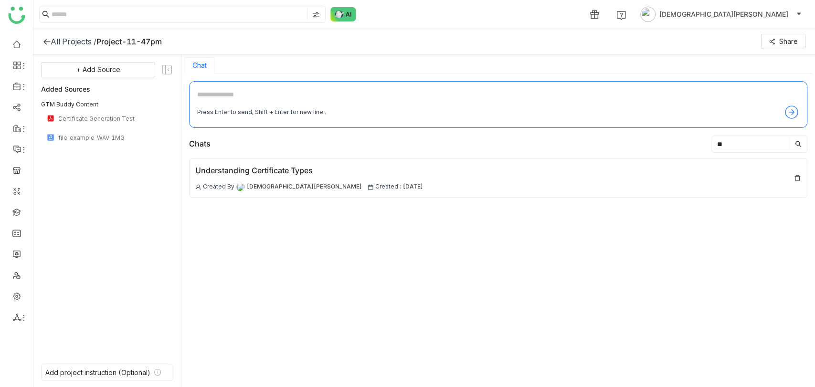
type input "*"
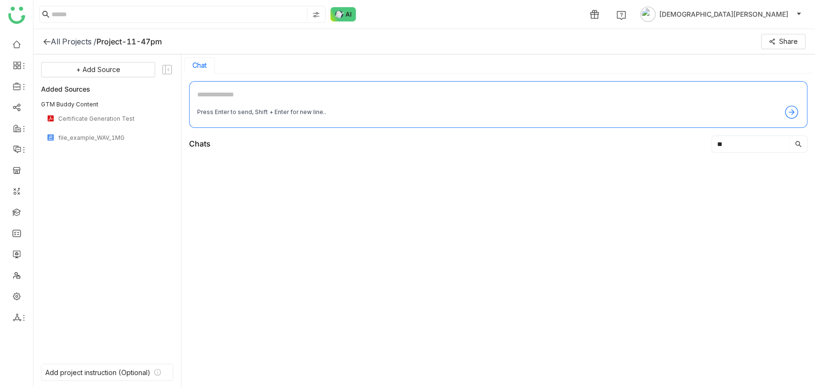
type input "*"
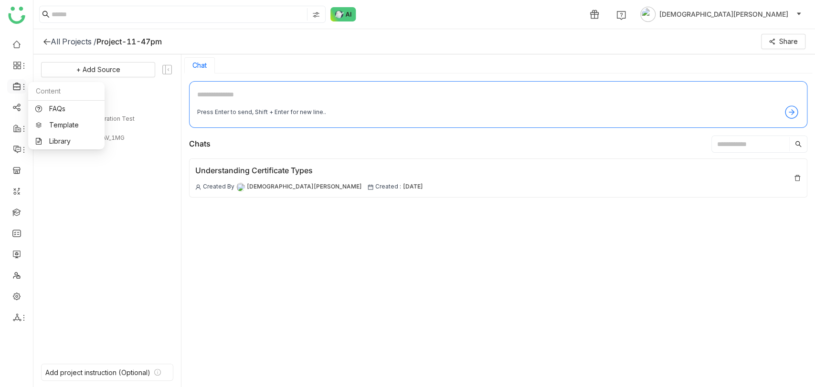
click at [21, 89] on icon at bounding box center [24, 87] width 8 height 8
click at [70, 138] on link "Library" at bounding box center [66, 141] width 62 height 7
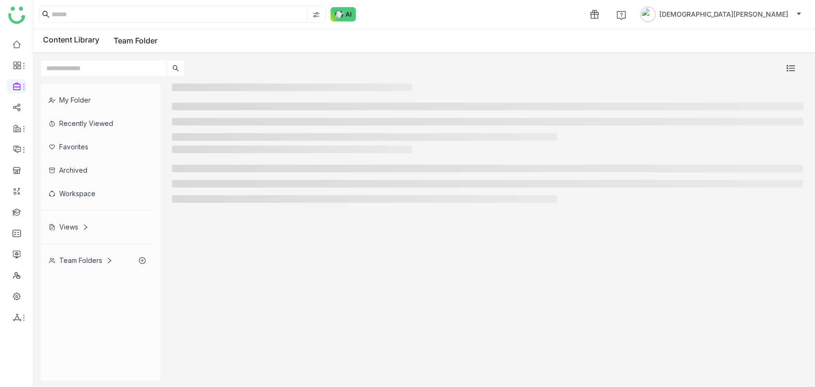
click at [78, 266] on div "Team Folders" at bounding box center [97, 260] width 112 height 23
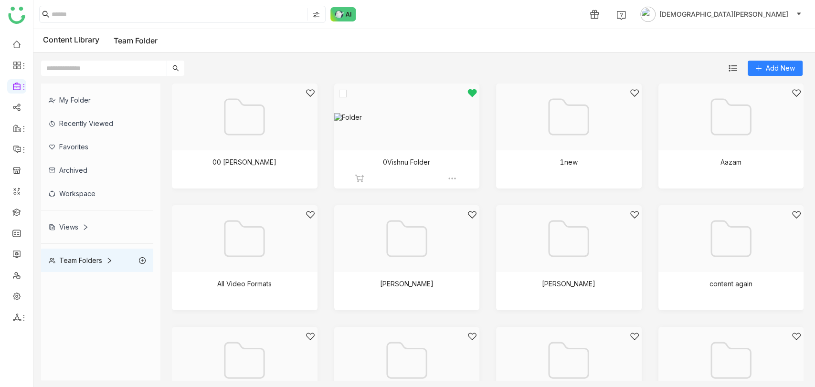
click at [415, 154] on div at bounding box center [403, 128] width 129 height 81
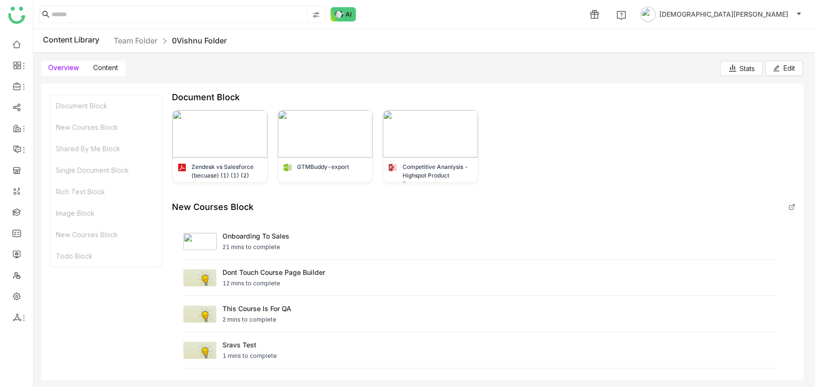
click at [101, 66] on span "Content" at bounding box center [105, 68] width 25 height 8
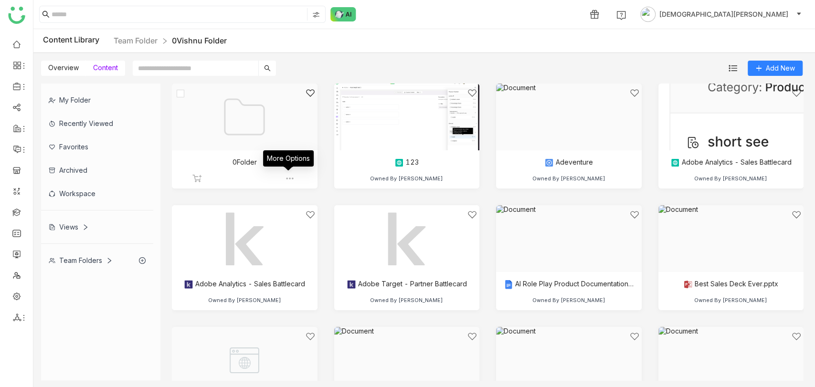
click at [289, 177] on img at bounding box center [290, 179] width 10 height 10
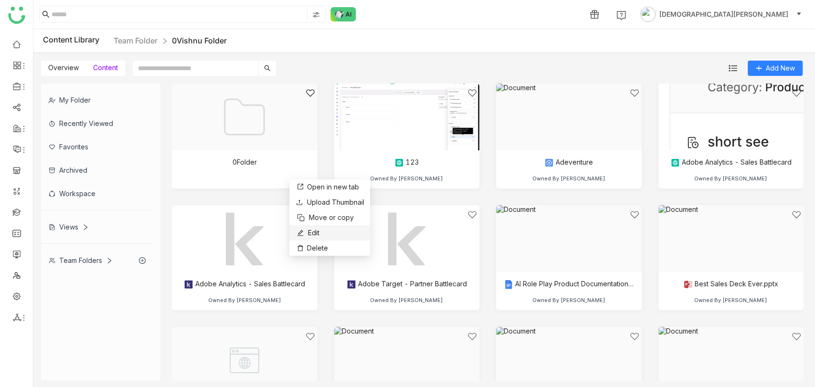
click at [320, 231] on li "Edit" at bounding box center [329, 232] width 81 height 15
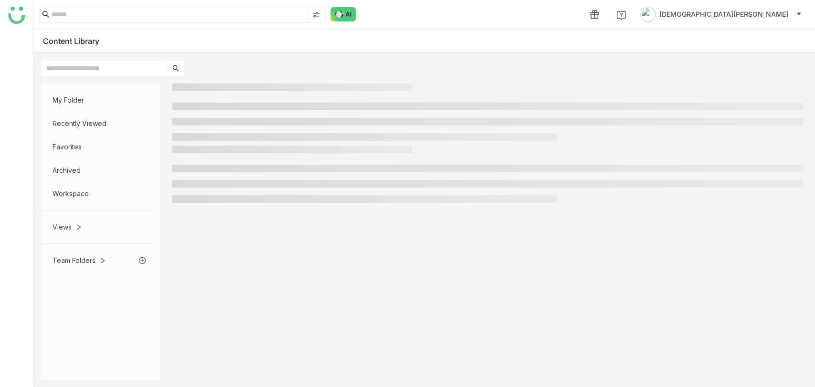
click at [156, 18] on input at bounding box center [179, 14] width 254 height 12
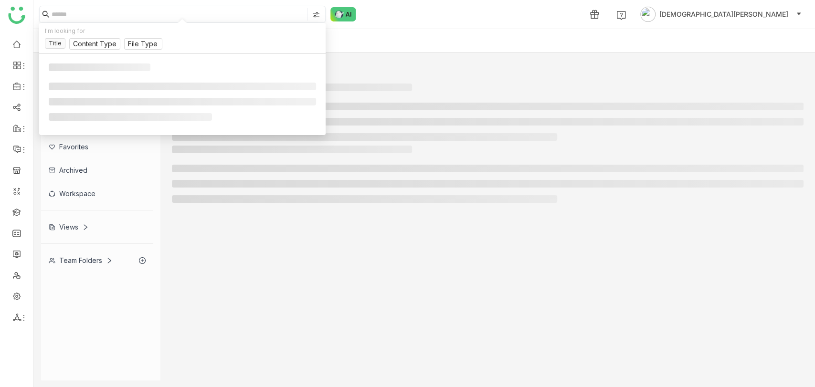
paste input "**********"
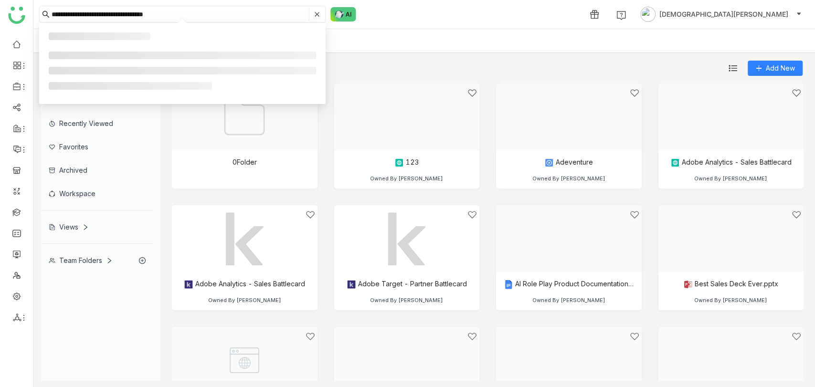
type input "**********"
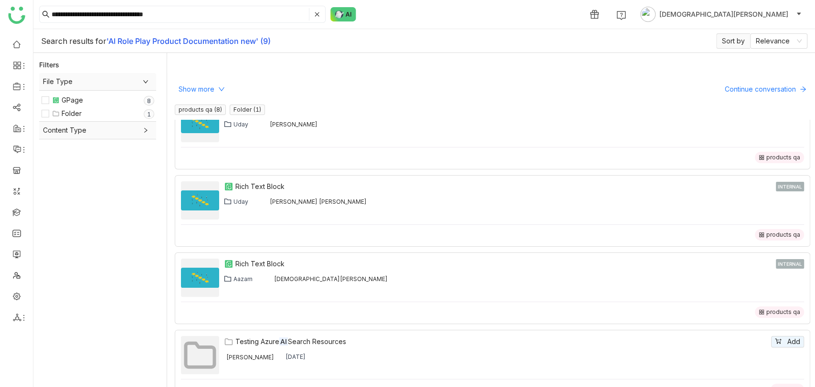
scroll to position [32, 0]
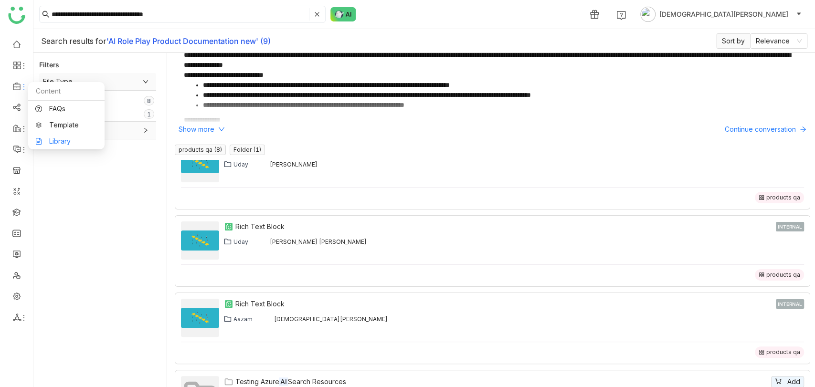
click at [69, 138] on link "Library" at bounding box center [66, 141] width 62 height 7
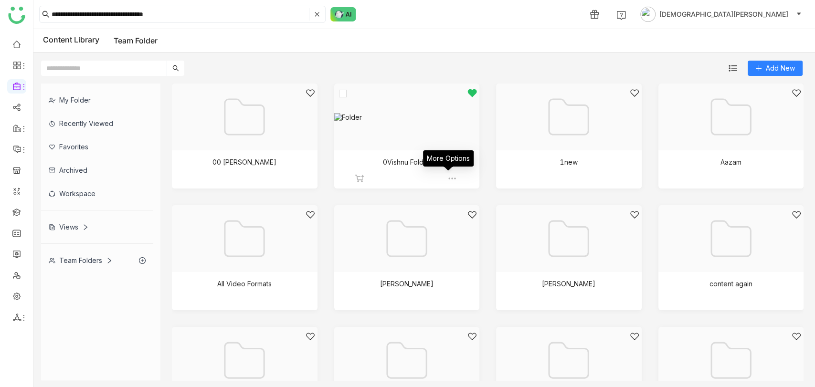
click at [450, 177] on img at bounding box center [452, 179] width 10 height 10
click at [480, 238] on span "Edit" at bounding box center [474, 233] width 11 height 11
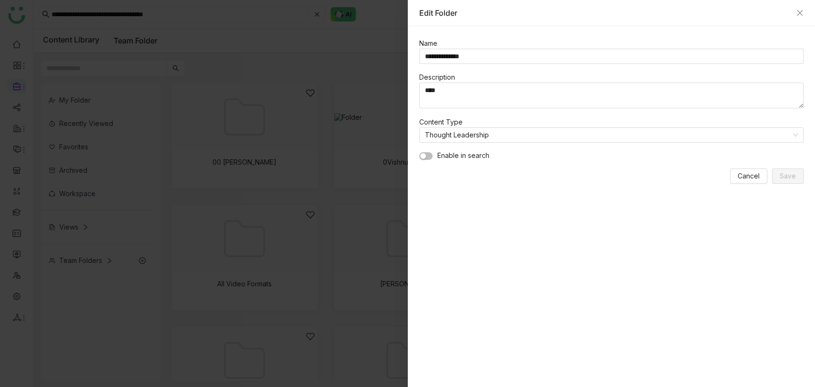
click at [431, 154] on button "button" at bounding box center [425, 156] width 13 height 8
click at [795, 176] on span "Save" at bounding box center [788, 176] width 16 height 11
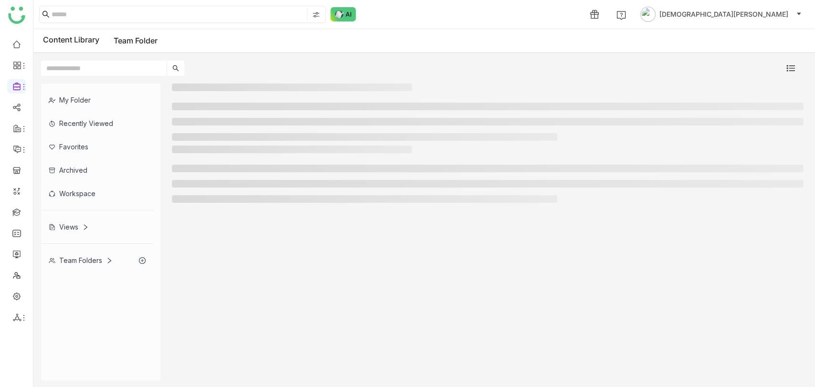
click at [146, 13] on input at bounding box center [179, 14] width 254 height 12
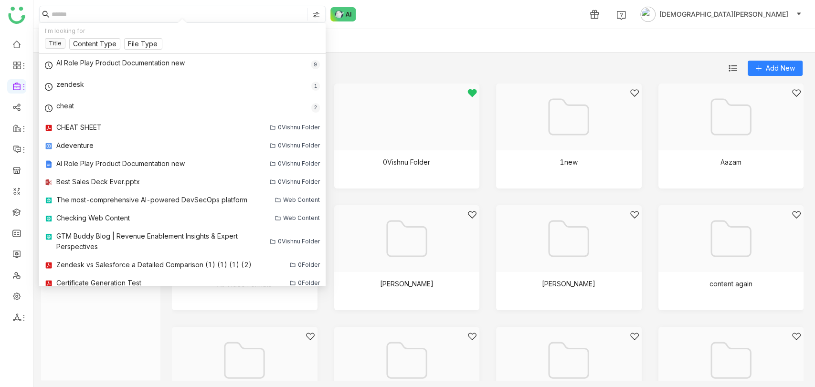
paste input "**********"
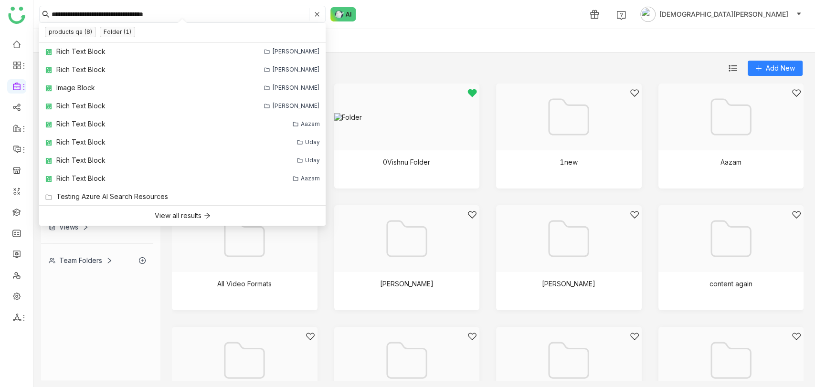
type input "**********"
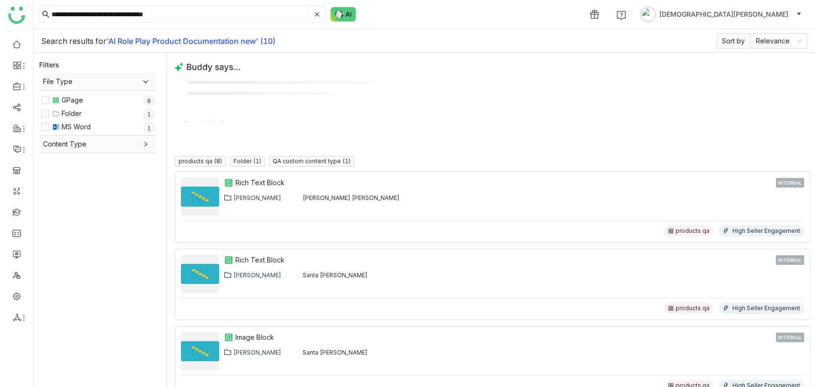
click at [69, 126] on div "MS Word" at bounding box center [76, 127] width 29 height 11
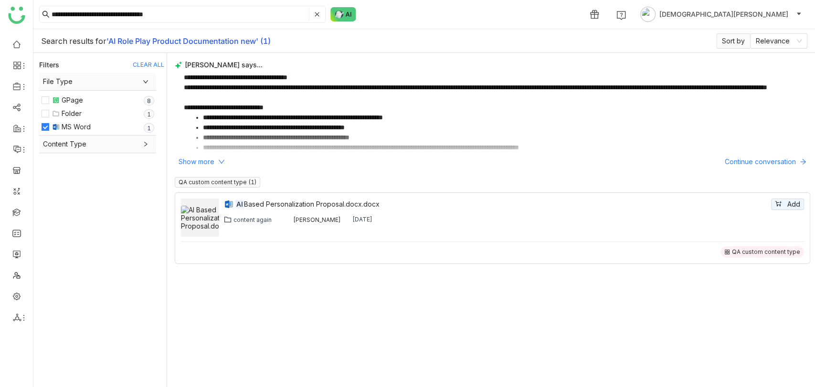
click at [50, 127] on div "MS Word 0 1 2 3 4 5 6 7 8 9" at bounding box center [97, 127] width 110 height 11
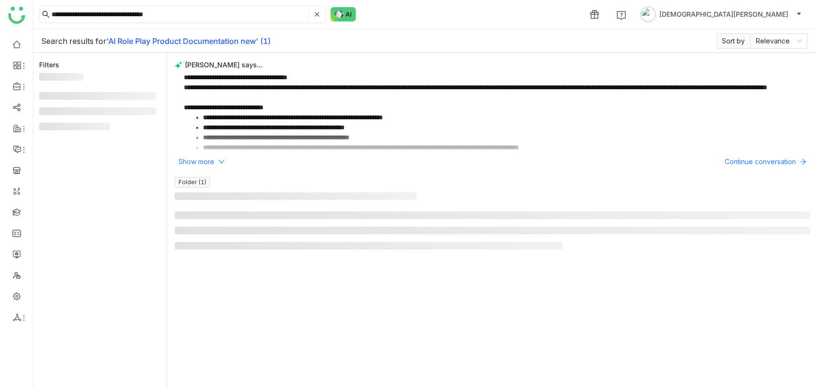
click at [131, 17] on input "**********" at bounding box center [179, 14] width 255 height 12
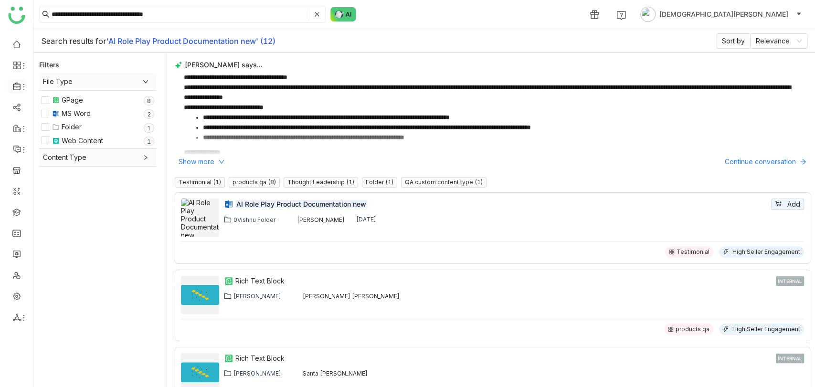
click at [15, 87] on icon at bounding box center [17, 86] width 9 height 9
click at [54, 138] on link "Library" at bounding box center [66, 141] width 62 height 7
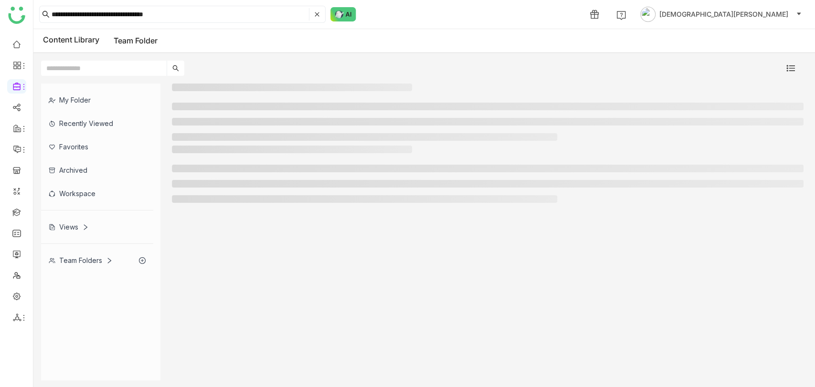
click at [72, 252] on div "Team Folders" at bounding box center [97, 260] width 112 height 23
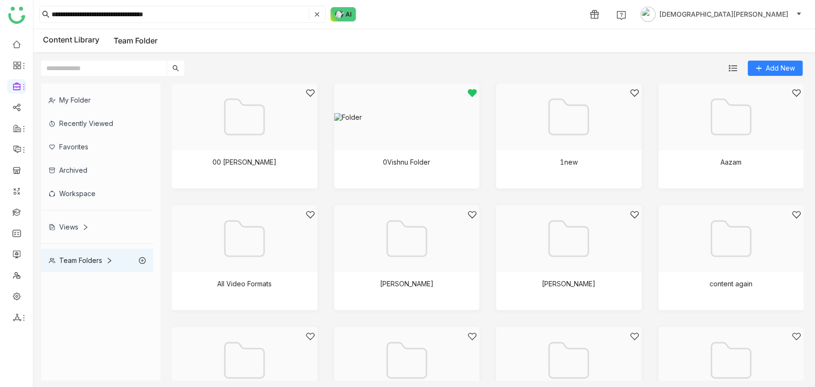
click at [70, 230] on div "Views" at bounding box center [69, 227] width 40 height 8
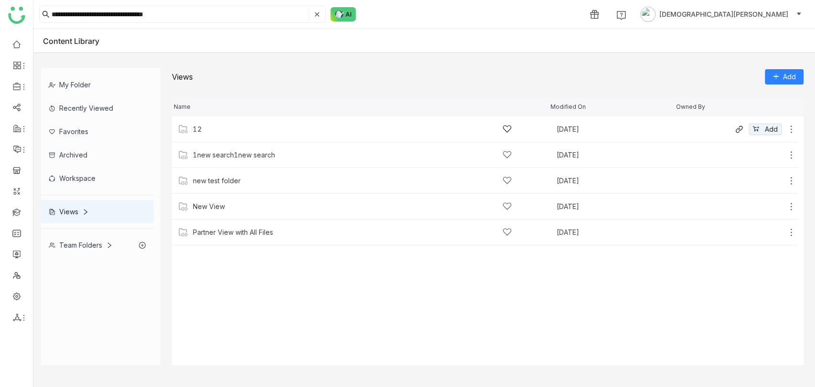
click at [793, 127] on icon at bounding box center [791, 130] width 10 height 10
click at [753, 98] on li "Edit" at bounding box center [754, 101] width 75 height 15
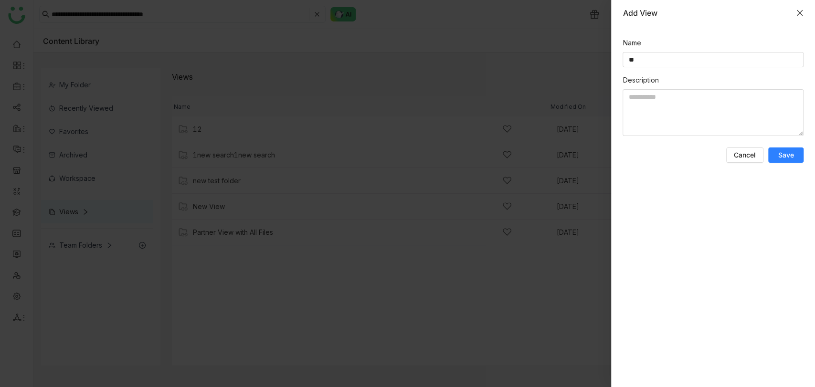
click at [801, 9] on icon "Close" at bounding box center [800, 13] width 8 height 8
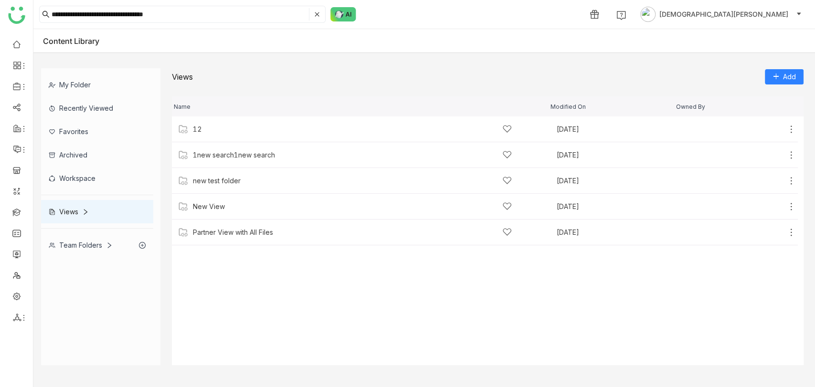
click at [67, 73] on div "My Folder" at bounding box center [97, 84] width 112 height 23
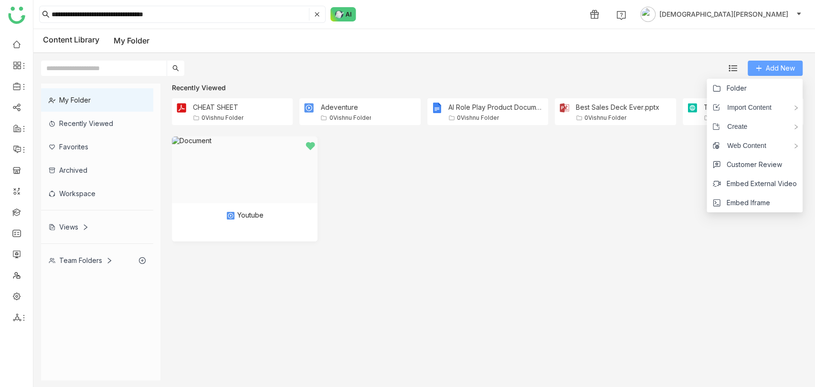
click at [772, 63] on span "Add New" at bounding box center [780, 68] width 29 height 11
click at [756, 91] on li "Folder" at bounding box center [755, 88] width 96 height 19
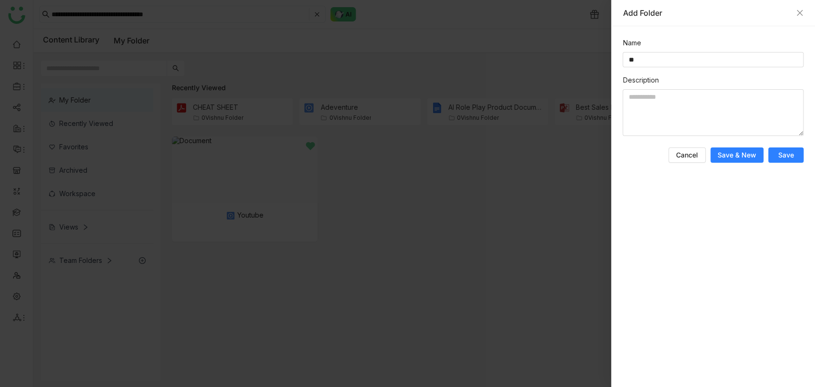
type input "**"
click at [791, 162] on button "Save" at bounding box center [785, 155] width 35 height 15
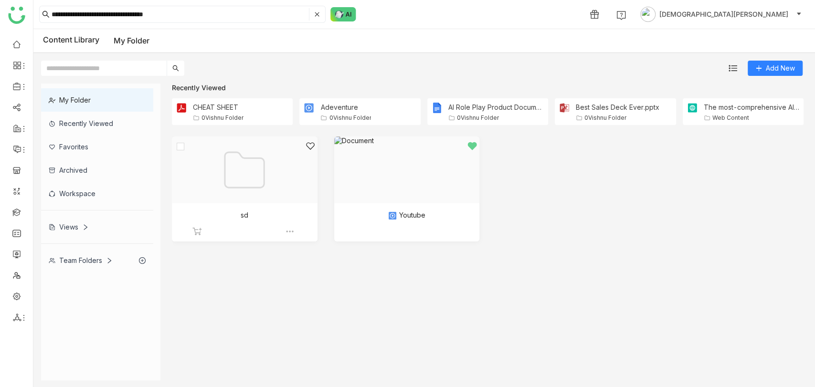
click at [289, 229] on img at bounding box center [290, 232] width 10 height 10
click at [318, 285] on span "Edit" at bounding box center [313, 285] width 11 height 11
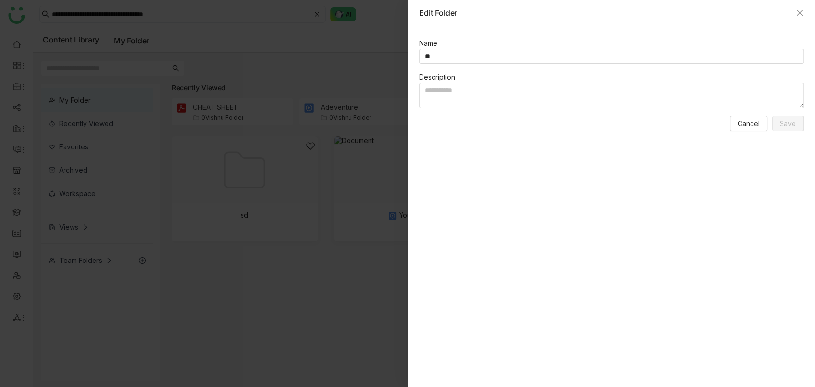
click at [356, 61] on div at bounding box center [407, 193] width 815 height 387
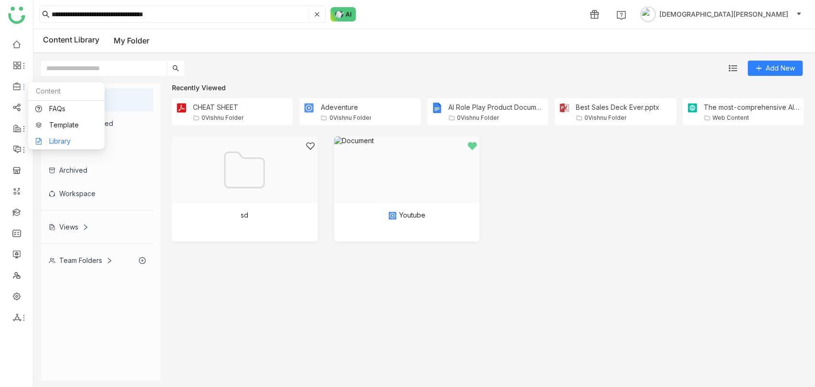
click at [69, 139] on link "Library" at bounding box center [66, 141] width 62 height 7
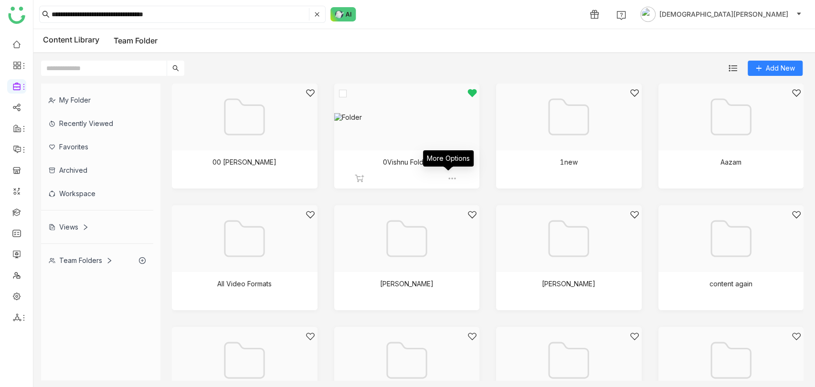
click at [447, 179] on img at bounding box center [452, 179] width 10 height 10
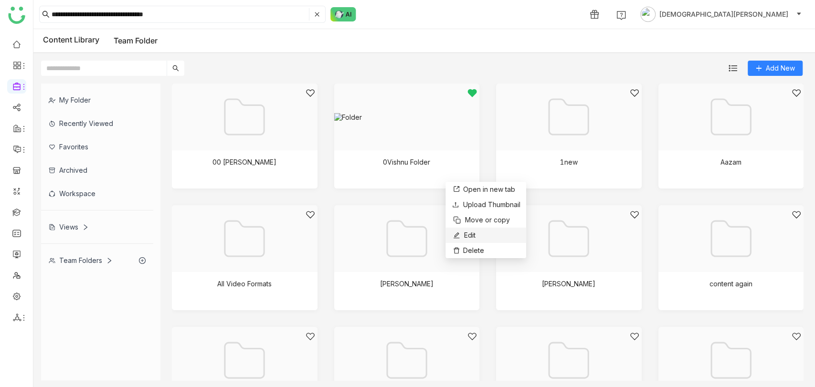
click at [474, 237] on span "Edit" at bounding box center [469, 235] width 11 height 11
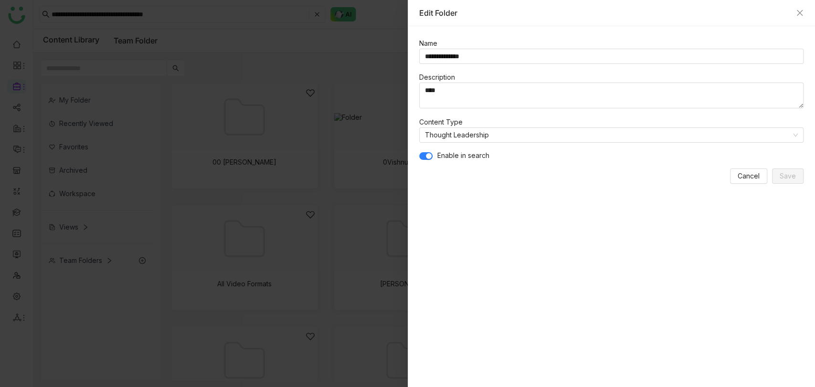
click at [428, 153] on span "button" at bounding box center [429, 156] width 6 height 6
click at [792, 169] on button "Save" at bounding box center [788, 176] width 32 height 15
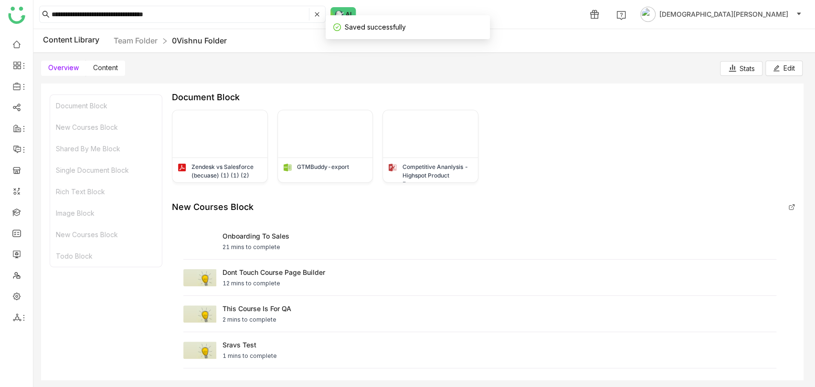
click at [107, 67] on span "Content" at bounding box center [105, 68] width 25 height 8
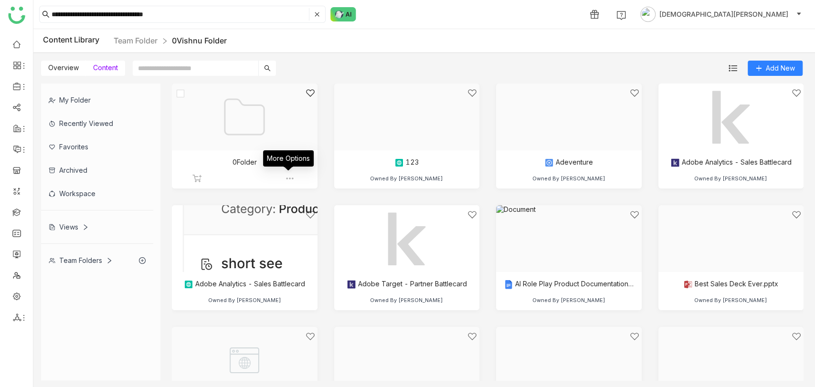
click at [287, 177] on img at bounding box center [290, 179] width 10 height 10
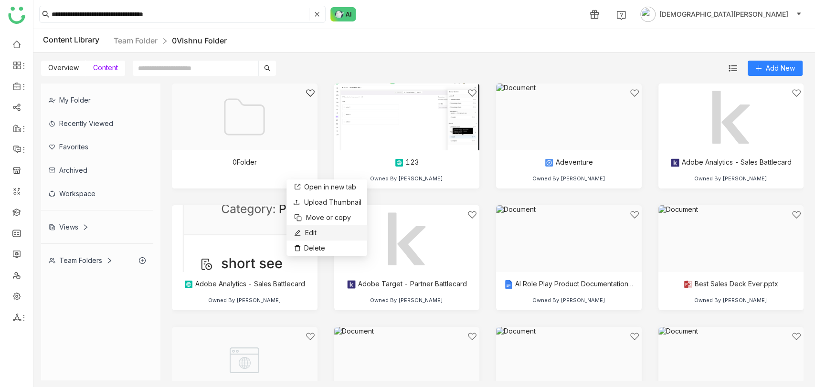
click at [305, 231] on span "Edit" at bounding box center [310, 233] width 11 height 11
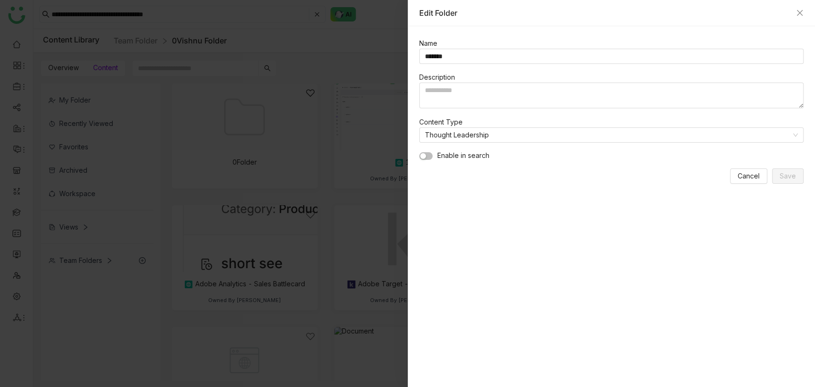
click at [423, 154] on span "button" at bounding box center [423, 156] width 6 height 6
click at [796, 173] on button "Save" at bounding box center [788, 176] width 32 height 15
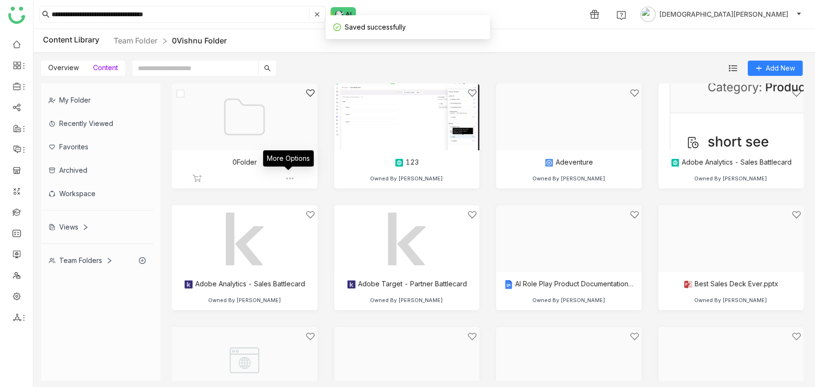
click at [288, 178] on img at bounding box center [290, 179] width 10 height 10
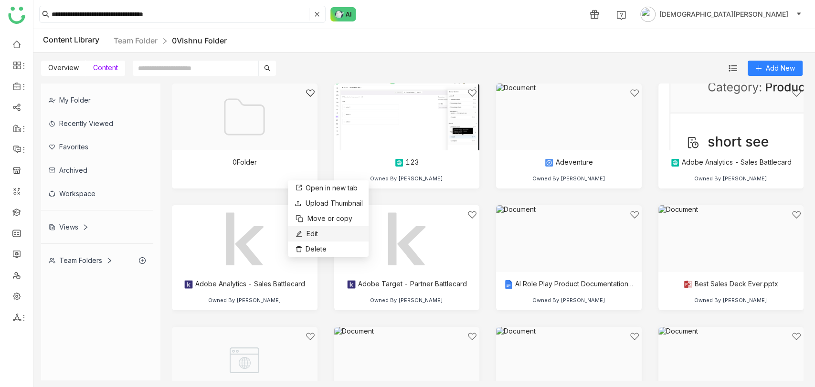
click at [311, 230] on span "Edit" at bounding box center [312, 234] width 11 height 11
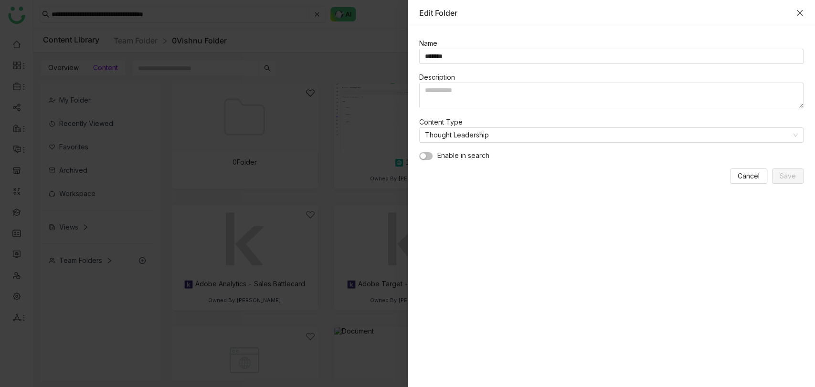
click at [796, 12] on icon "Close" at bounding box center [800, 13] width 8 height 8
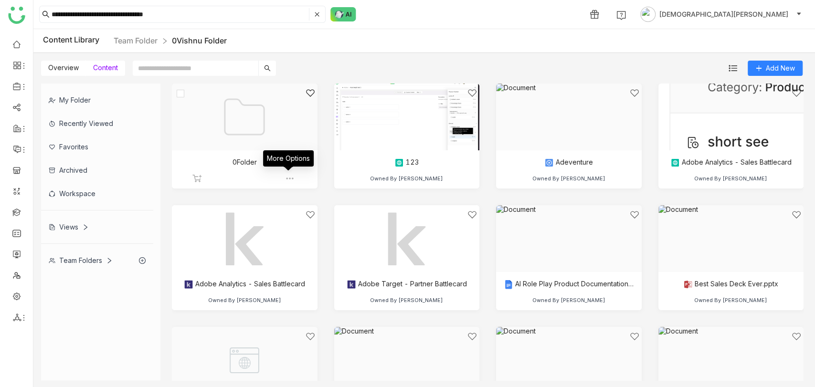
click at [285, 179] on img at bounding box center [290, 179] width 10 height 10
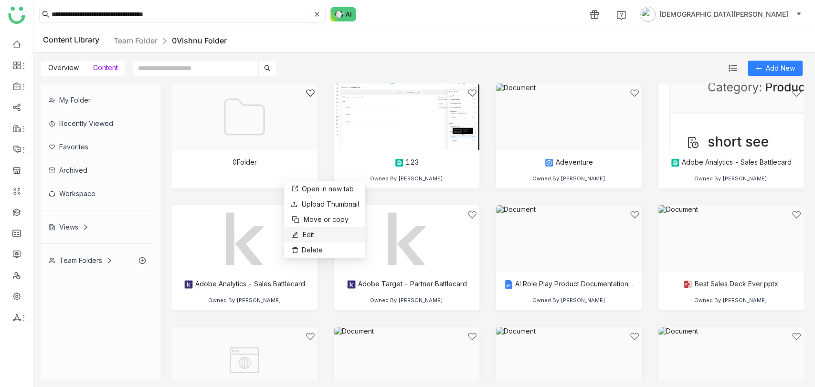
click at [316, 235] on li "Edit" at bounding box center [324, 234] width 81 height 15
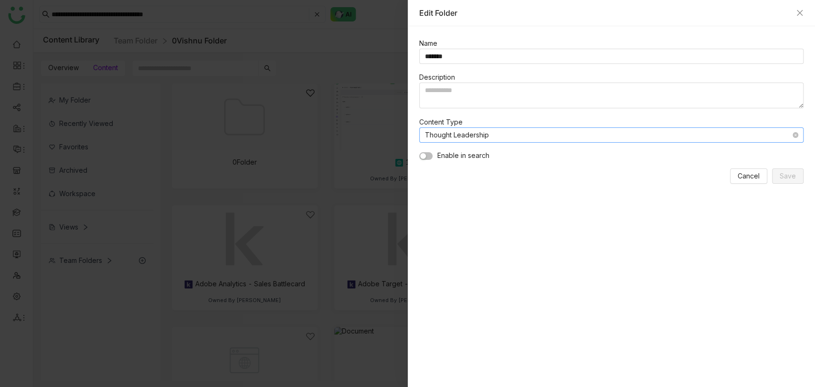
click at [492, 133] on nz-select-item "Thought Leadership" at bounding box center [611, 135] width 373 height 14
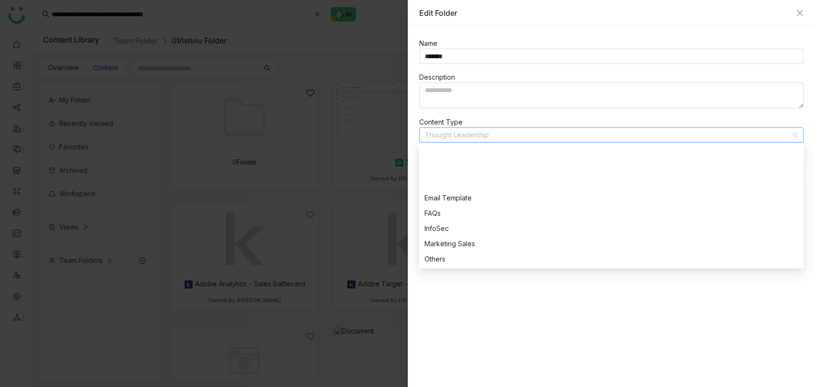
scroll to position [168, 0]
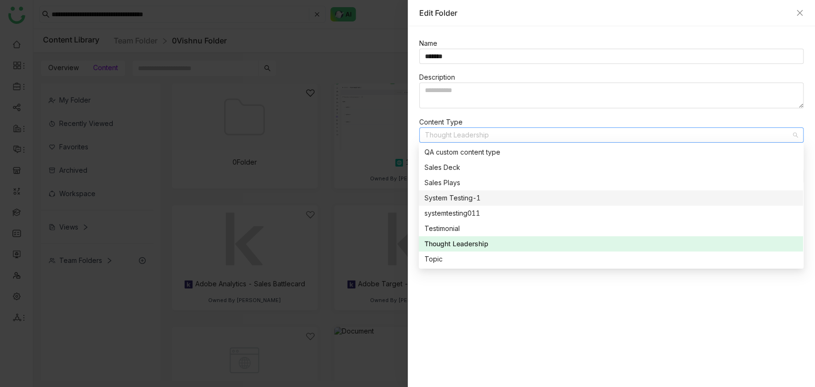
click at [442, 196] on div "System Testing-1" at bounding box center [611, 198] width 373 height 11
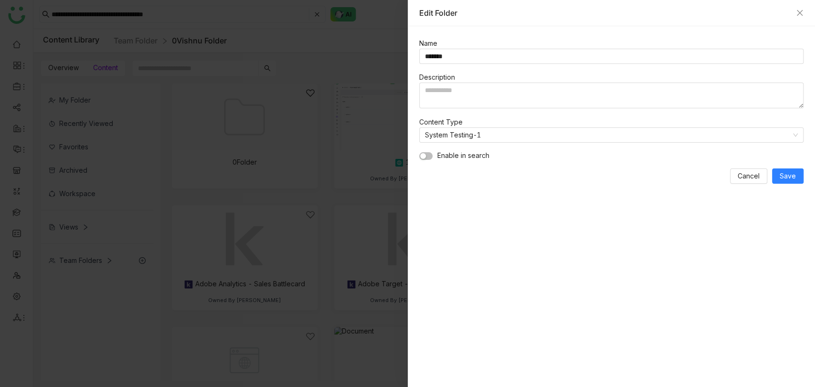
click at [452, 152] on span "Enable in search" at bounding box center [463, 155] width 52 height 11
click at [419, 154] on button "button" at bounding box center [425, 156] width 13 height 8
click at [786, 171] on span "Save" at bounding box center [788, 176] width 16 height 11
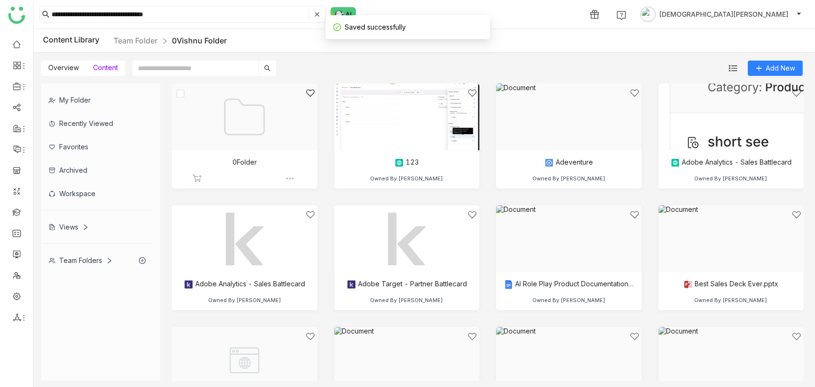
click at [265, 154] on div at bounding box center [241, 128] width 129 height 81
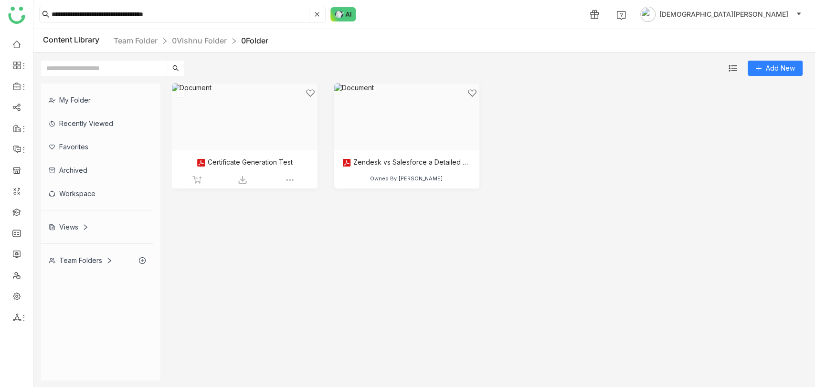
click at [287, 150] on div at bounding box center [241, 128] width 129 height 81
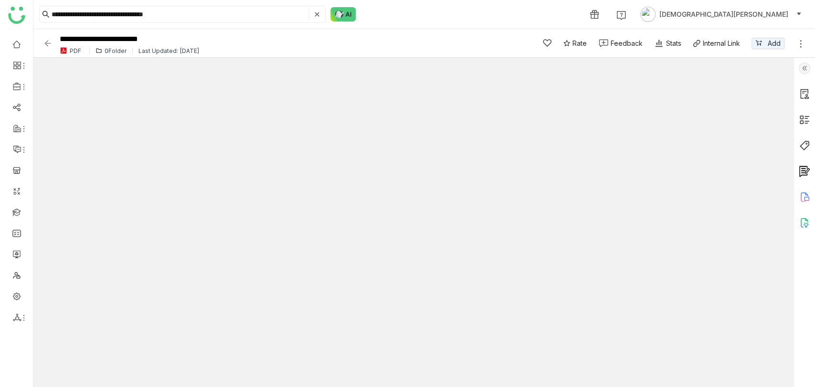
click at [806, 66] on img at bounding box center [804, 68] width 11 height 11
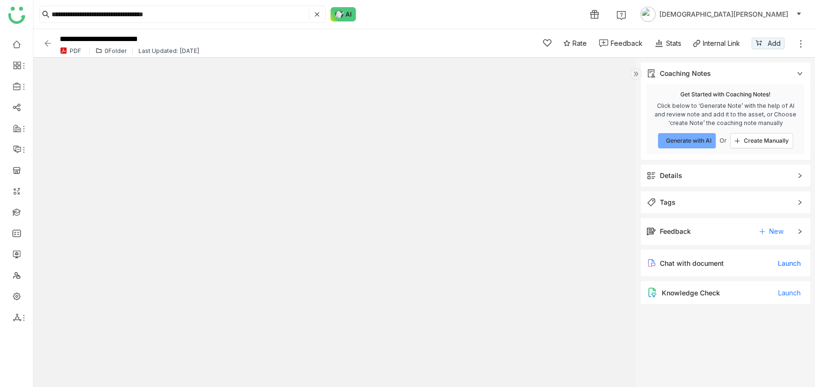
click at [676, 174] on div "Details" at bounding box center [671, 175] width 22 height 11
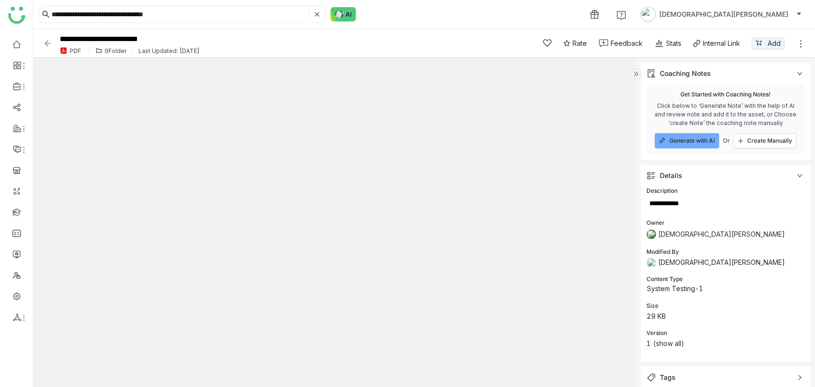
click at [43, 41] on img at bounding box center [48, 44] width 10 height 10
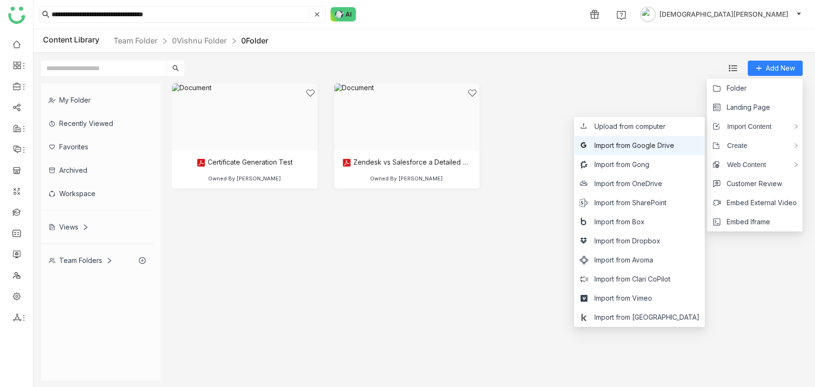
click at [643, 142] on span "Import from Google Drive" at bounding box center [634, 145] width 80 height 11
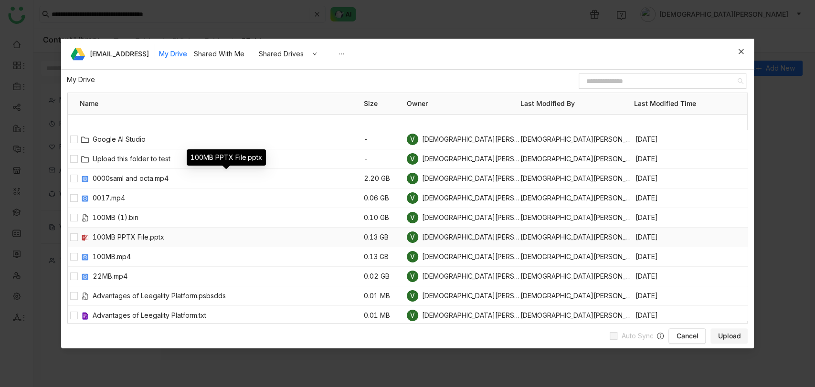
scroll to position [212, 0]
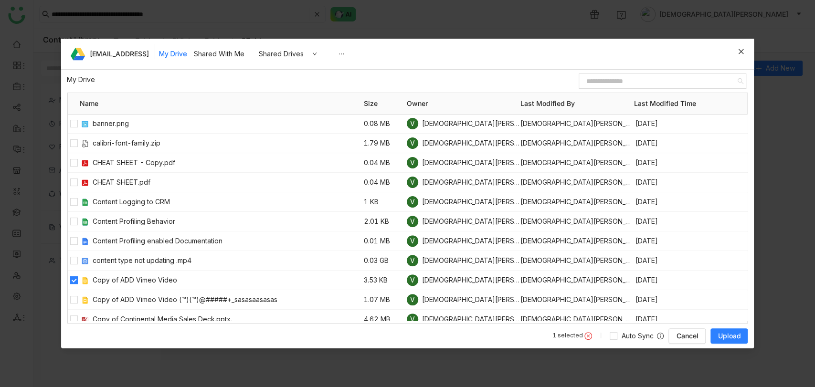
click at [724, 337] on span "Upload" at bounding box center [729, 336] width 23 height 10
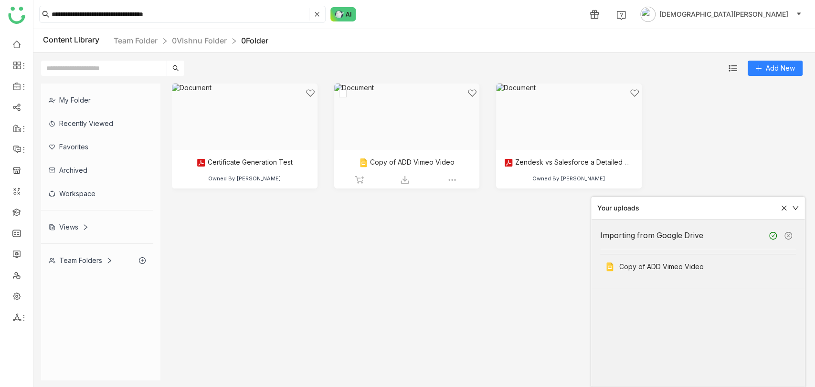
click at [403, 143] on div at bounding box center [403, 128] width 129 height 81
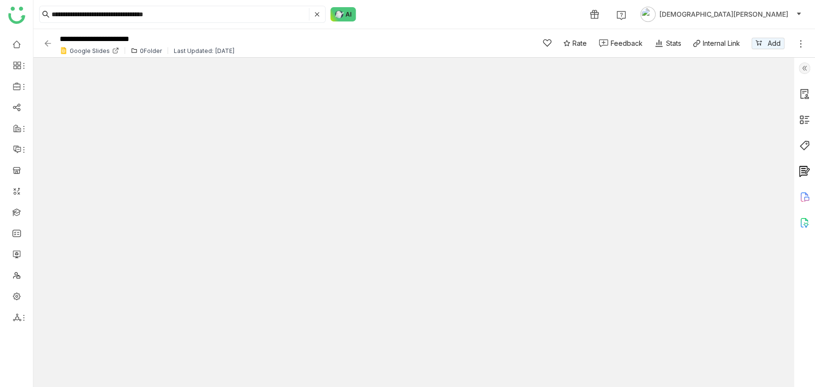
click at [802, 70] on img at bounding box center [804, 68] width 11 height 11
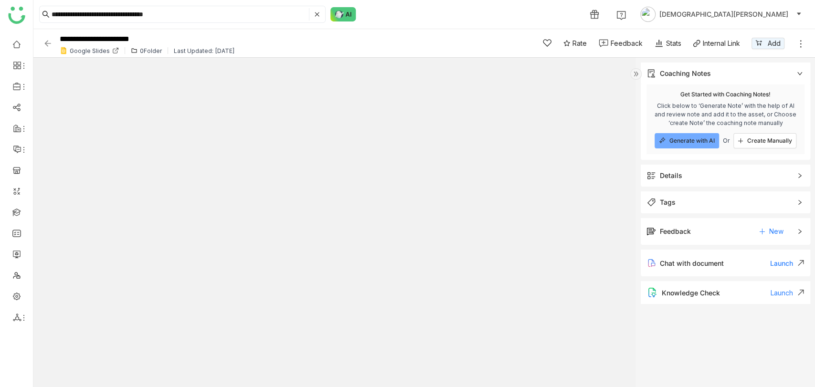
click at [663, 185] on div "Details" at bounding box center [726, 176] width 170 height 22
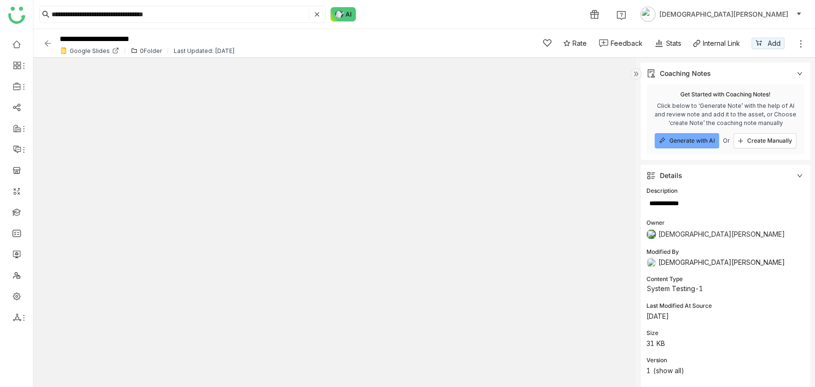
click at [51, 46] on img at bounding box center [48, 44] width 10 height 10
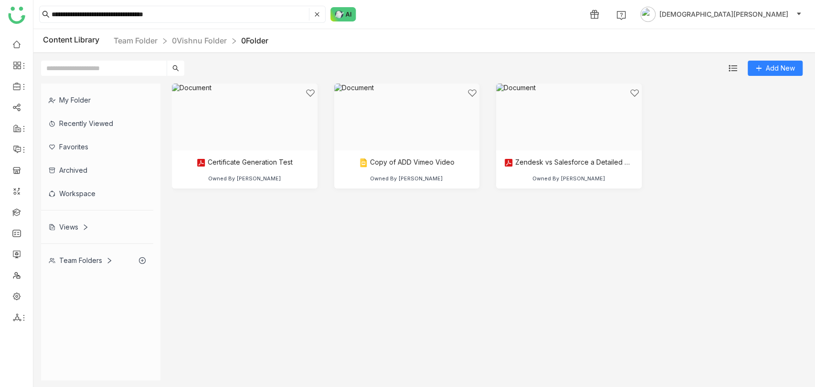
click at [188, 35] on nz-breadcrumb "Team Folder 0Vishnu Folder 0Folder" at bounding box center [191, 41] width 155 height 12
click at [191, 40] on link "0Vishnu Folder" at bounding box center [199, 41] width 55 height 10
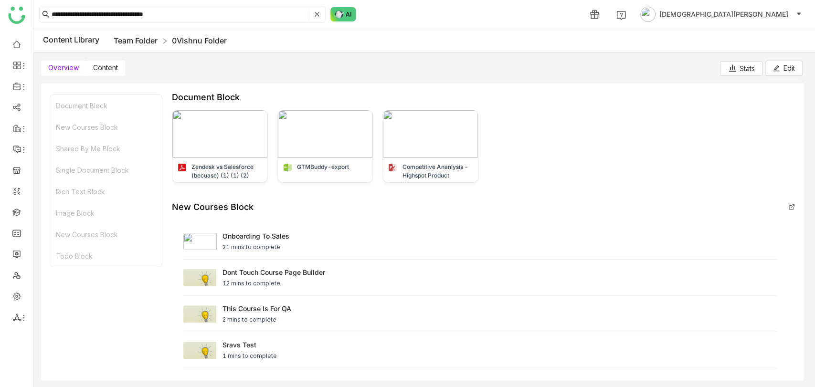
click at [122, 37] on link "Team Folder" at bounding box center [136, 41] width 44 height 10
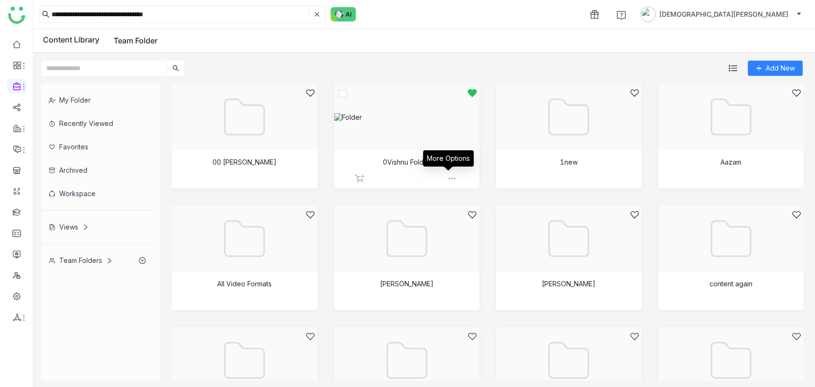
click at [447, 177] on img at bounding box center [452, 179] width 10 height 10
click at [462, 231] on button "Edit" at bounding box center [464, 232] width 24 height 11
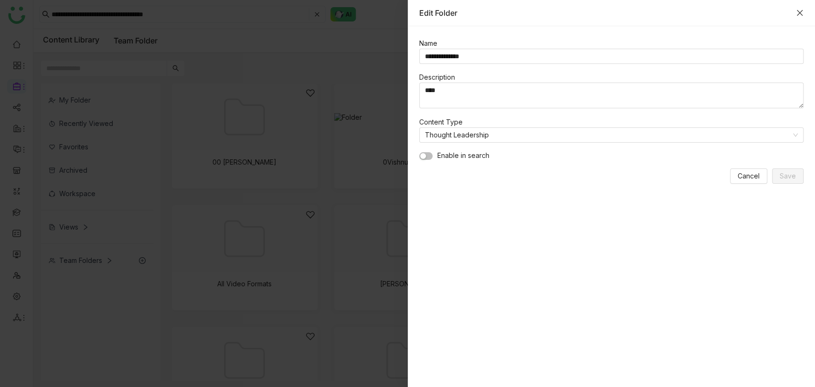
click at [802, 10] on icon "Close" at bounding box center [800, 13] width 6 height 6
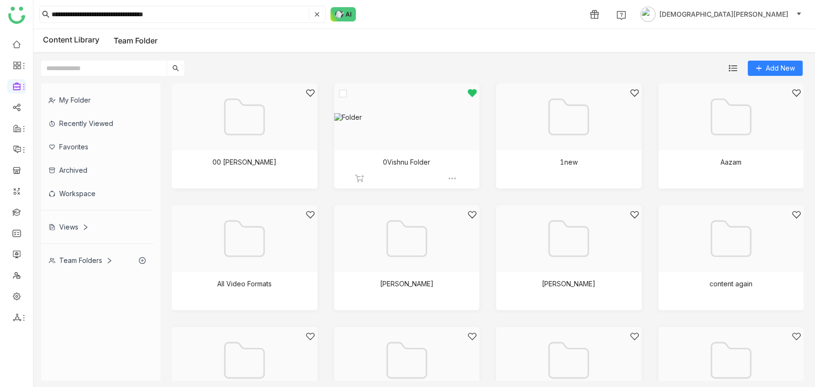
click at [361, 123] on div at bounding box center [403, 128] width 129 height 81
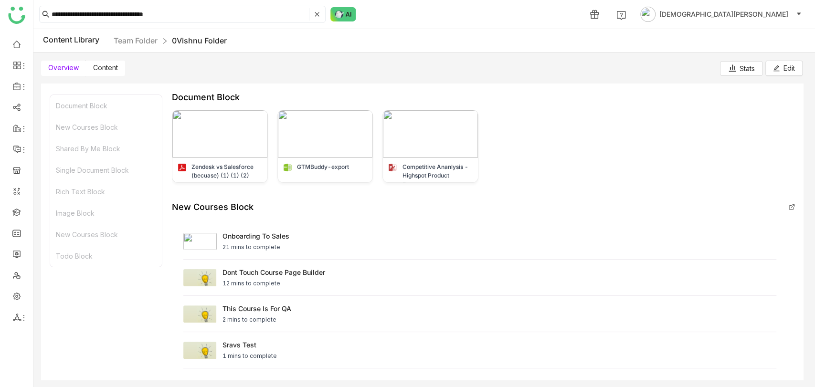
click at [105, 65] on span "Content" at bounding box center [105, 68] width 25 height 8
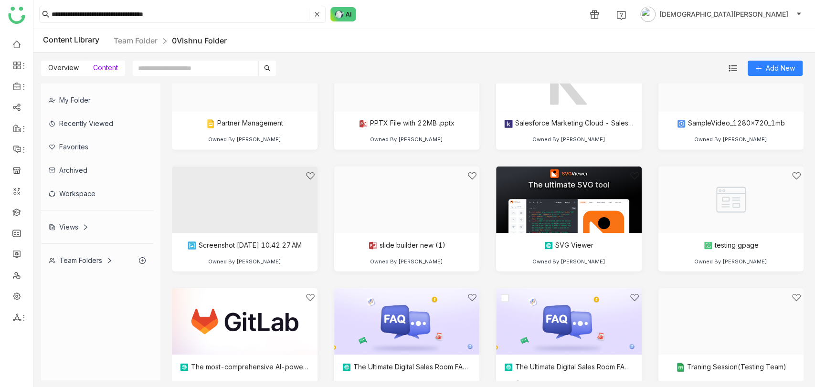
scroll to position [1220, 0]
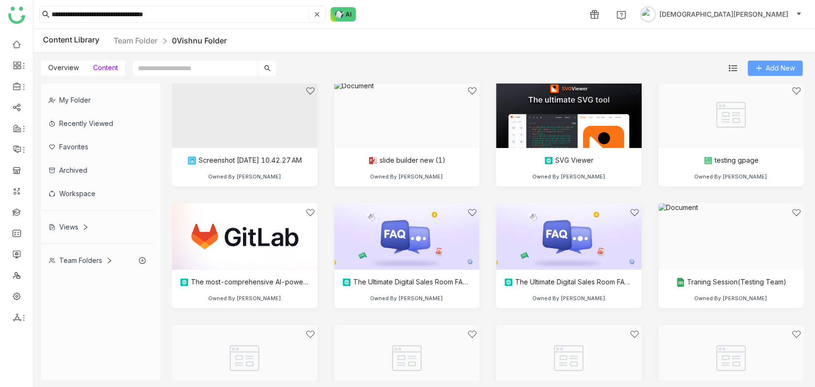
click at [758, 62] on button "Add New" at bounding box center [775, 68] width 55 height 15
click at [15, 258] on link at bounding box center [16, 254] width 9 height 8
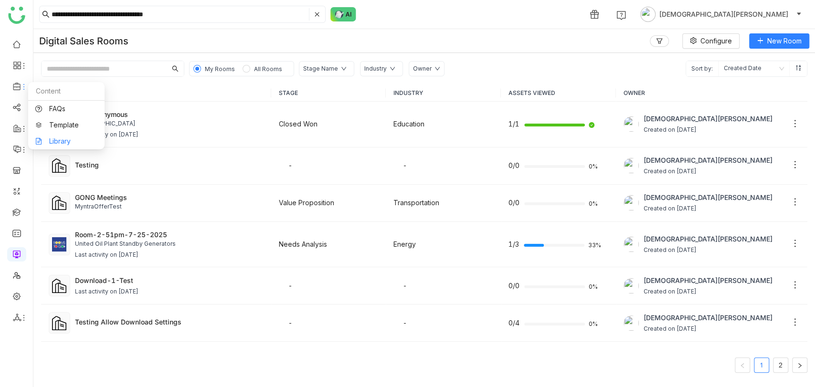
click at [63, 142] on link "Library" at bounding box center [66, 141] width 62 height 7
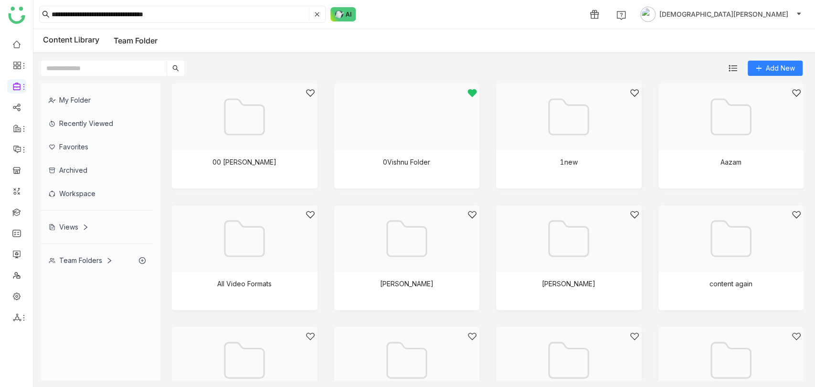
click at [433, 147] on div "0Vishnu Folder" at bounding box center [407, 136] width 146 height 105
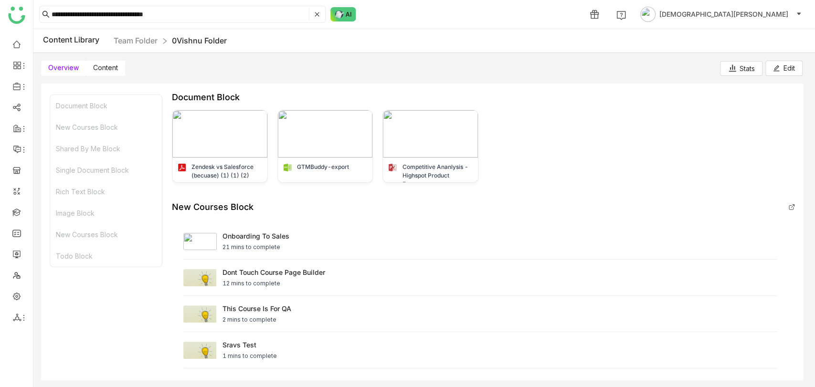
click at [115, 67] on span "Content" at bounding box center [105, 68] width 25 height 8
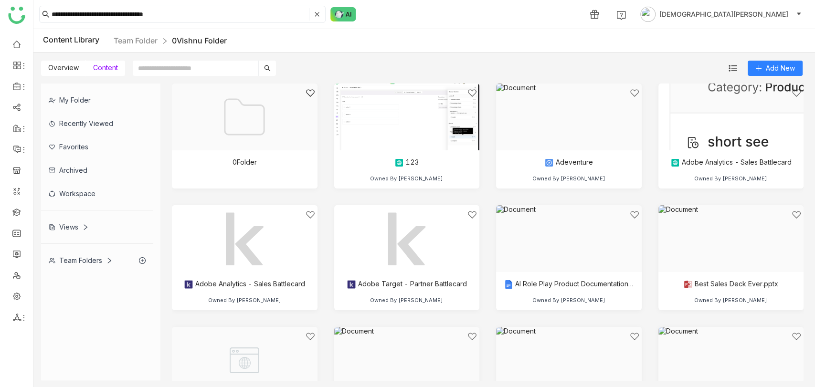
click at [160, 65] on input "text" at bounding box center [196, 68] width 126 height 15
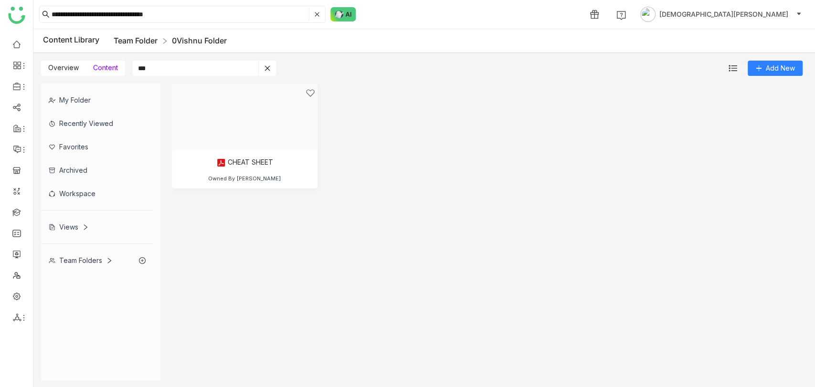
type input "***"
click at [137, 42] on link "Team Folder" at bounding box center [136, 41] width 44 height 10
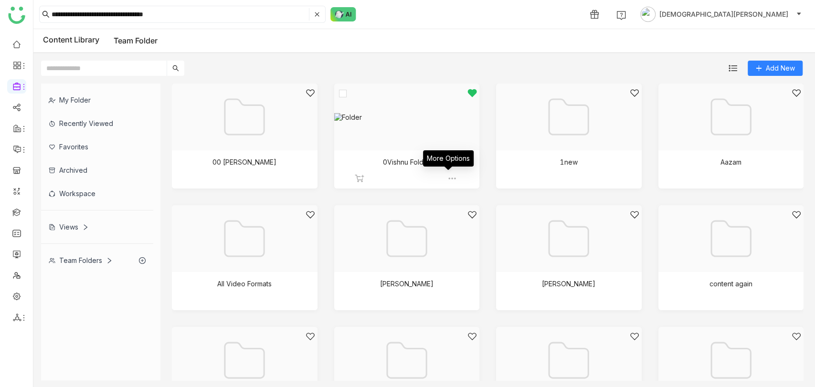
click at [447, 176] on img at bounding box center [452, 179] width 10 height 10
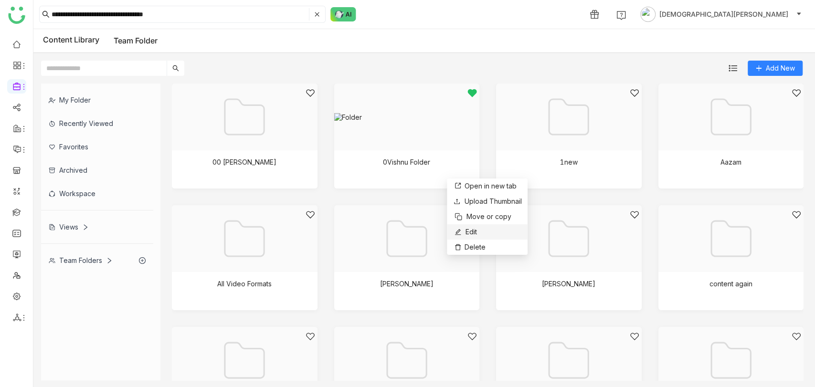
click at [475, 229] on span "Edit" at bounding box center [471, 232] width 11 height 11
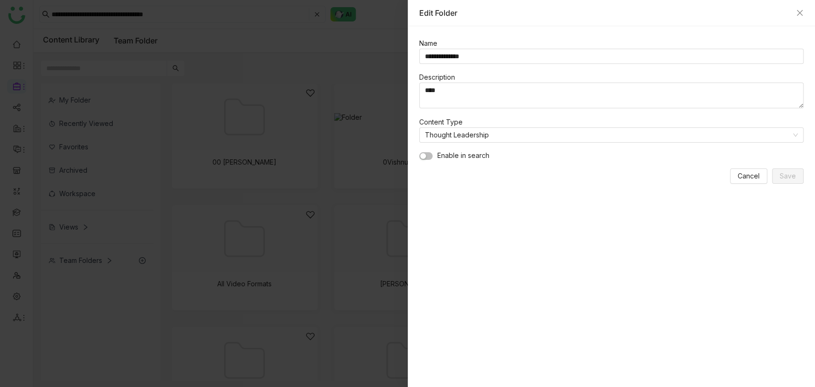
click at [426, 153] on button "button" at bounding box center [425, 156] width 13 height 8
click at [779, 171] on button "Save" at bounding box center [788, 176] width 32 height 15
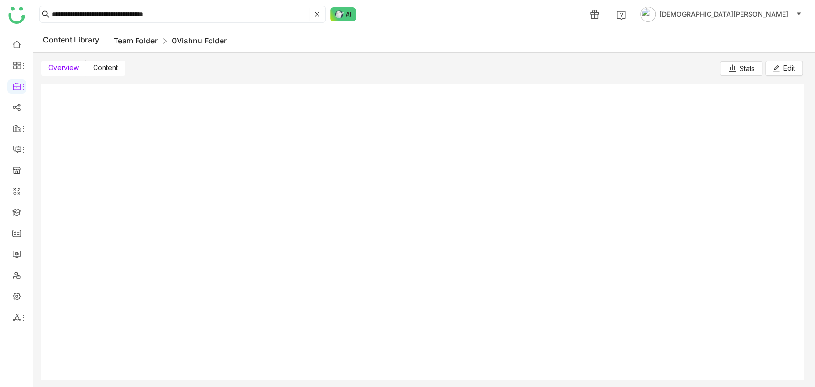
click at [138, 39] on link "Team Folder" at bounding box center [136, 41] width 44 height 10
click at [146, 40] on link "Team Folder" at bounding box center [136, 41] width 44 height 10
click at [212, 35] on nz-breadcrumb "Team Folder 0Vishnu Folder" at bounding box center [170, 41] width 113 height 12
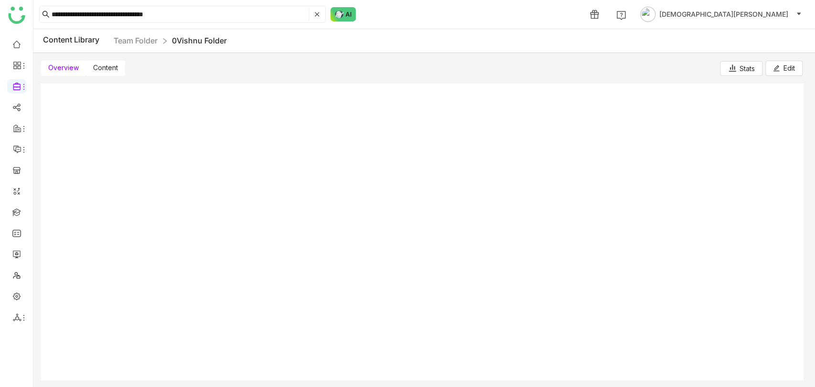
click at [210, 39] on link "0Vishnu Folder" at bounding box center [199, 41] width 55 height 10
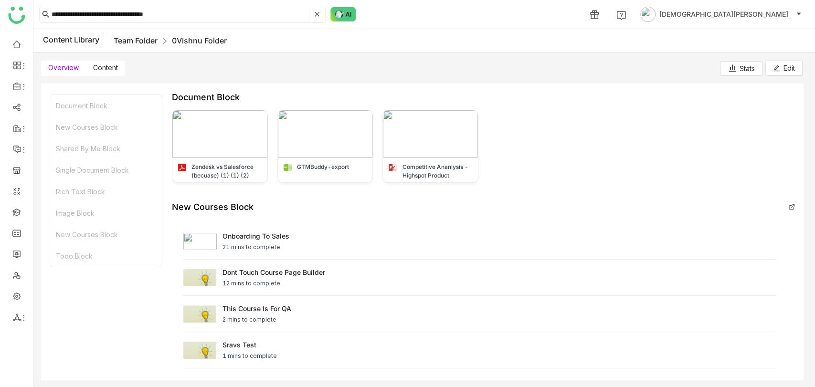
click at [145, 38] on link "Team Folder" at bounding box center [136, 41] width 44 height 10
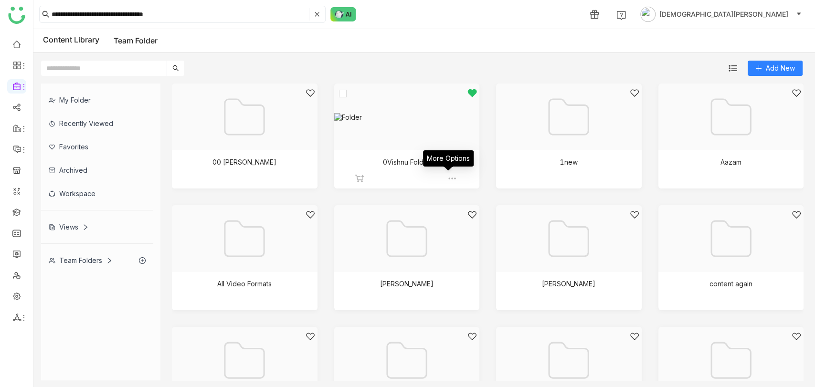
click at [447, 176] on img at bounding box center [452, 179] width 10 height 10
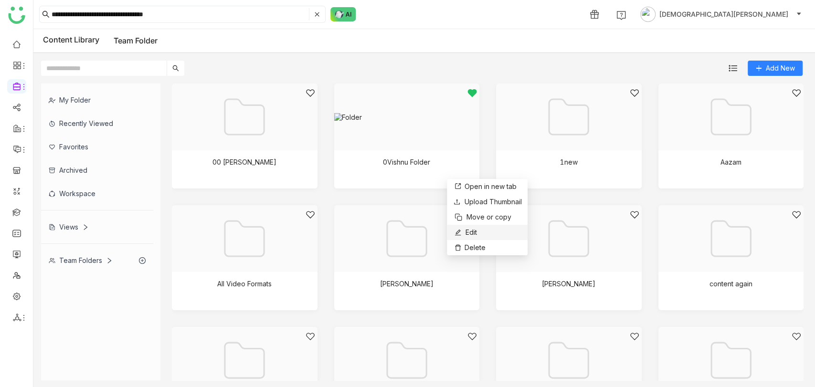
click at [474, 230] on span "Edit" at bounding box center [471, 232] width 11 height 11
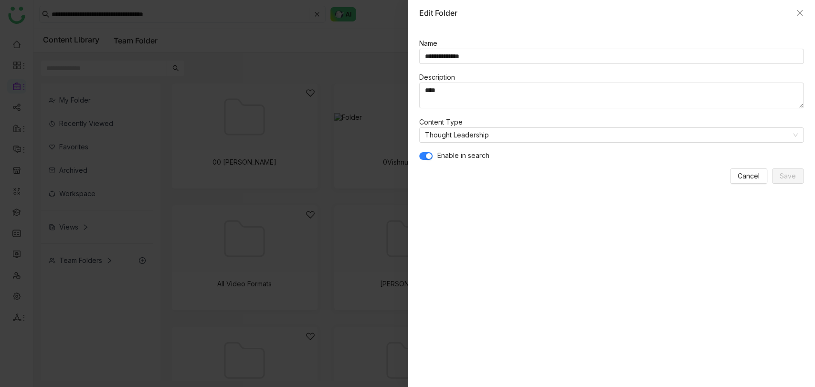
click at [429, 153] on span "button" at bounding box center [429, 156] width 6 height 6
click at [795, 171] on span "Save" at bounding box center [788, 176] width 16 height 11
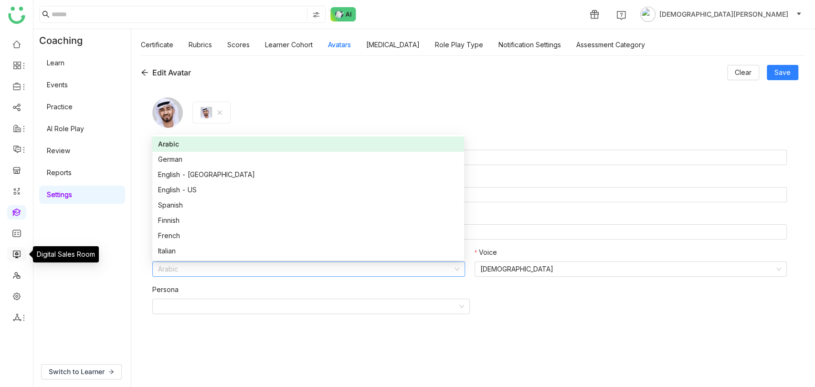
click at [20, 257] on link at bounding box center [16, 254] width 9 height 8
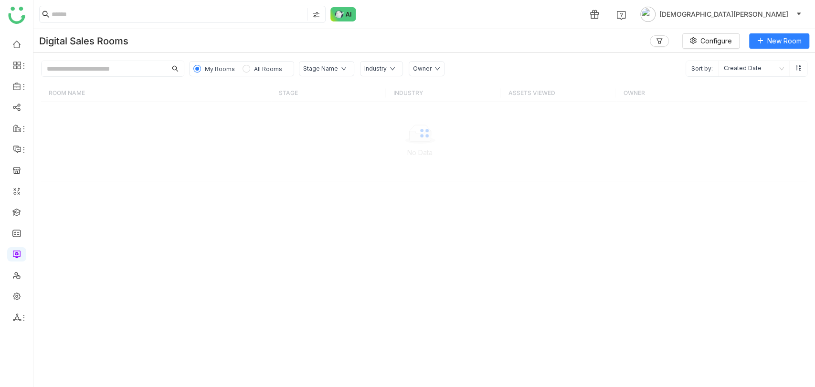
click at [156, 141] on div at bounding box center [424, 133] width 766 height 97
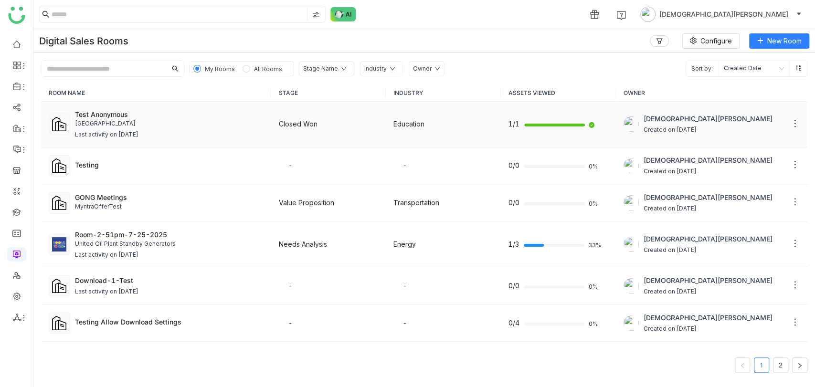
click at [180, 121] on div "[GEOGRAPHIC_DATA]" at bounding box center [169, 123] width 189 height 9
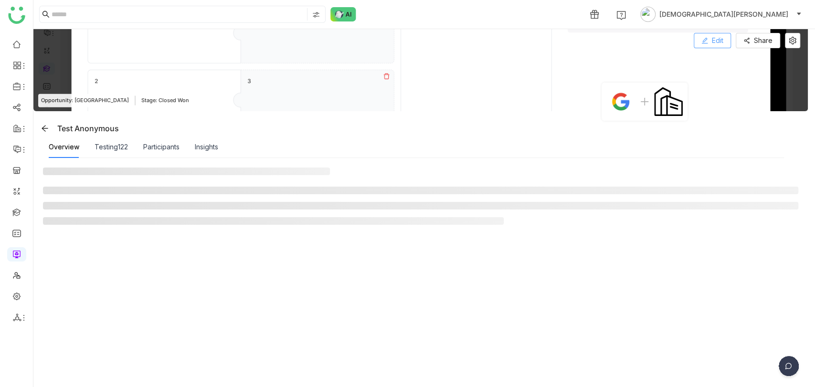
click at [717, 43] on span "Edit" at bounding box center [717, 40] width 11 height 11
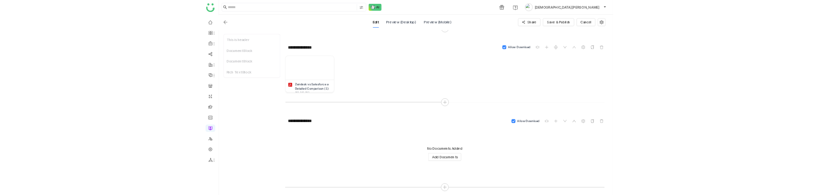
scroll to position [265, 0]
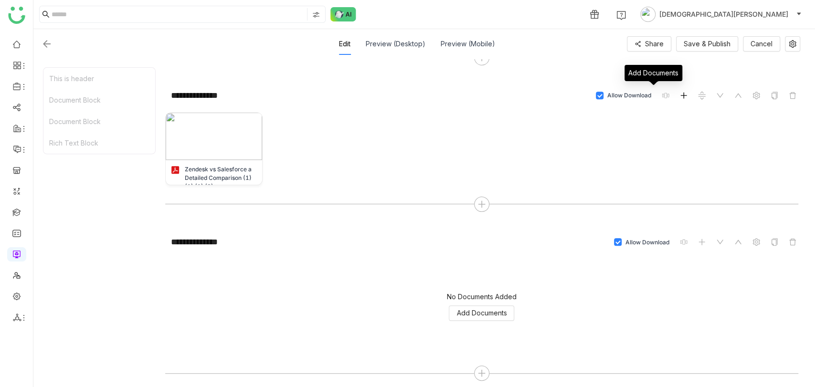
click at [684, 95] on icon at bounding box center [684, 96] width 8 height 8
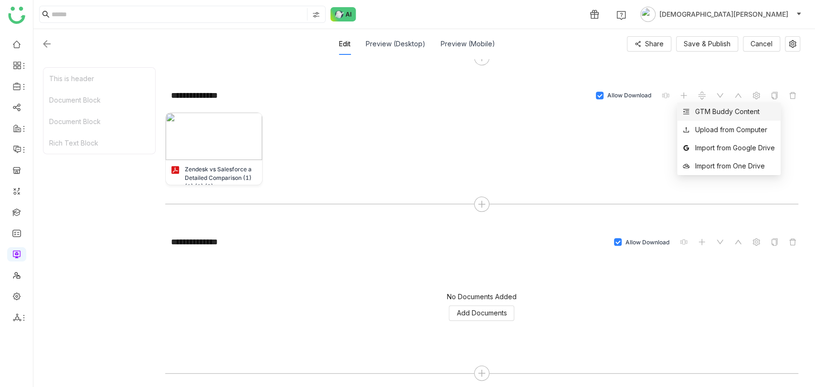
click at [699, 111] on div "GTM Buddy Content" at bounding box center [727, 111] width 64 height 11
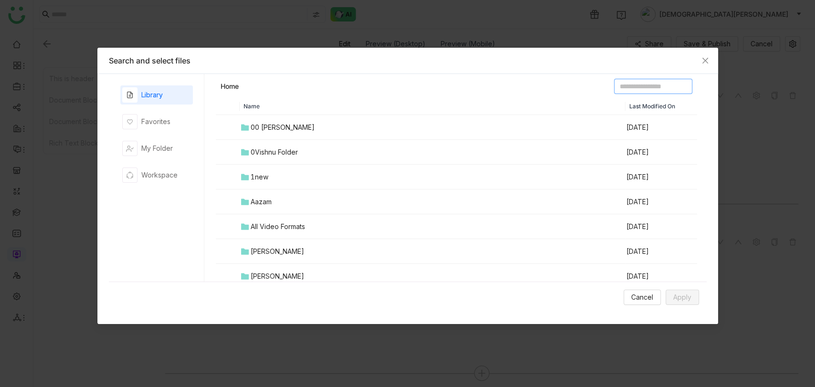
click at [658, 86] on input at bounding box center [653, 86] width 78 height 15
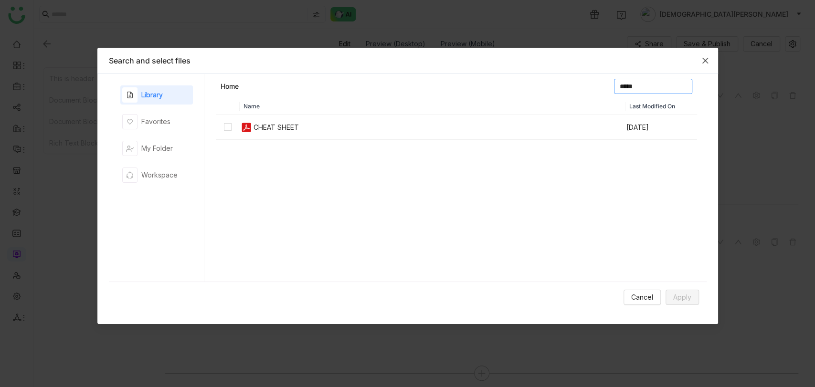
type input "*****"
click at [713, 55] on span "Close" at bounding box center [705, 61] width 26 height 26
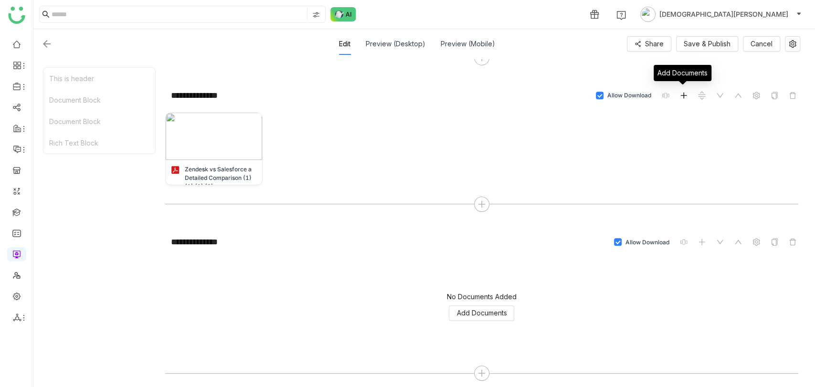
click at [681, 94] on icon at bounding box center [684, 96] width 8 height 8
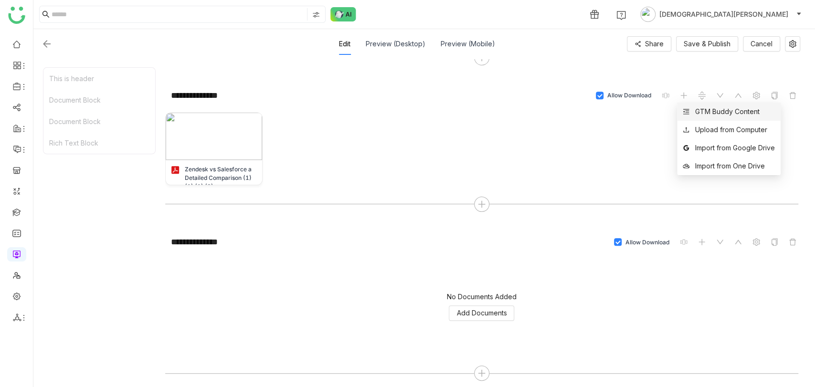
click at [704, 115] on div "GTM Buddy Content" at bounding box center [727, 111] width 64 height 11
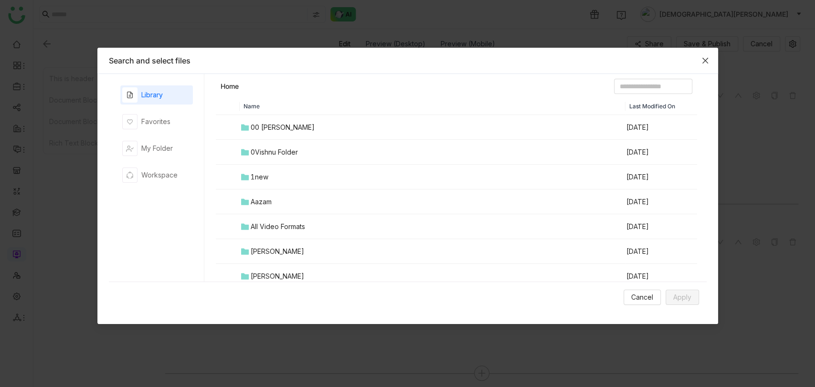
click at [703, 64] on span "Close" at bounding box center [705, 61] width 26 height 26
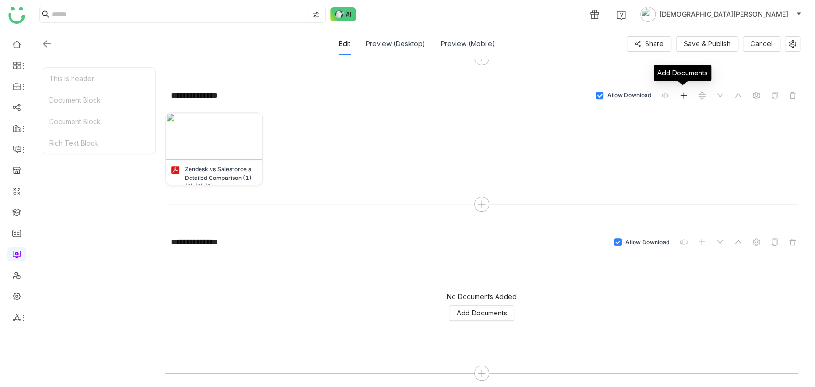
click at [684, 93] on icon at bounding box center [684, 96] width 8 height 8
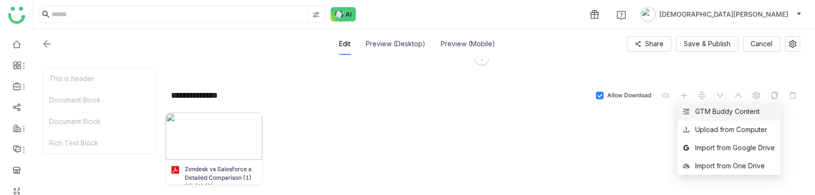
click at [691, 111] on div "GTM Buddy Content" at bounding box center [721, 111] width 77 height 11
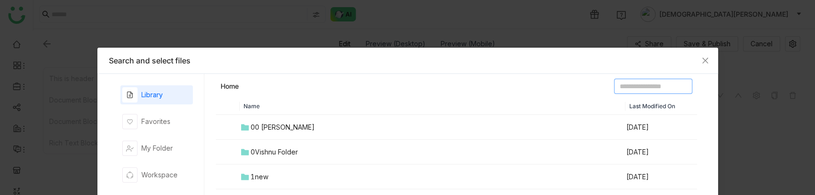
click at [623, 86] on input at bounding box center [653, 86] width 78 height 15
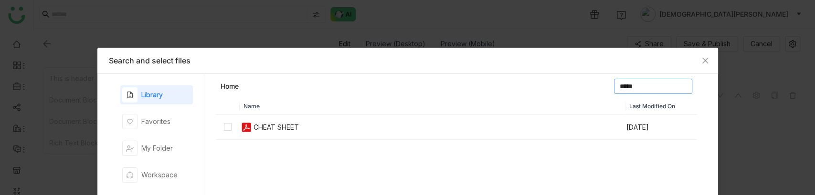
type input "*****"
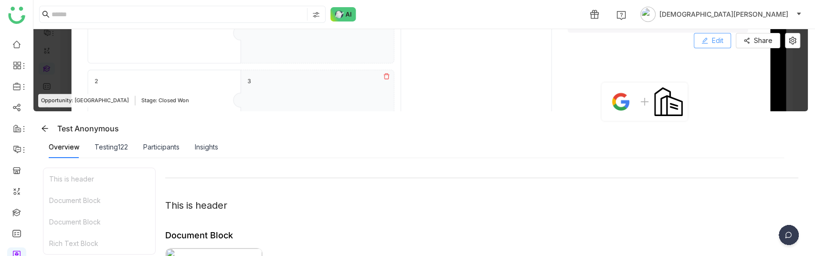
click at [710, 46] on button "Edit" at bounding box center [712, 40] width 37 height 15
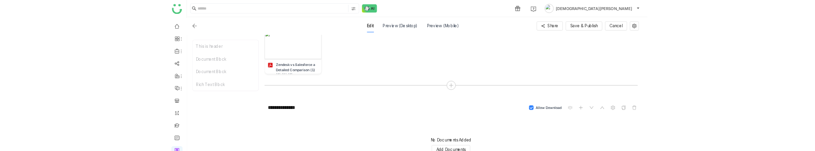
scroll to position [271, 0]
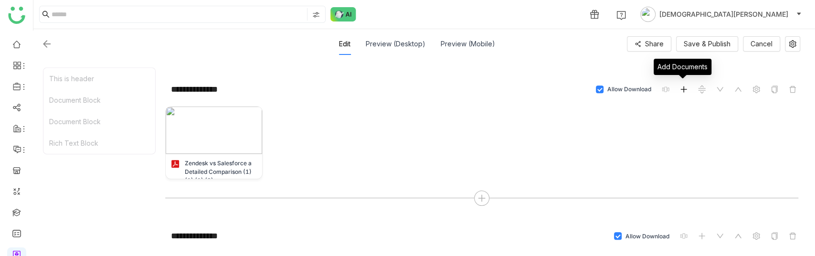
click at [683, 86] on icon at bounding box center [683, 89] width 0 height 6
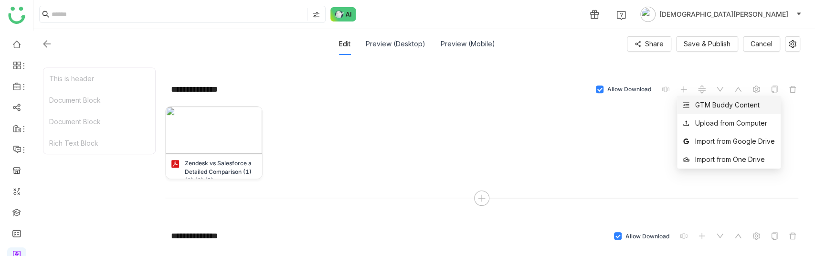
click at [691, 104] on div "GTM Buddy Content" at bounding box center [721, 105] width 77 height 11
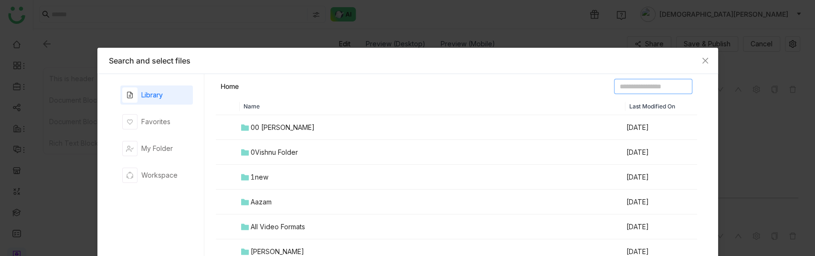
click at [650, 87] on input at bounding box center [653, 86] width 78 height 15
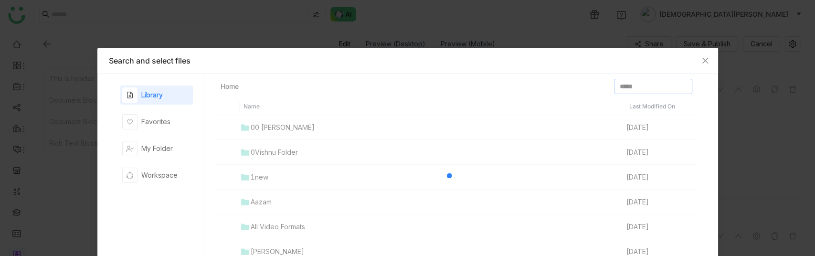
type input "*****"
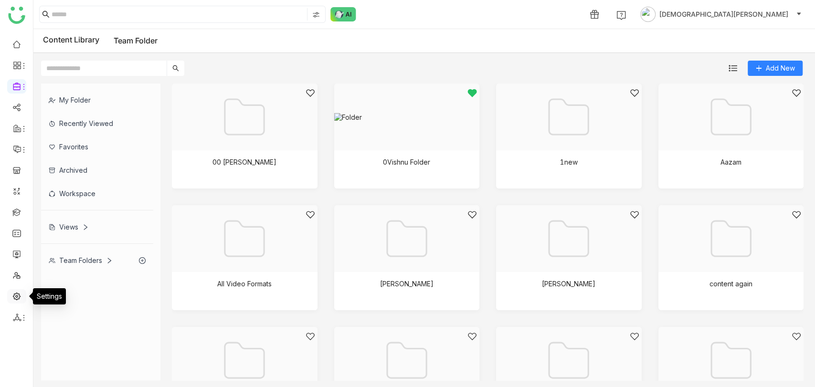
click at [19, 294] on link at bounding box center [16, 296] width 9 height 8
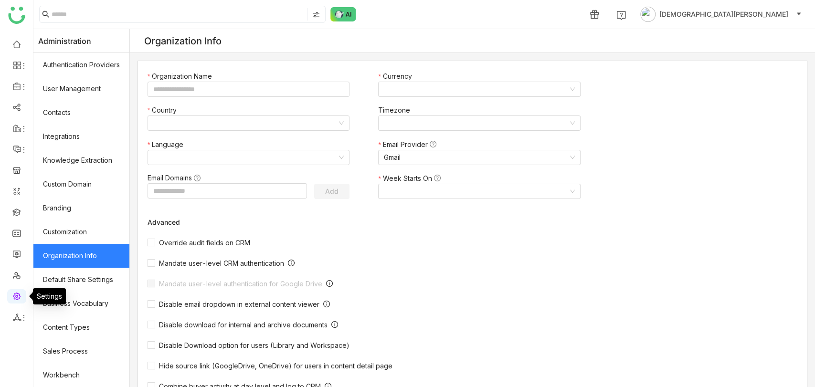
type input "*******"
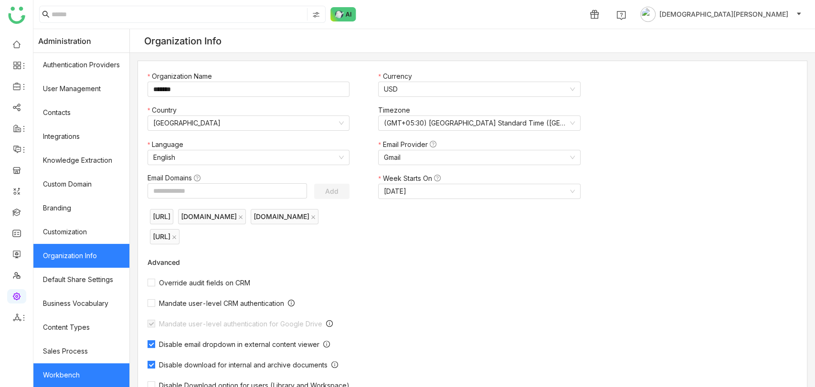
scroll to position [119, 0]
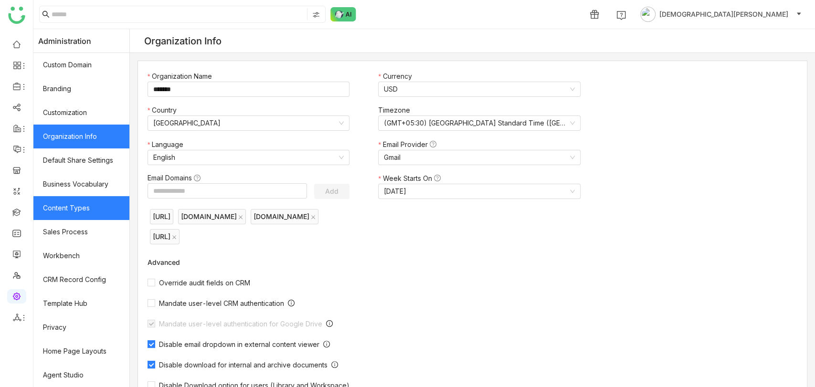
click at [78, 202] on link "Content Types" at bounding box center [81, 208] width 96 height 24
click at [117, 203] on link "Content Types" at bounding box center [81, 208] width 96 height 24
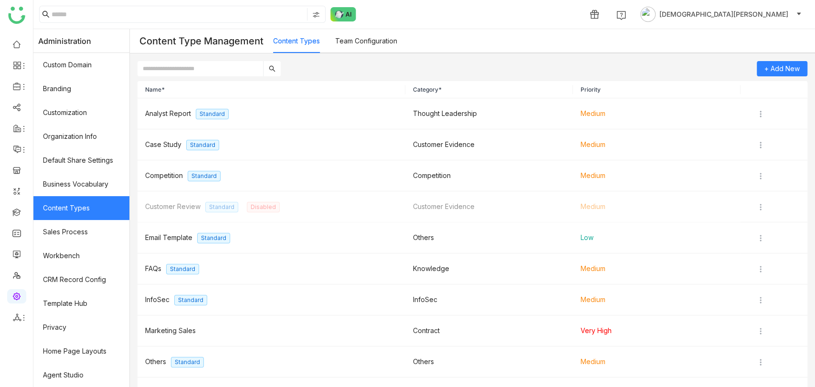
click at [356, 39] on link "Team Configuration" at bounding box center [366, 41] width 62 height 8
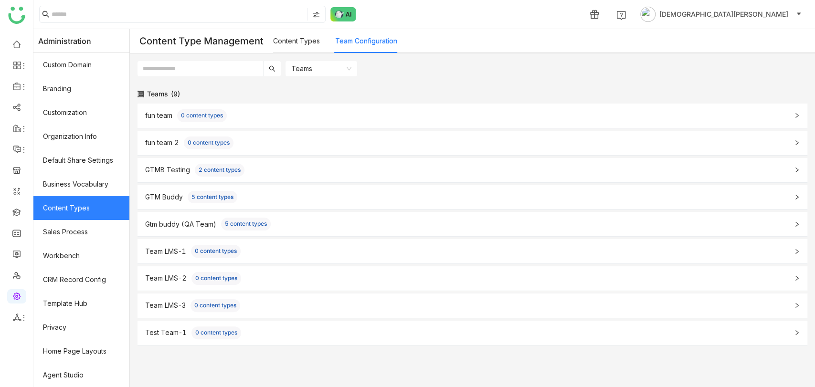
click at [303, 41] on link "Content Types" at bounding box center [296, 41] width 47 height 8
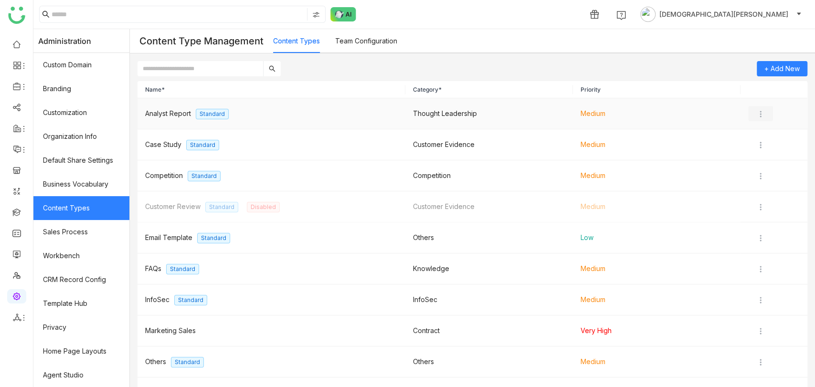
click at [756, 111] on img at bounding box center [761, 114] width 10 height 10
click at [764, 132] on span "Edit" at bounding box center [764, 133] width 11 height 8
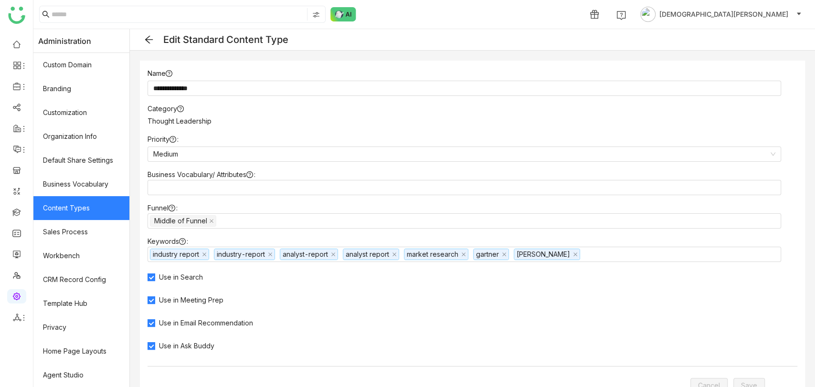
click at [154, 42] on icon at bounding box center [149, 40] width 10 height 10
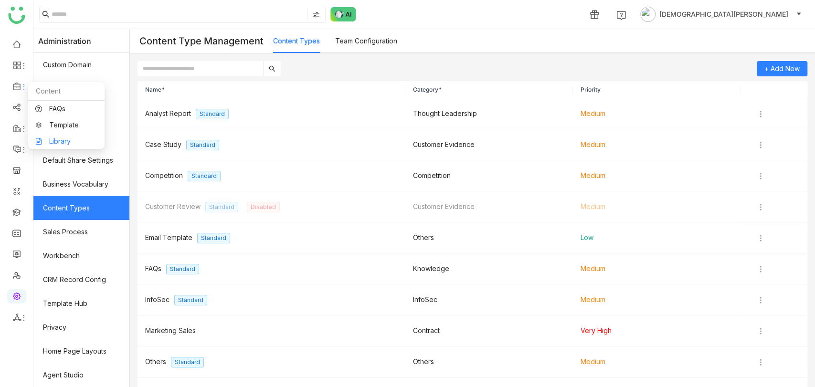
click at [69, 138] on link "Library" at bounding box center [66, 141] width 62 height 7
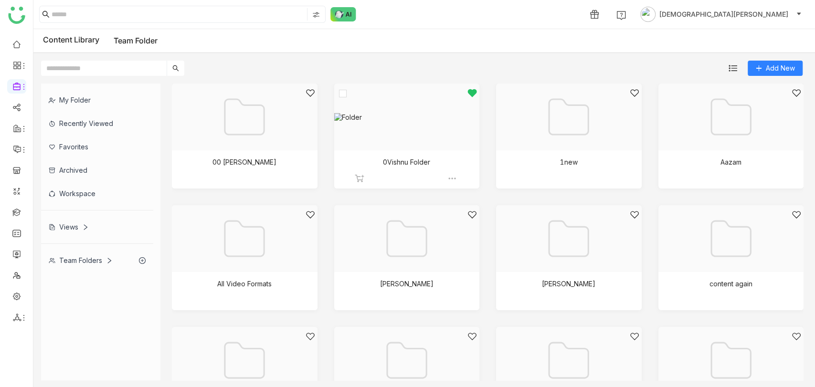
click at [447, 178] on img at bounding box center [452, 179] width 10 height 10
click at [471, 237] on span "Edit" at bounding box center [471, 234] width 11 height 11
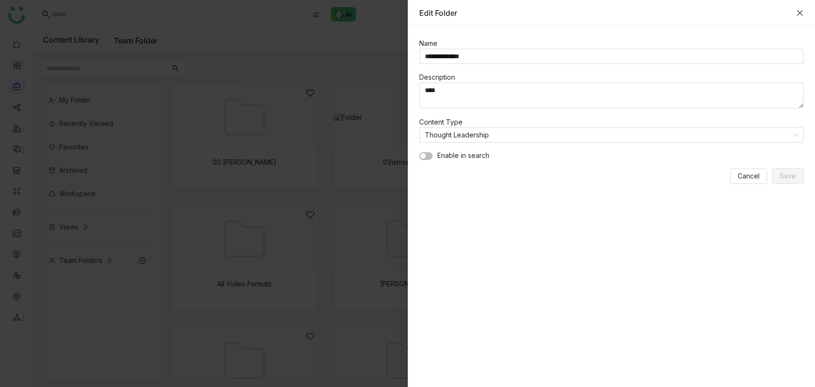
click at [802, 14] on icon "Close" at bounding box center [800, 13] width 6 height 6
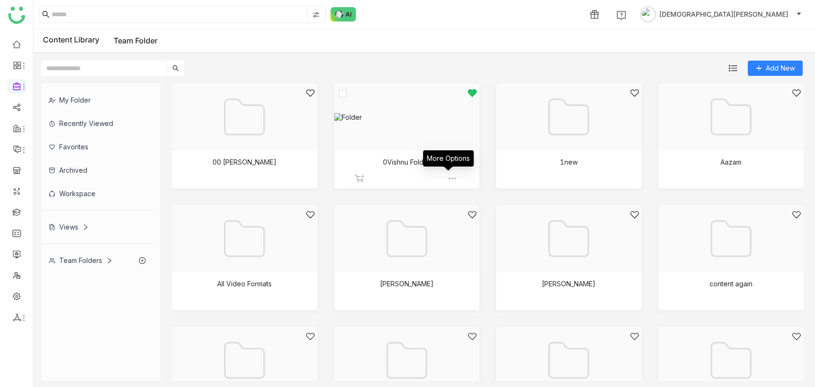
click at [449, 181] on img at bounding box center [452, 179] width 10 height 10
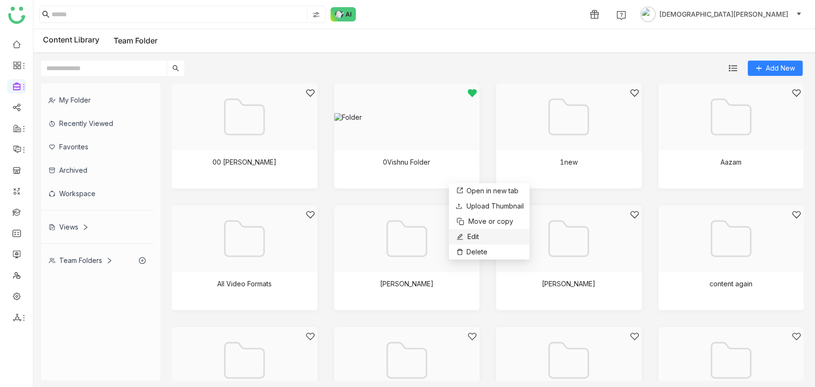
click at [482, 233] on li "Edit" at bounding box center [489, 236] width 81 height 15
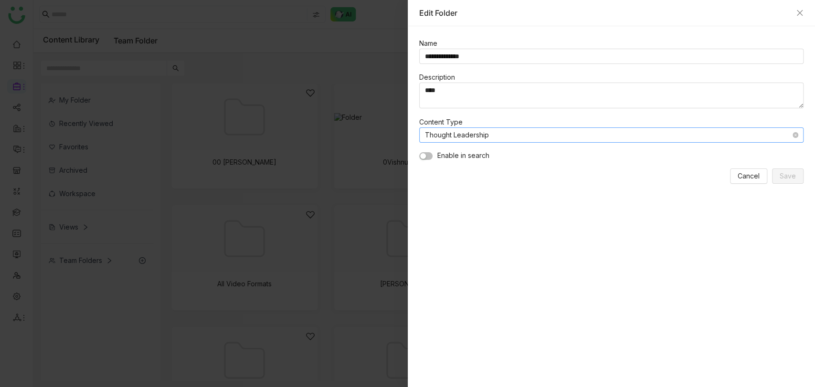
drag, startPoint x: 489, startPoint y: 135, endPoint x: 422, endPoint y: 135, distance: 66.9
click at [422, 135] on nz-select-top-control "Thought Leadership" at bounding box center [611, 134] width 385 height 15
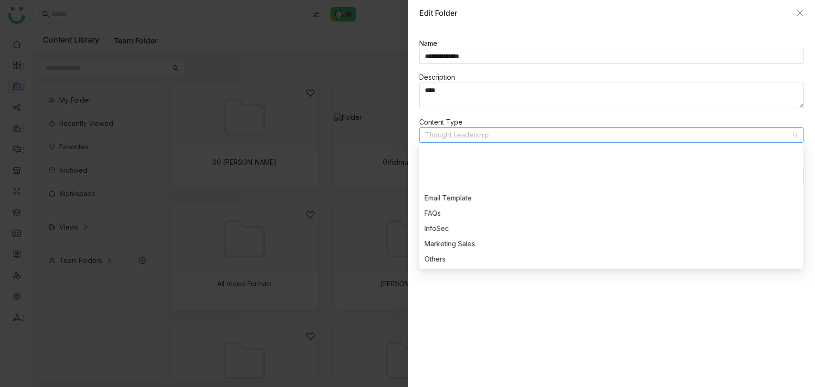
scroll to position [168, 0]
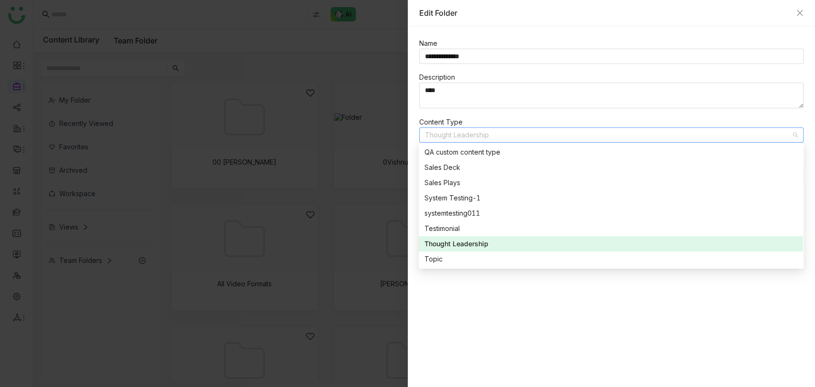
click at [502, 242] on div "Thought Leadership" at bounding box center [611, 244] width 373 height 11
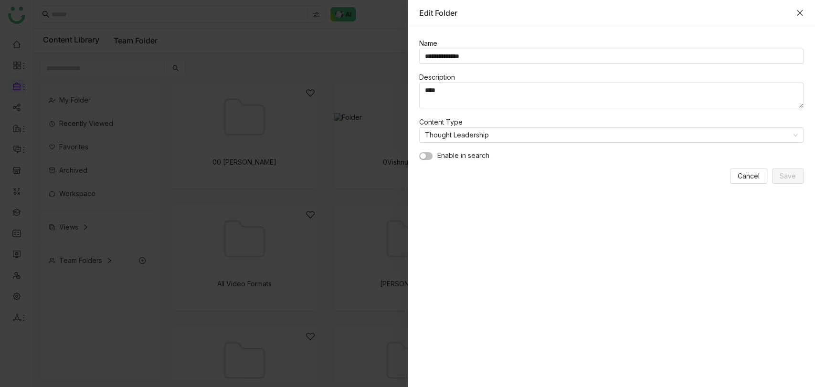
drag, startPoint x: 806, startPoint y: 12, endPoint x: 796, endPoint y: 12, distance: 9.6
click at [802, 12] on div "Edit Folder" at bounding box center [612, 13] width 408 height 26
click at [795, 12] on div "Edit Folder" at bounding box center [611, 13] width 385 height 11
click at [799, 10] on icon "Close" at bounding box center [800, 13] width 8 height 8
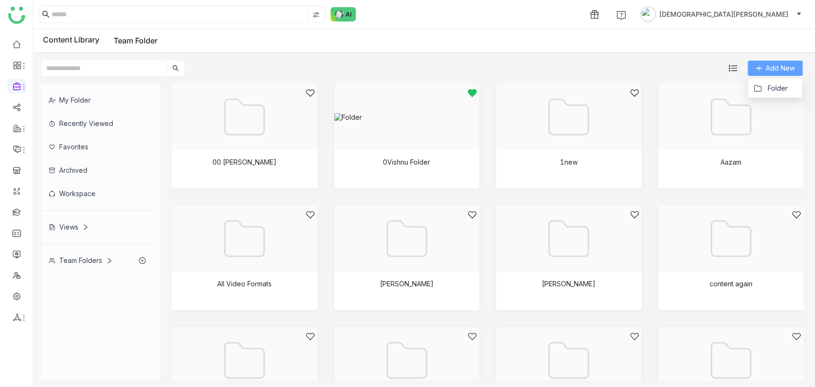
click at [767, 62] on button "Add New" at bounding box center [775, 68] width 55 height 15
click at [763, 85] on button "Folder" at bounding box center [771, 88] width 34 height 11
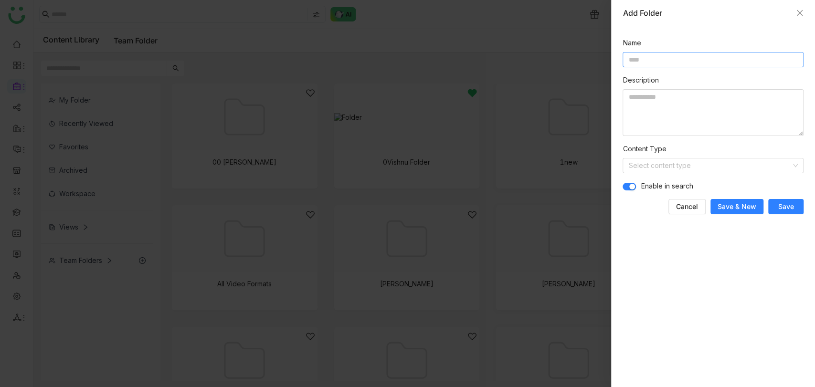
click at [646, 66] on input at bounding box center [713, 59] width 181 height 15
type input "**********"
click at [708, 159] on input at bounding box center [709, 166] width 163 height 14
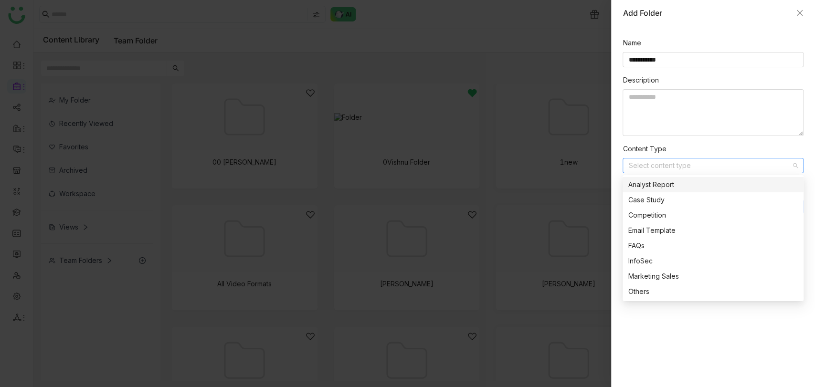
click at [646, 182] on div "Analyst Report" at bounding box center [713, 185] width 170 height 11
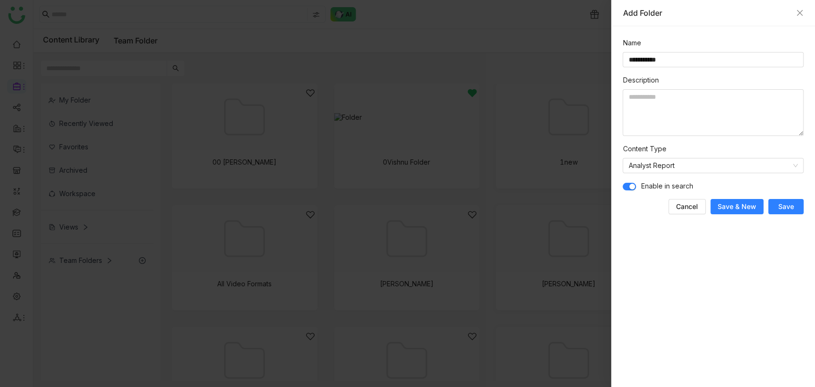
click at [791, 208] on span "Save" at bounding box center [786, 207] width 16 height 10
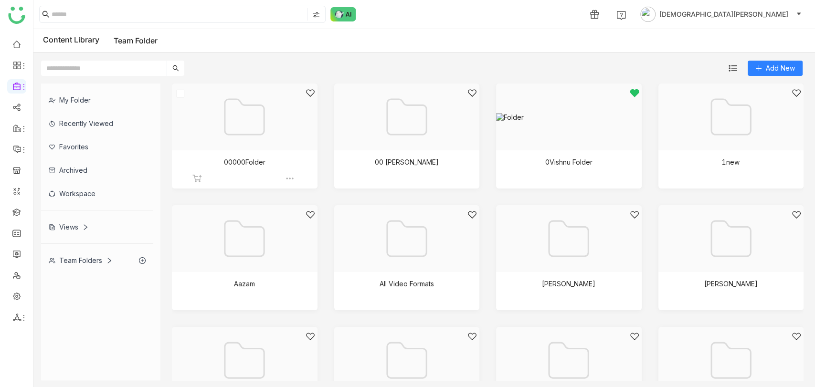
click at [234, 161] on div at bounding box center [241, 128] width 129 height 81
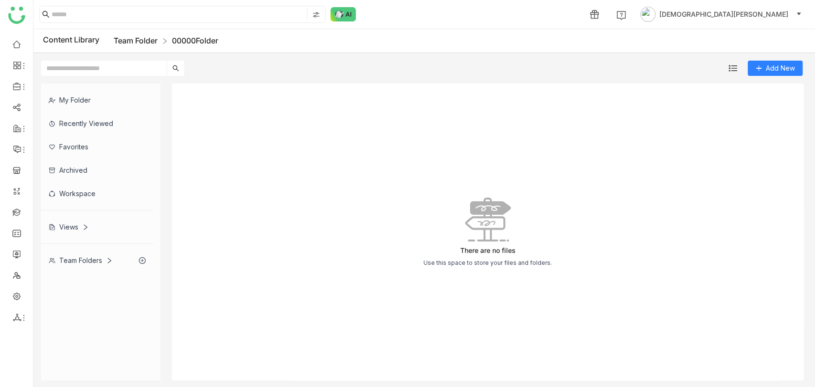
click at [136, 39] on link "Team Folder" at bounding box center [136, 41] width 44 height 10
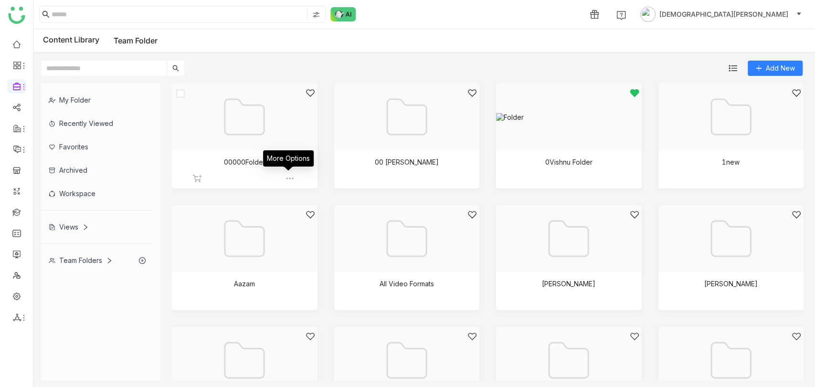
click at [289, 177] on img at bounding box center [290, 179] width 10 height 10
click at [320, 233] on li "Edit" at bounding box center [329, 232] width 81 height 15
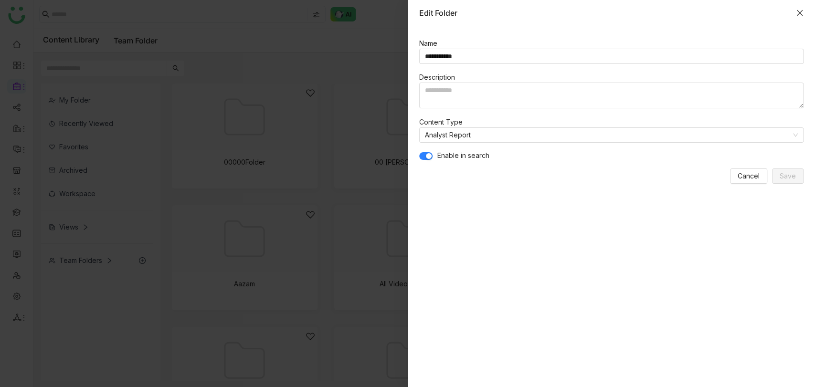
click at [798, 13] on icon "Close" at bounding box center [800, 13] width 6 height 6
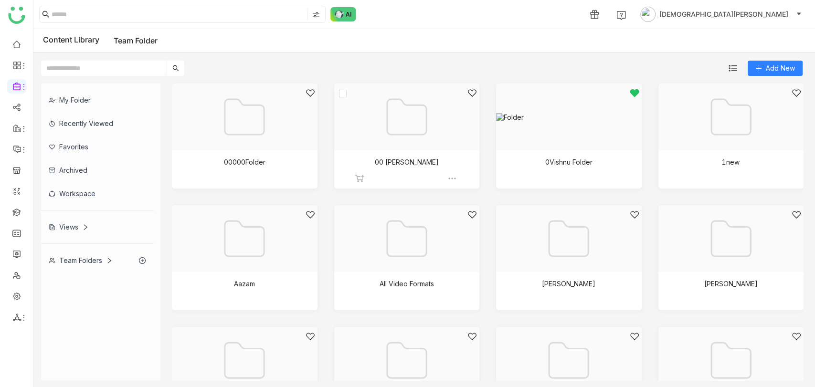
click at [451, 136] on div at bounding box center [403, 128] width 129 height 81
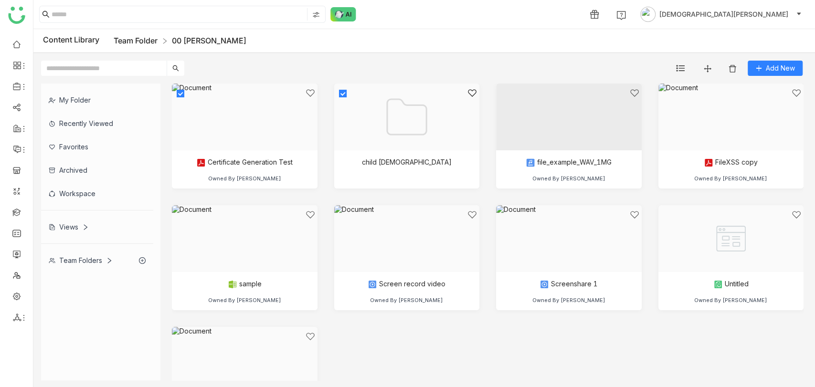
click at [146, 40] on link "Team Folder" at bounding box center [136, 41] width 44 height 10
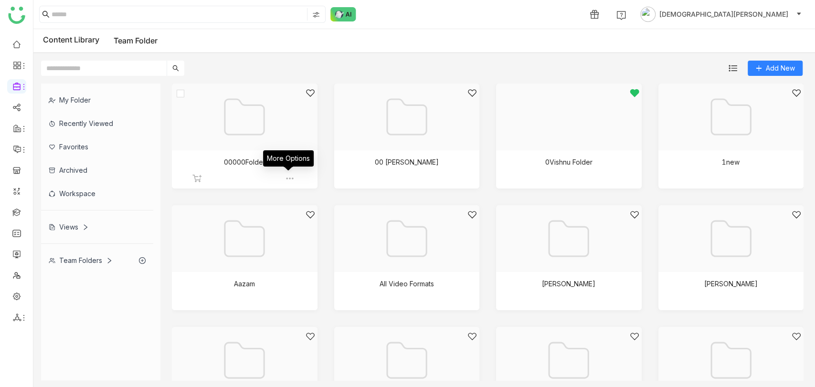
click at [287, 178] on img at bounding box center [290, 179] width 10 height 10
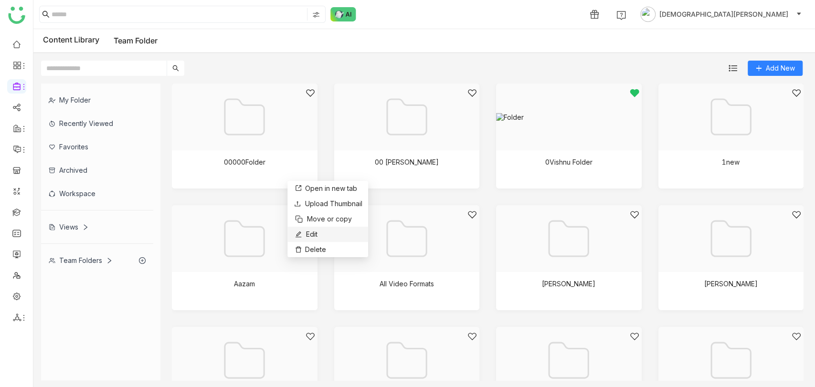
click at [320, 232] on li "Edit" at bounding box center [327, 234] width 81 height 15
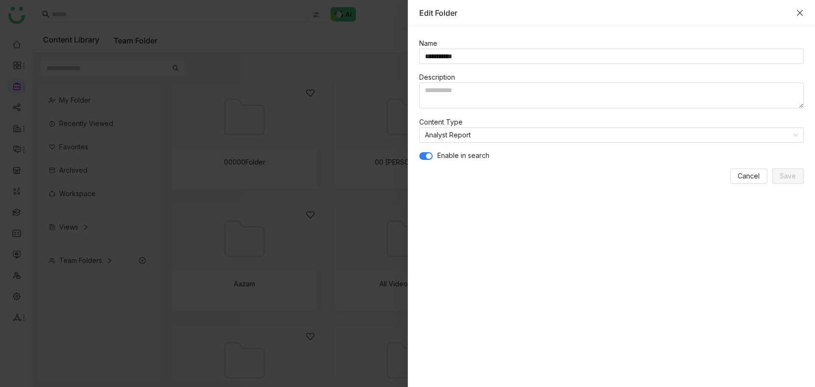
click at [797, 9] on icon "Close" at bounding box center [800, 13] width 8 height 8
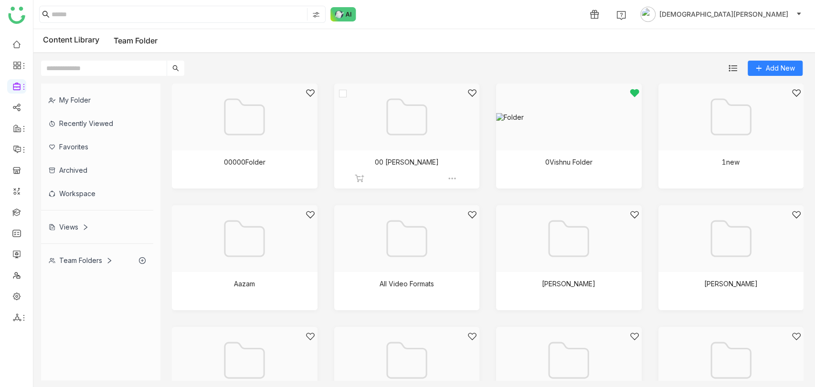
click at [395, 149] on div at bounding box center [403, 128] width 129 height 81
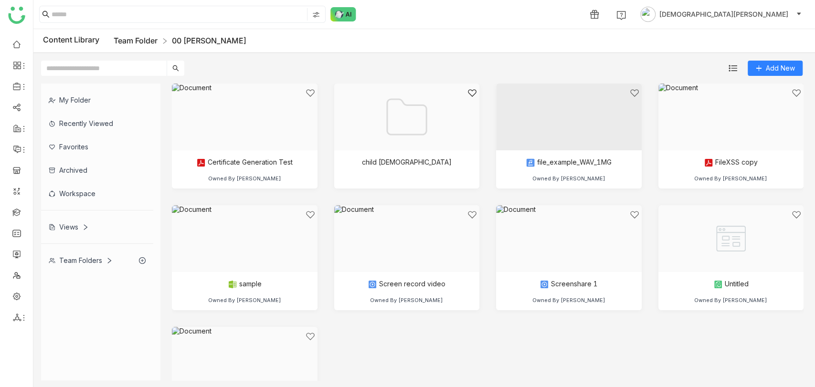
click at [132, 41] on link "Team Folder" at bounding box center [136, 41] width 44 height 10
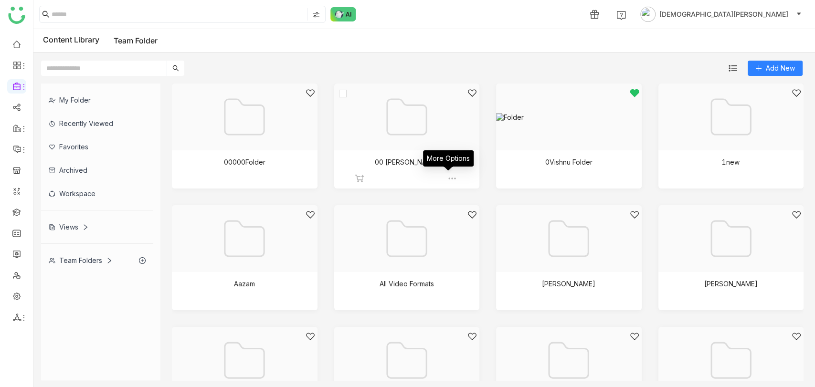
click at [453, 177] on img at bounding box center [452, 179] width 10 height 10
click at [489, 231] on li "Edit" at bounding box center [493, 232] width 81 height 15
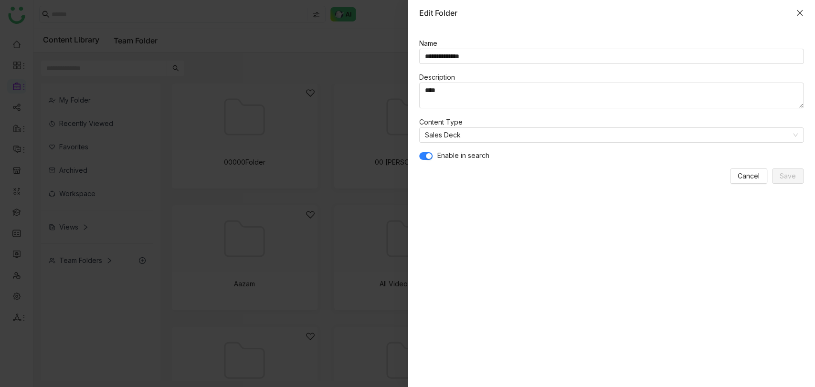
click at [800, 15] on icon "Close" at bounding box center [800, 13] width 8 height 8
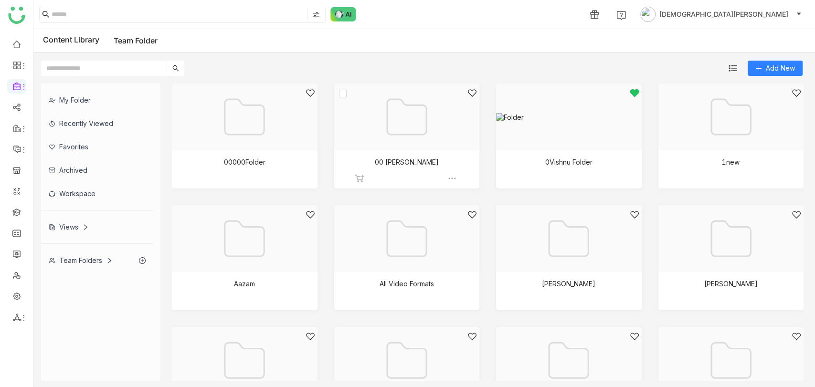
click at [428, 111] on div at bounding box center [403, 128] width 129 height 81
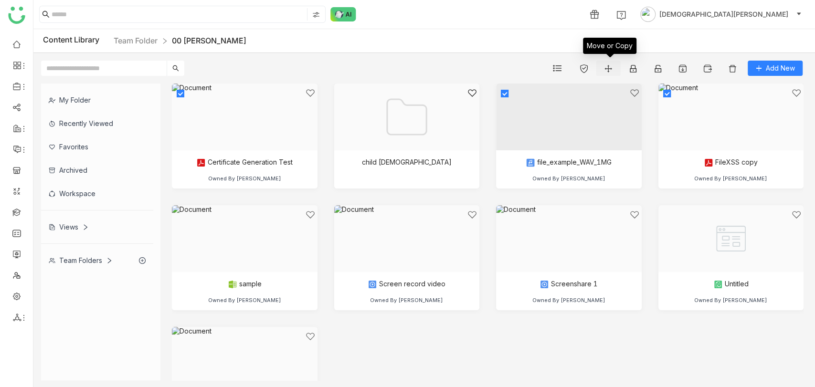
click at [607, 69] on img at bounding box center [609, 69] width 10 height 10
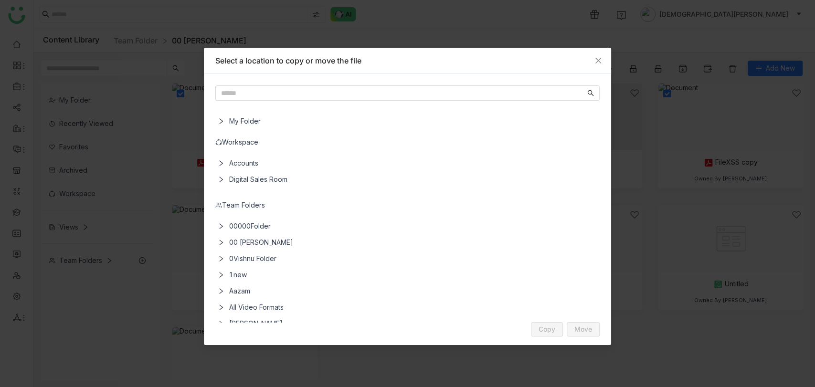
click at [239, 223] on span "00000Folder" at bounding box center [409, 226] width 368 height 16
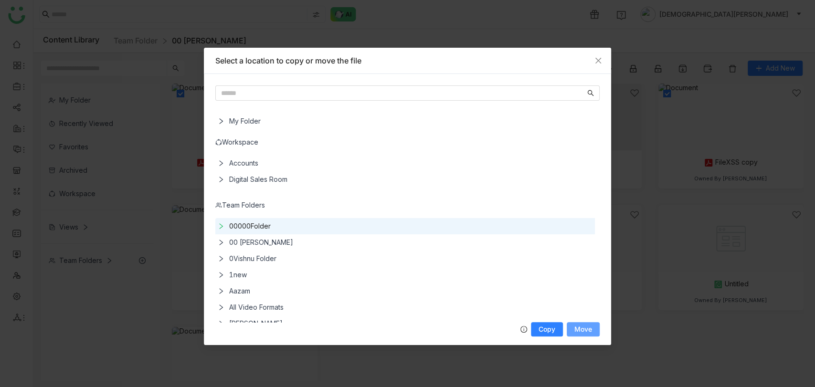
click at [582, 327] on span "Move" at bounding box center [583, 329] width 18 height 7
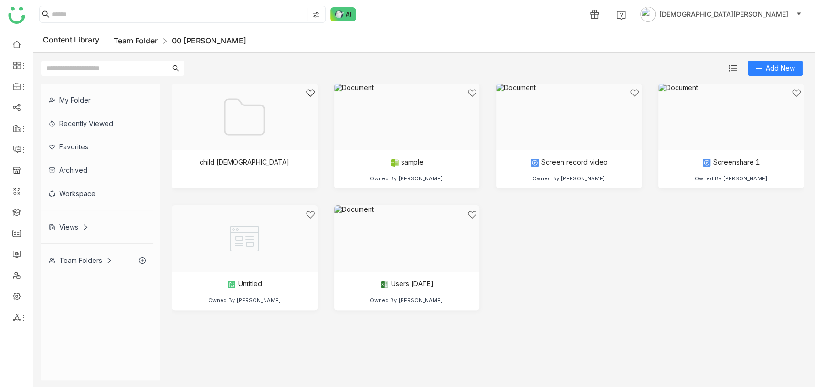
click at [148, 37] on link "Team Folder" at bounding box center [136, 41] width 44 height 10
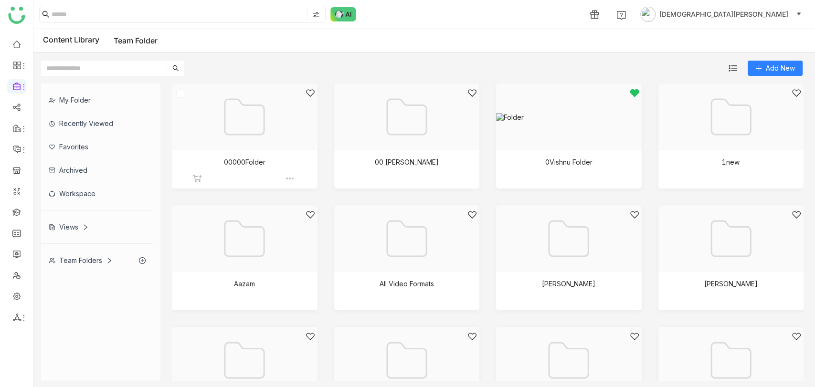
click at [222, 143] on div at bounding box center [241, 128] width 129 height 81
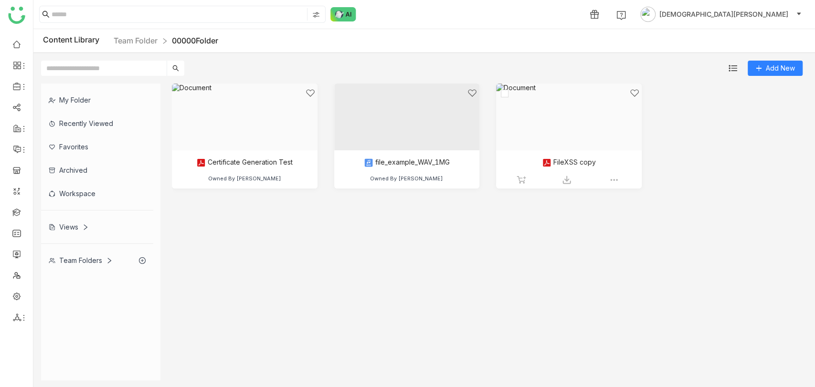
click at [509, 135] on div at bounding box center [565, 128] width 129 height 81
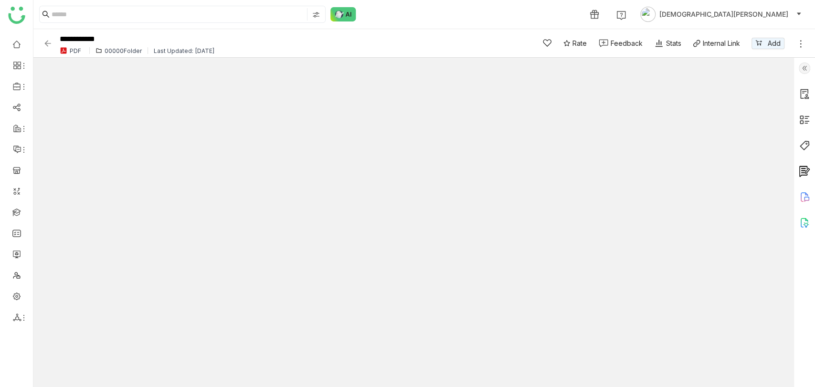
click at [806, 70] on img at bounding box center [804, 68] width 11 height 11
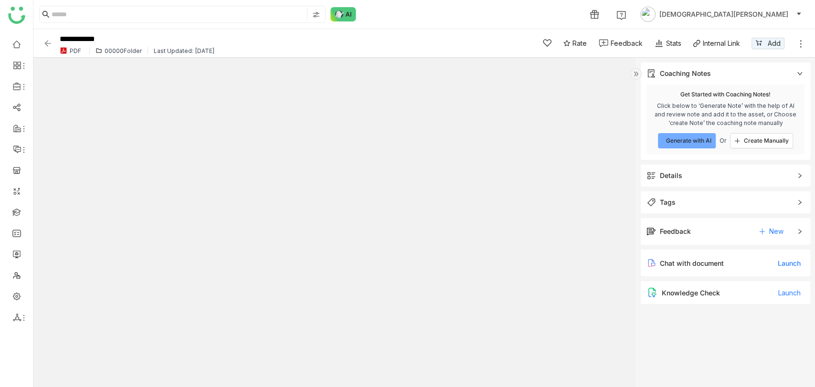
click at [673, 179] on div "Details" at bounding box center [671, 175] width 22 height 11
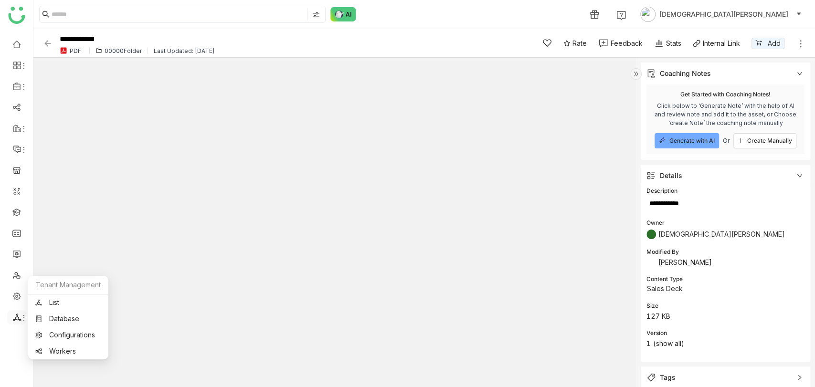
click at [17, 318] on icon at bounding box center [17, 317] width 9 height 9
click at [50, 303] on link "List" at bounding box center [68, 302] width 66 height 7
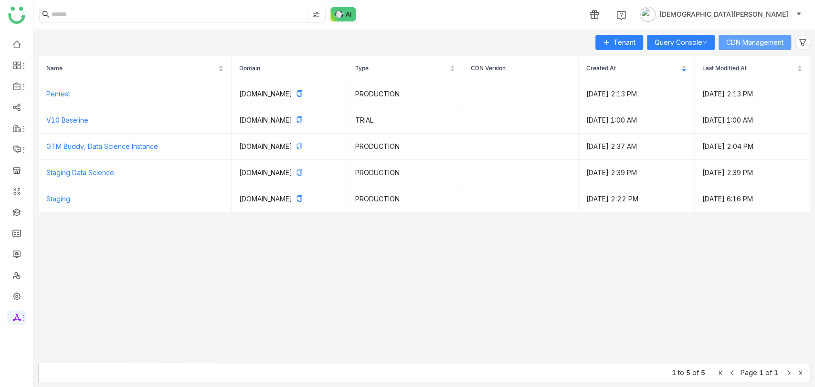
click at [746, 43] on span "CDN Management" at bounding box center [754, 42] width 57 height 11
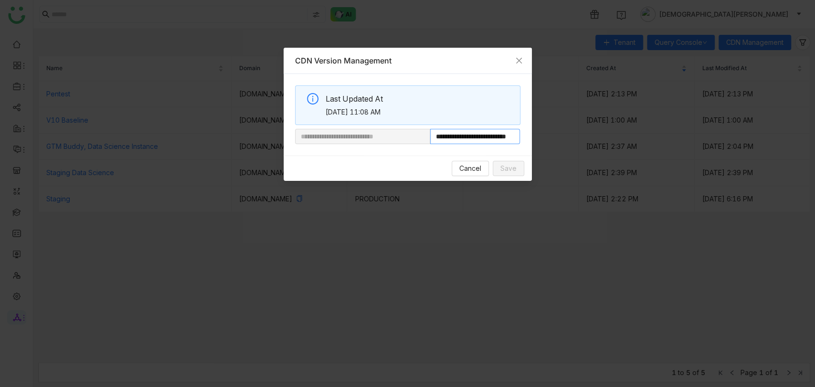
drag, startPoint x: 463, startPoint y: 138, endPoint x: 591, endPoint y: 130, distance: 128.3
click at [590, 130] on nz-modal-container "**********" at bounding box center [407, 193] width 815 height 387
paste input "**********"
type input "**********"
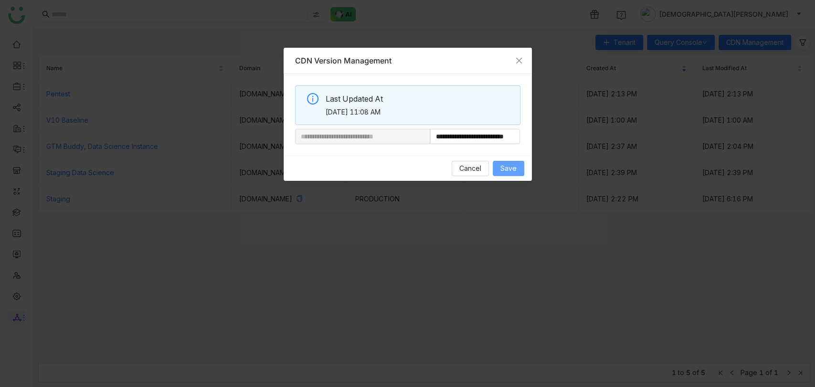
click at [504, 171] on span "Save" at bounding box center [508, 168] width 16 height 11
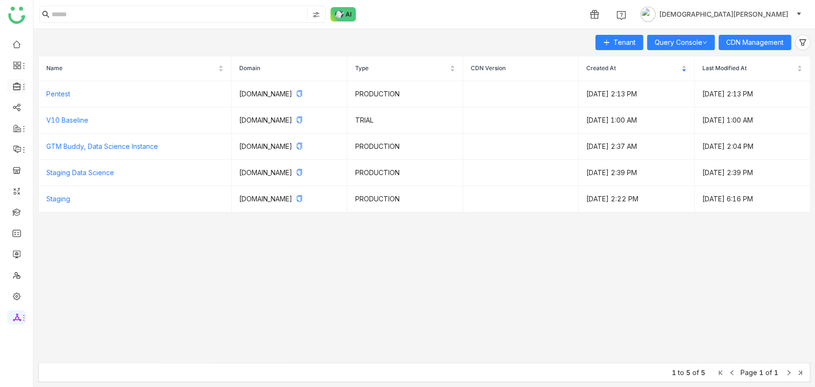
click at [15, 86] on span at bounding box center [16, 86] width 5 height 0
click at [73, 142] on link "Library" at bounding box center [66, 141] width 62 height 7
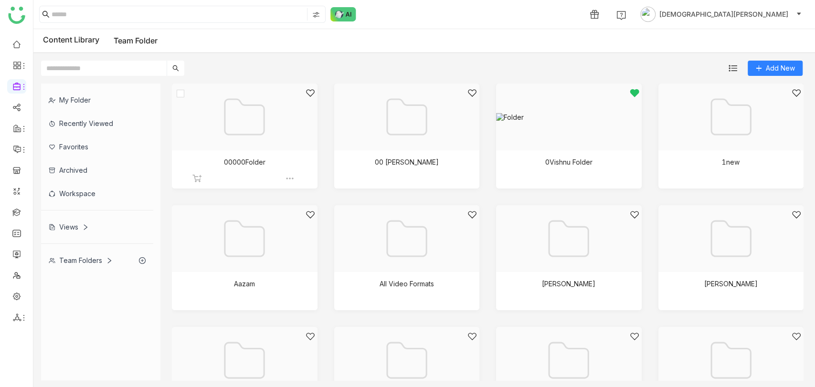
click at [275, 131] on div at bounding box center [241, 128] width 129 height 81
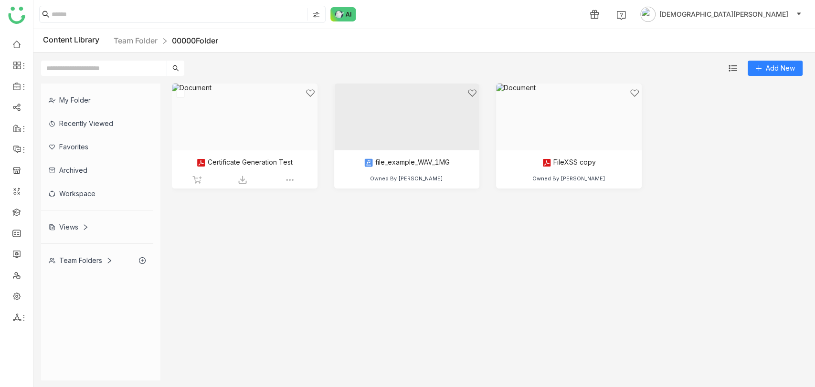
click at [266, 154] on div at bounding box center [241, 128] width 129 height 81
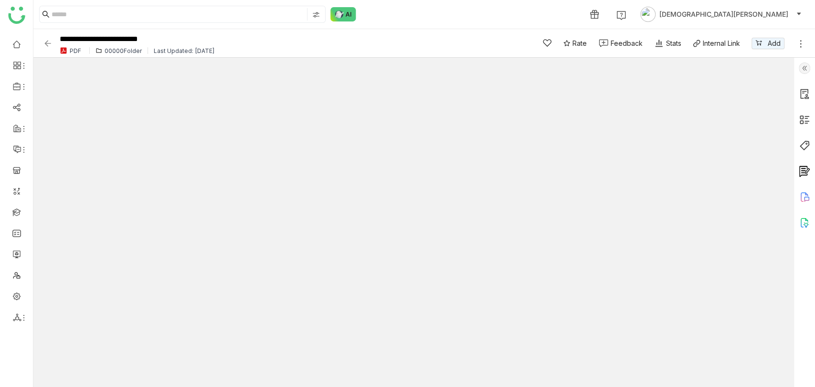
click at [799, 67] on img at bounding box center [804, 68] width 11 height 11
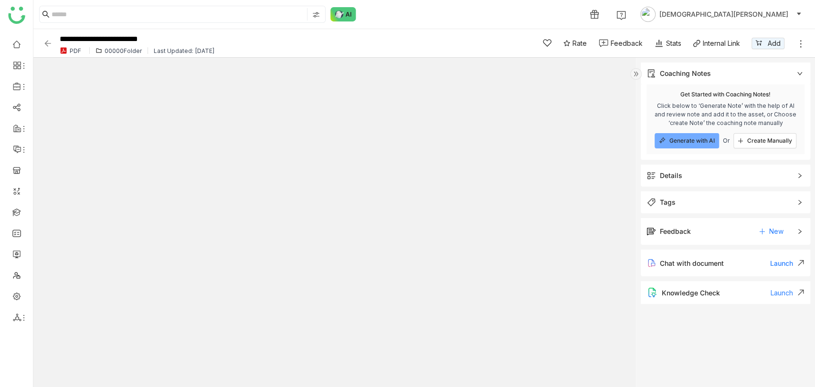
click at [700, 178] on span "Details" at bounding box center [719, 175] width 145 height 11
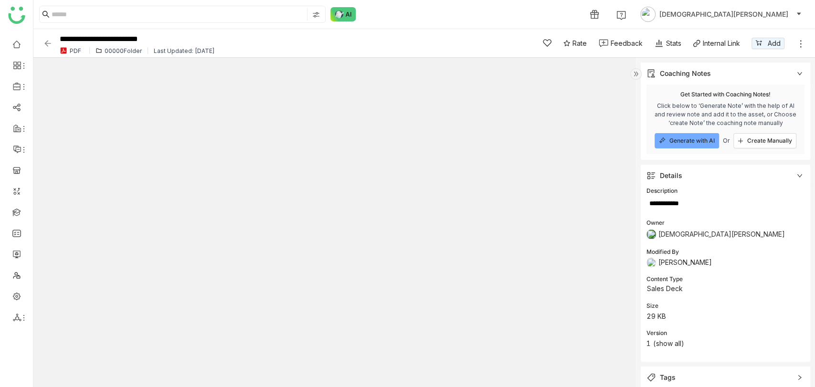
click at [48, 45] on img at bounding box center [48, 44] width 10 height 10
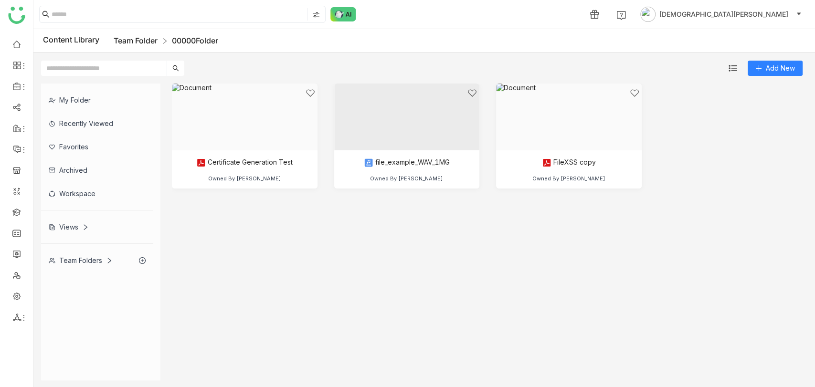
click at [137, 41] on link "Team Folder" at bounding box center [136, 41] width 44 height 10
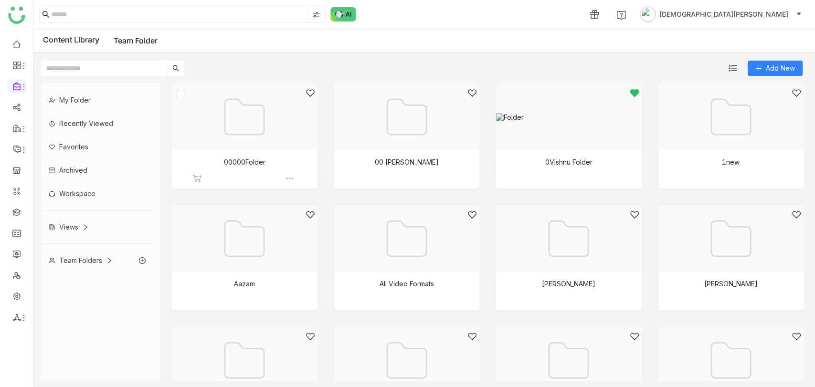
click at [287, 177] on img at bounding box center [290, 179] width 10 height 10
click at [317, 234] on span "Edit" at bounding box center [311, 233] width 11 height 11
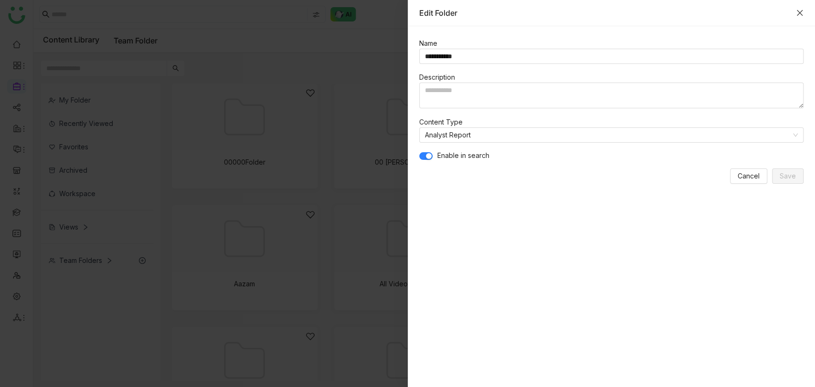
click at [803, 13] on icon "Close" at bounding box center [800, 13] width 8 height 8
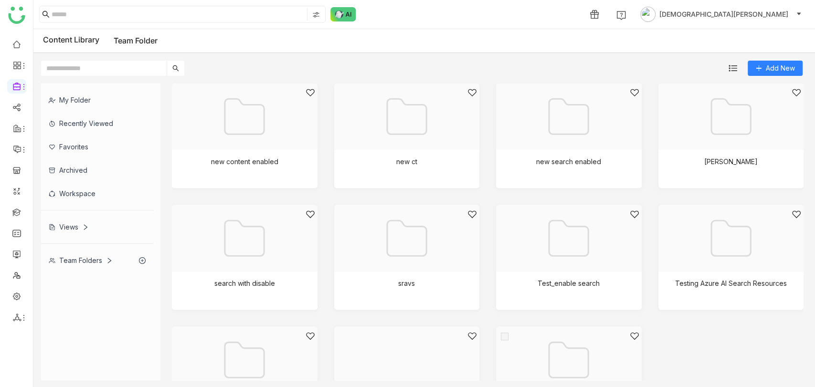
scroll to position [553, 0]
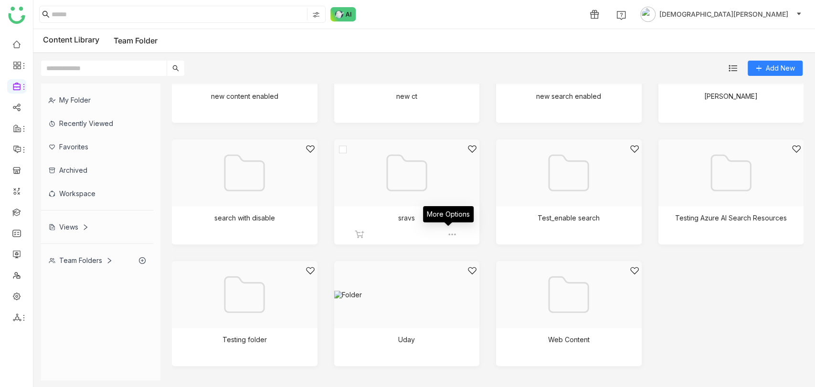
click at [447, 234] on img at bounding box center [452, 235] width 10 height 10
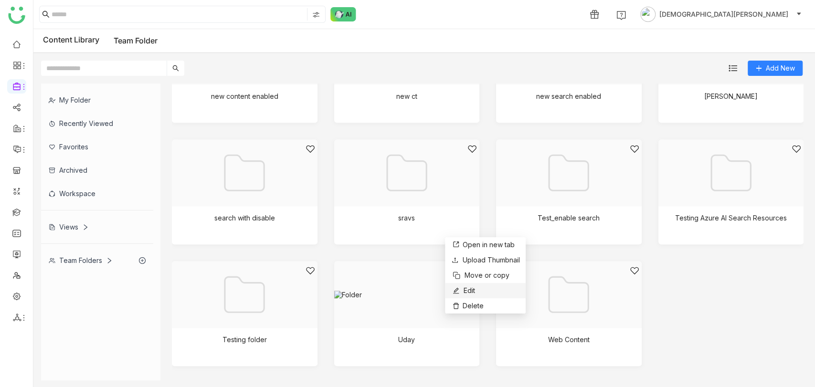
click at [471, 287] on span "Edit" at bounding box center [469, 291] width 11 height 11
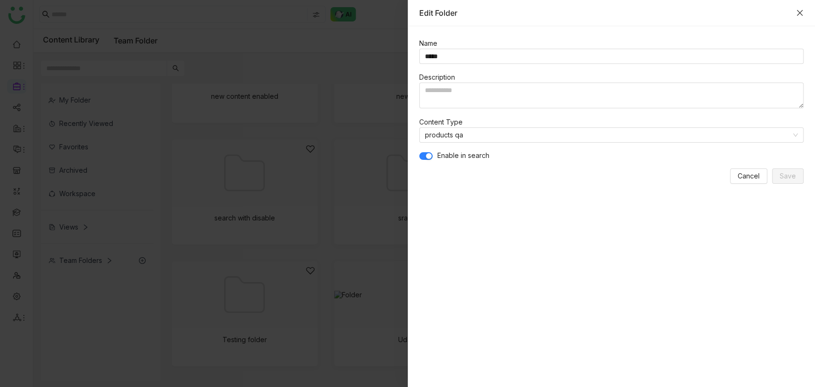
click at [796, 13] on icon "Close" at bounding box center [800, 13] width 8 height 8
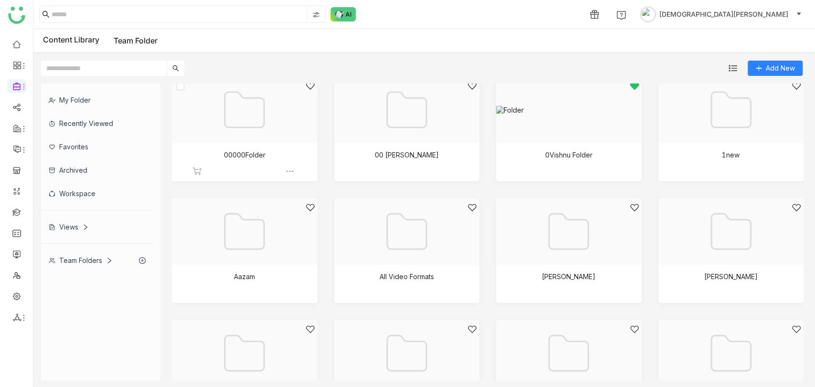
scroll to position [0, 0]
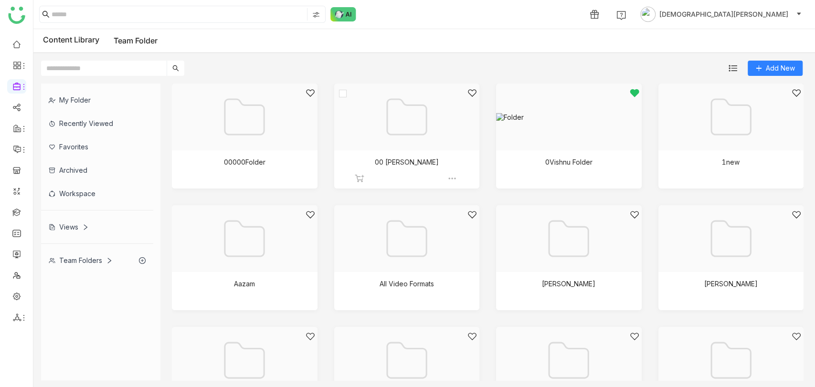
click at [401, 140] on div at bounding box center [403, 128] width 129 height 81
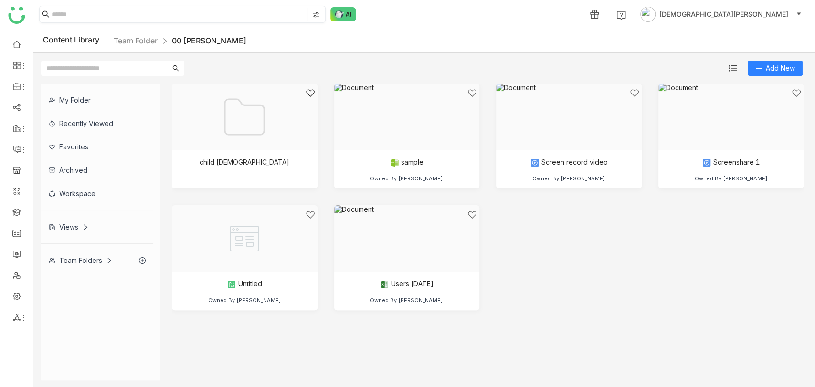
click at [145, 18] on input at bounding box center [179, 14] width 254 height 12
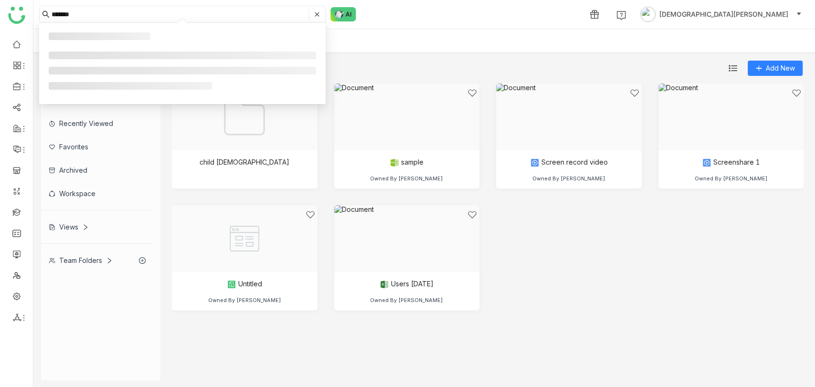
type input "*******"
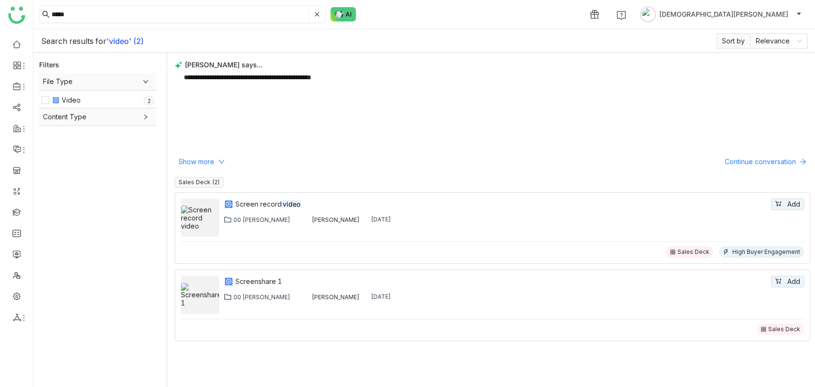
click at [111, 13] on input "*****" at bounding box center [179, 14] width 255 height 12
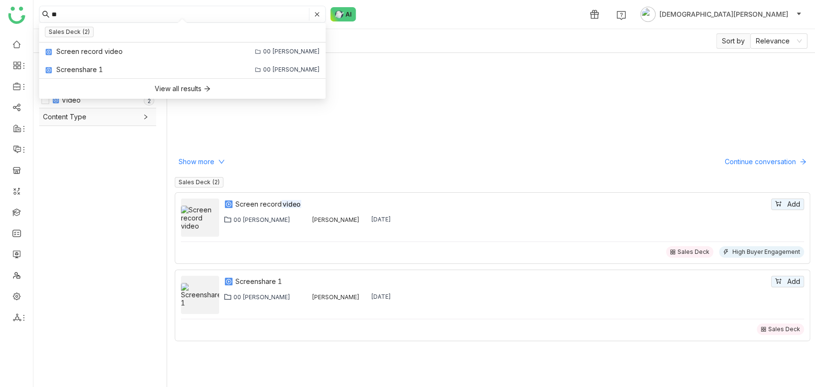
type input "*"
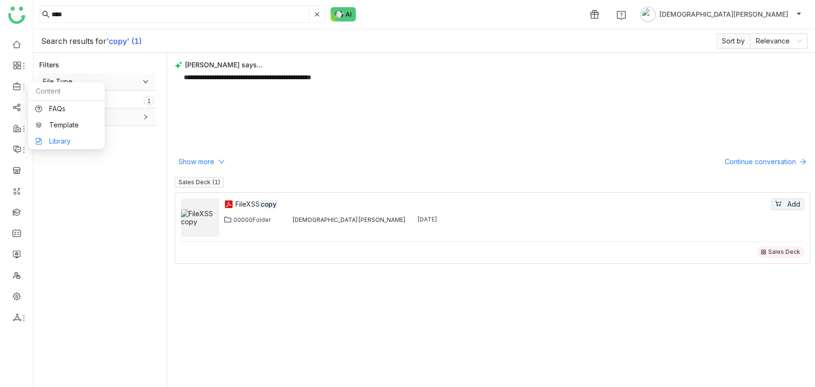
click at [60, 138] on link "Library" at bounding box center [66, 141] width 62 height 7
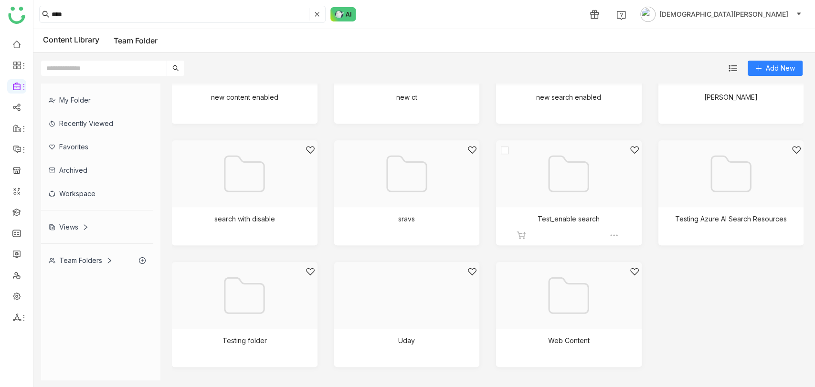
scroll to position [553, 0]
click at [609, 231] on img at bounding box center [614, 235] width 10 height 10
click at [642, 285] on li "Edit" at bounding box center [649, 287] width 81 height 15
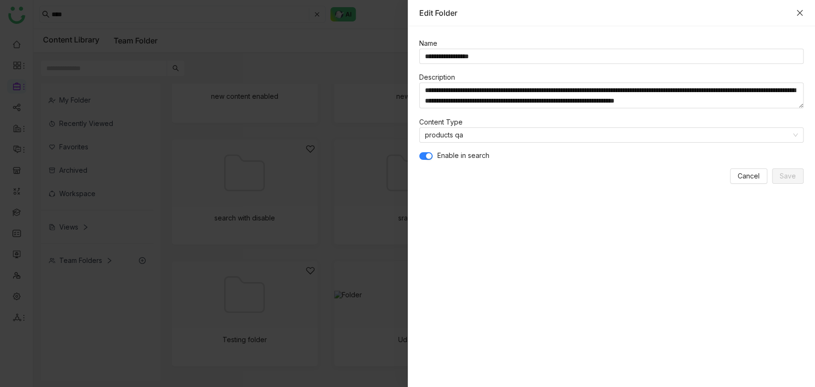
click at [798, 12] on icon "Close" at bounding box center [800, 13] width 8 height 8
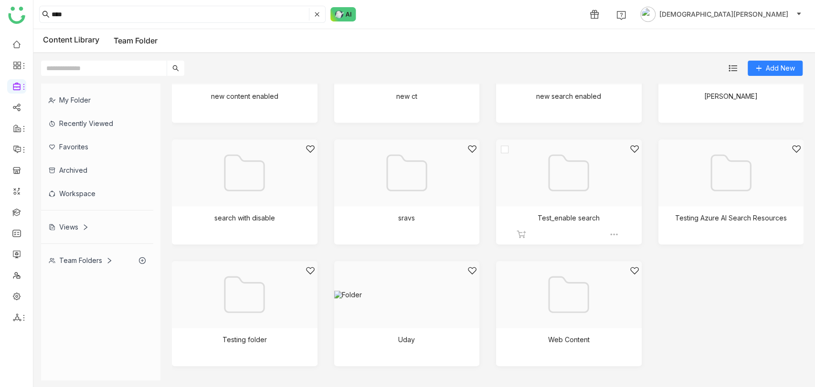
click at [573, 184] on div at bounding box center [565, 184] width 129 height 81
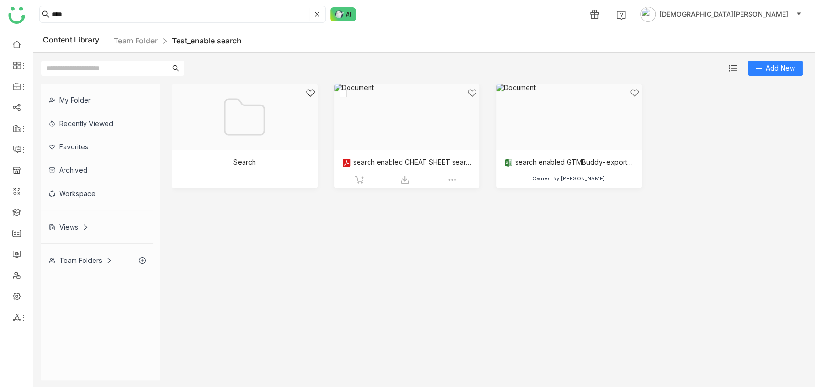
click at [421, 164] on div at bounding box center [403, 128] width 129 height 81
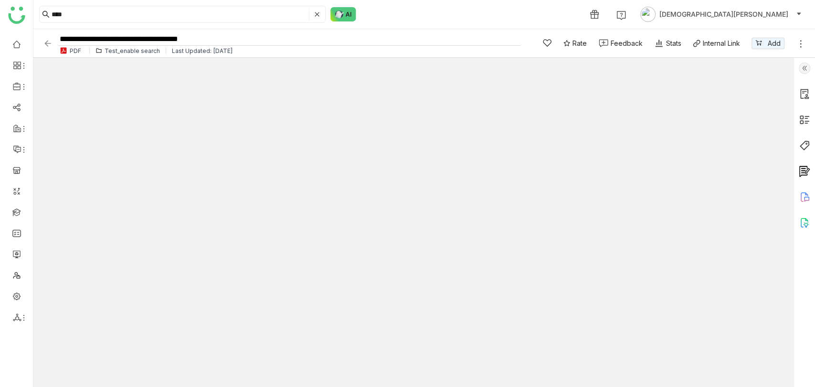
click at [144, 39] on input "**********" at bounding box center [289, 39] width 464 height 13
click at [46, 47] on img at bounding box center [48, 44] width 10 height 10
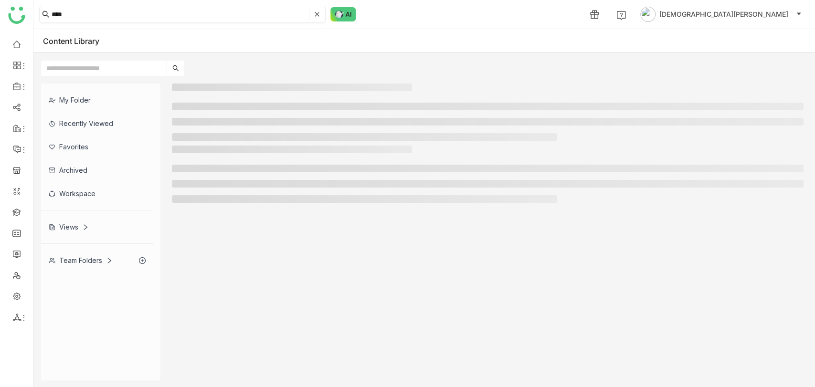
click at [74, 14] on input "****" at bounding box center [179, 14] width 255 height 12
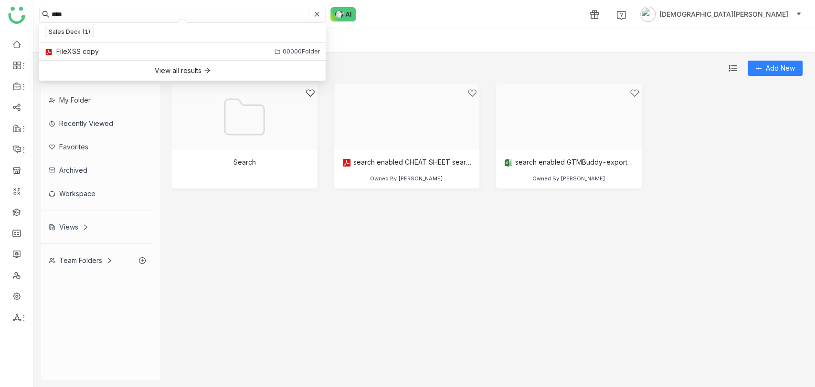
paste input "**********"
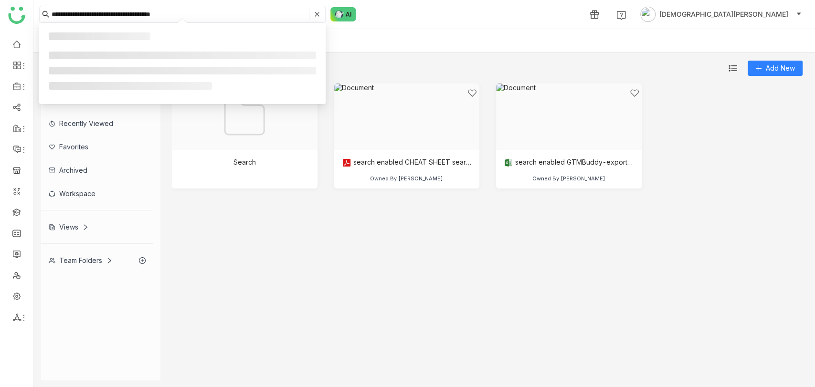
type input "**********"
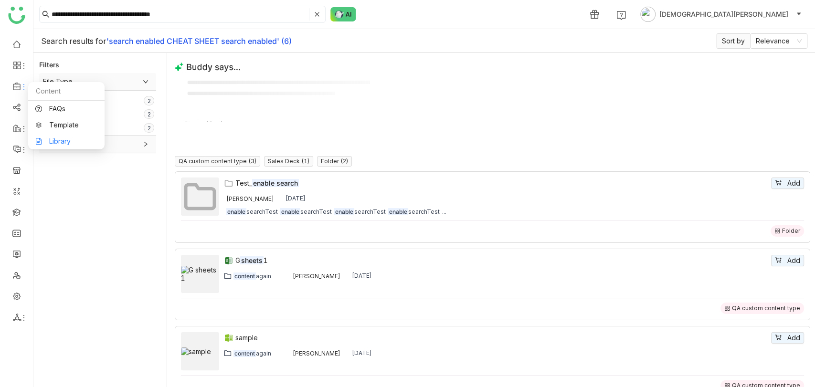
click at [71, 143] on link "Library" at bounding box center [66, 141] width 62 height 7
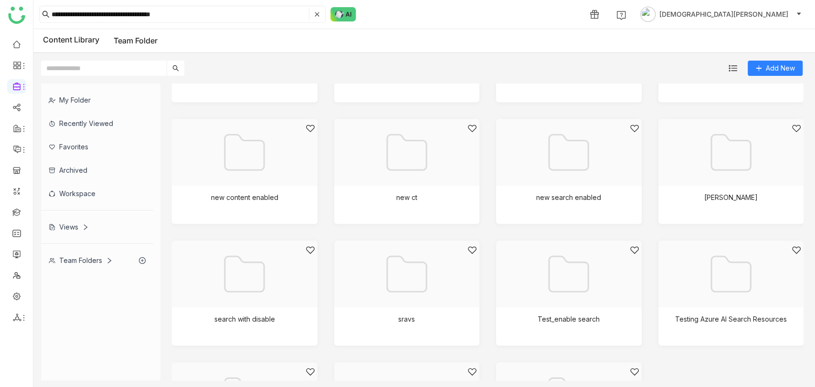
scroll to position [553, 0]
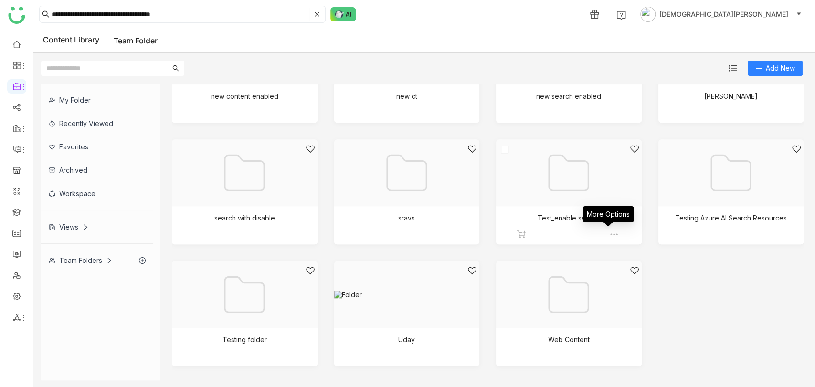
click at [609, 231] on img at bounding box center [614, 235] width 10 height 10
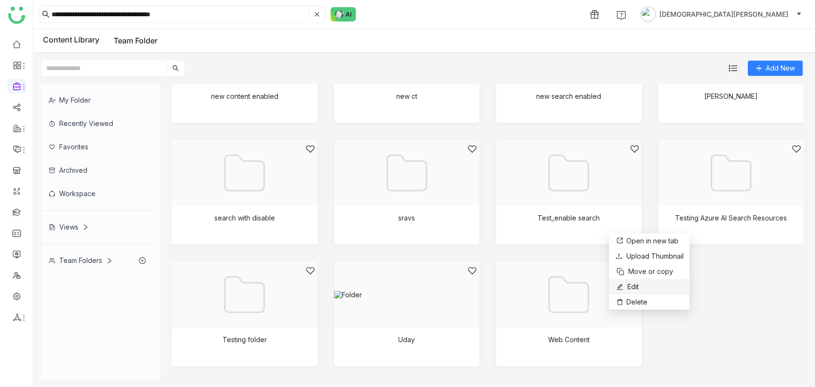
click at [633, 287] on span "Edit" at bounding box center [632, 287] width 11 height 11
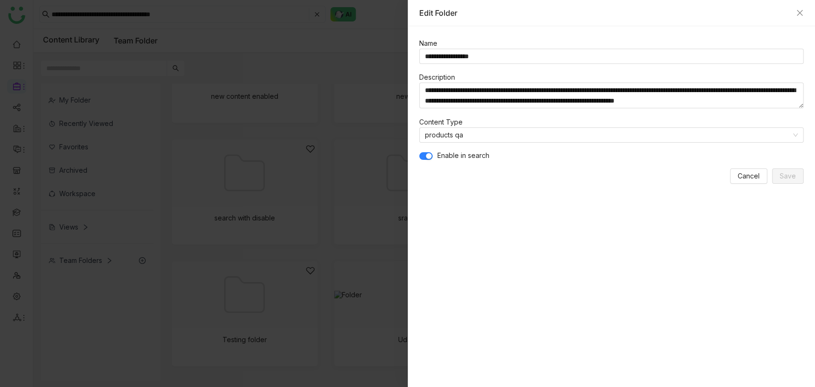
click at [424, 152] on button "button" at bounding box center [425, 156] width 13 height 8
click at [426, 154] on button "button" at bounding box center [425, 156] width 13 height 8
click at [796, 173] on button "Save" at bounding box center [788, 176] width 32 height 15
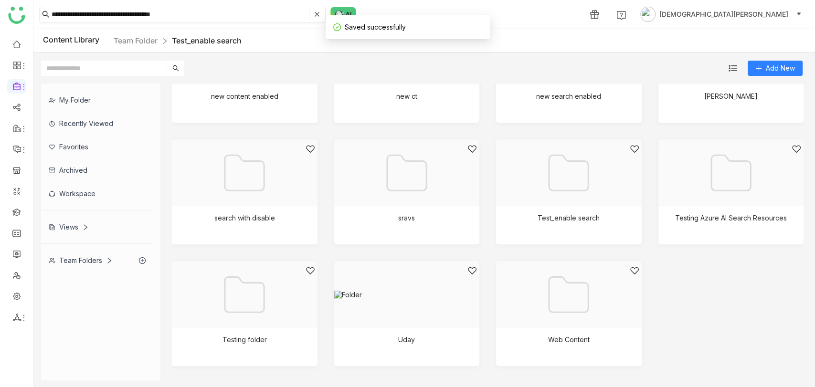
click at [185, 15] on input "**********" at bounding box center [179, 14] width 255 height 12
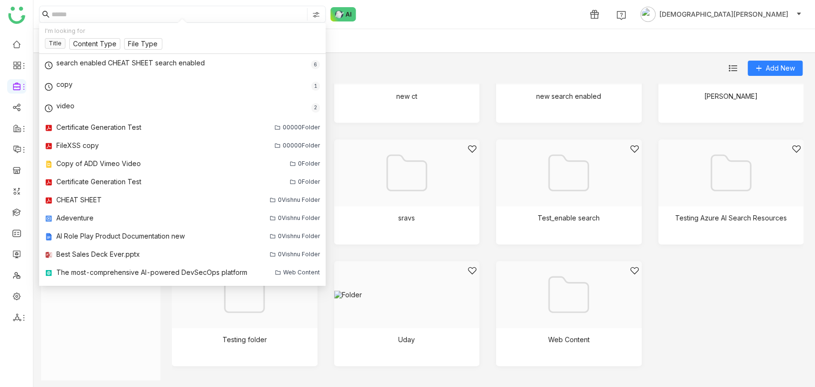
paste input "**********"
type input "**********"
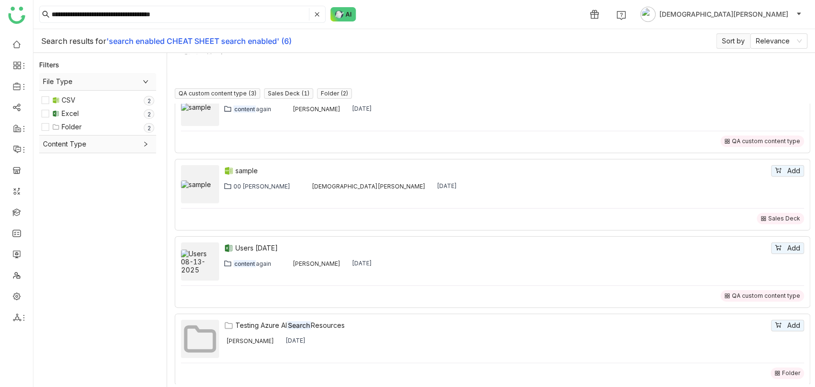
scroll to position [73, 0]
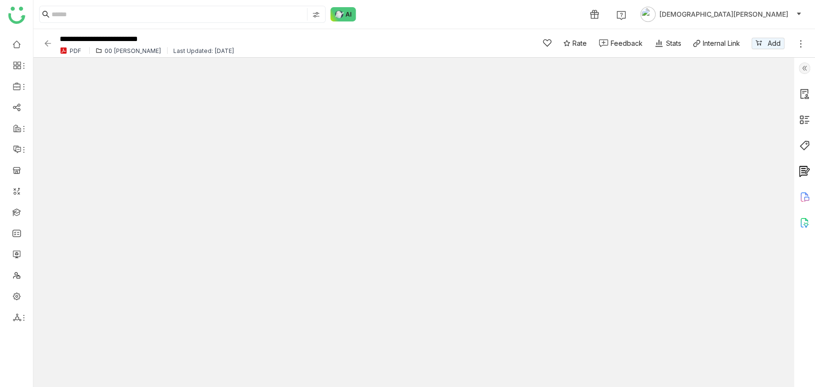
click at [804, 68] on img at bounding box center [804, 68] width 11 height 11
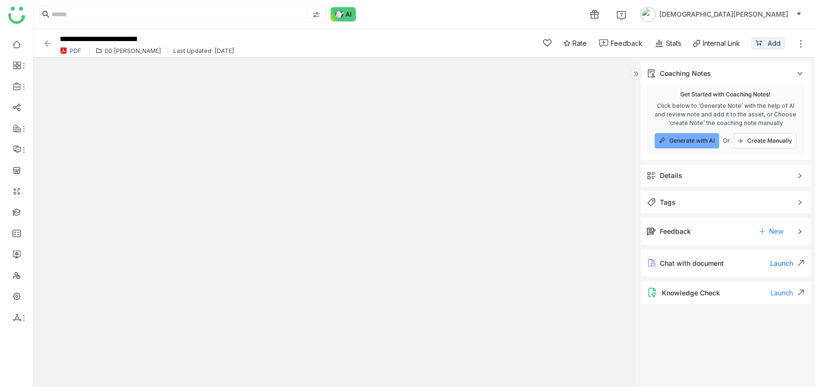
click at [707, 183] on div "Details" at bounding box center [726, 176] width 170 height 22
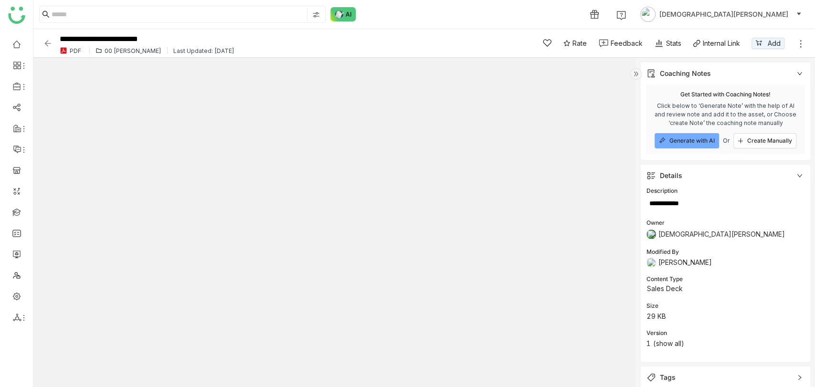
click at [115, 53] on div "00 [PERSON_NAME]" at bounding box center [133, 50] width 57 height 7
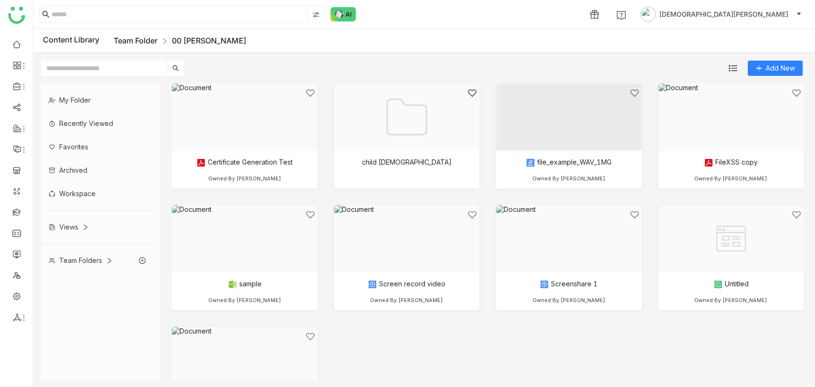
click at [146, 42] on link "Team Folder" at bounding box center [136, 41] width 44 height 10
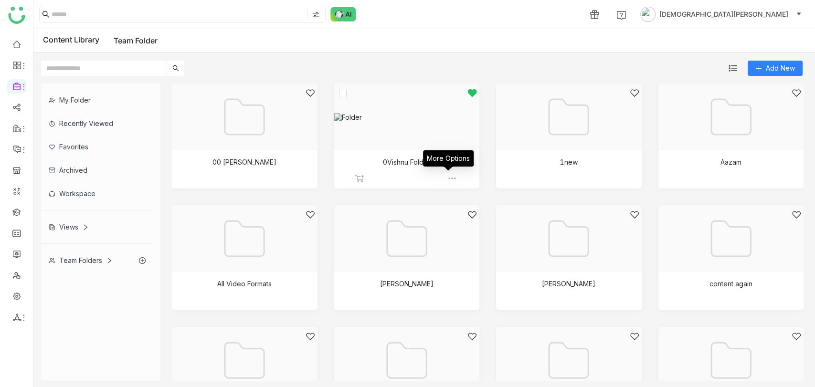
click at [447, 178] on img at bounding box center [452, 179] width 10 height 10
click at [475, 229] on button "Edit" at bounding box center [465, 234] width 24 height 11
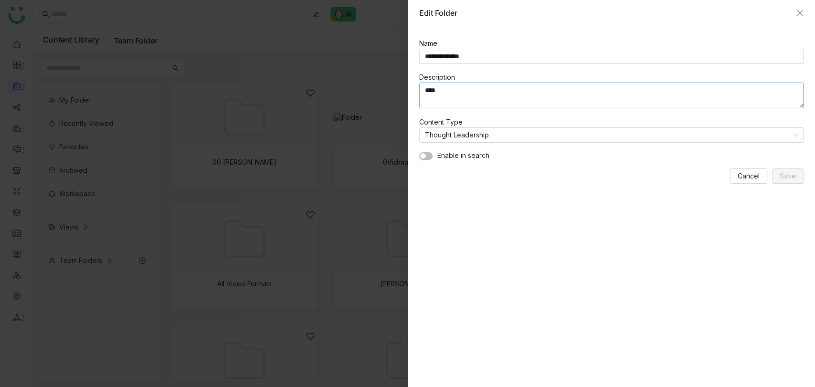
click at [469, 96] on textarea "****" at bounding box center [611, 96] width 385 height 26
type textarea "*****"
click at [785, 175] on span "Save" at bounding box center [788, 176] width 16 height 11
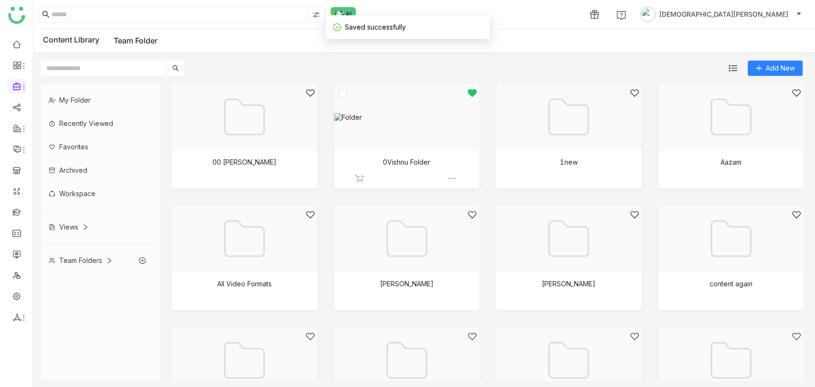
click at [408, 178] on div at bounding box center [407, 179] width 104 height 10
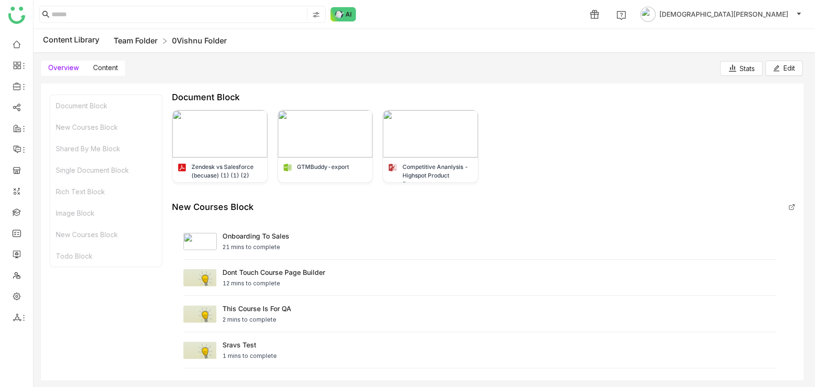
click at [149, 39] on link "Team Folder" at bounding box center [136, 41] width 44 height 10
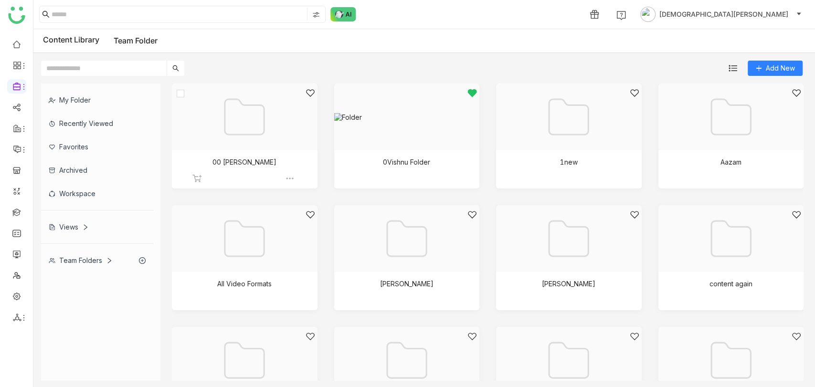
click at [293, 152] on div at bounding box center [241, 128] width 129 height 81
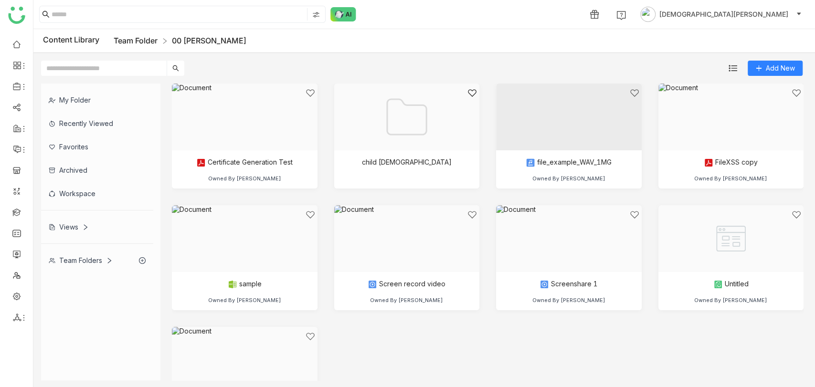
click at [141, 39] on link "Team Folder" at bounding box center [136, 41] width 44 height 10
